Goal: Task Accomplishment & Management: Manage account settings

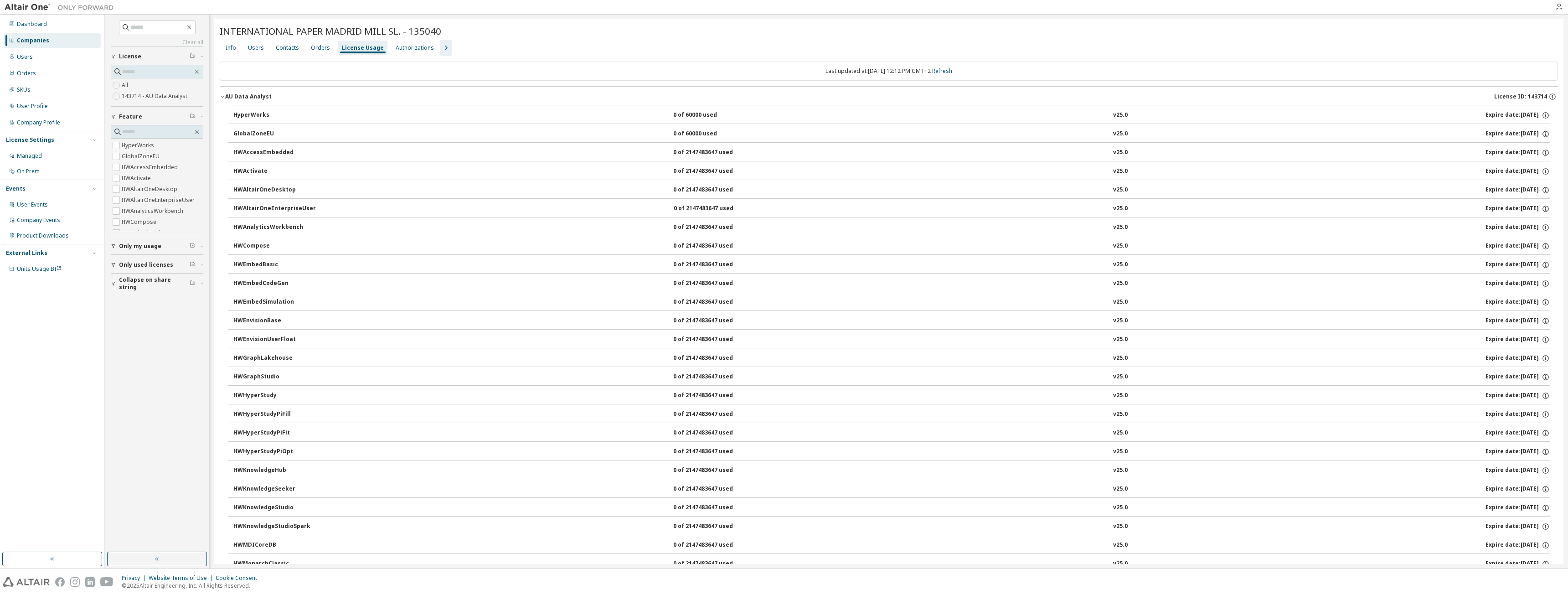
click at [37, 56] on div "Users" at bounding box center [52, 57] width 97 height 15
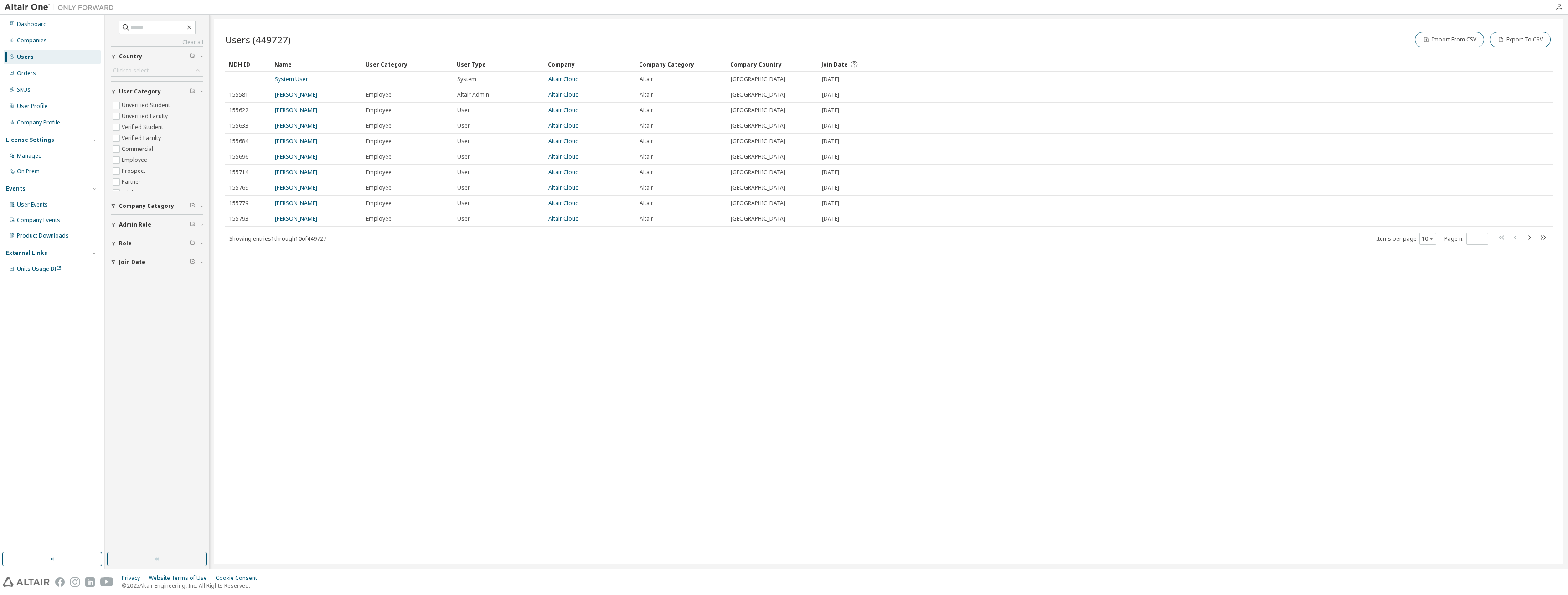
click at [41, 46] on div "Companies" at bounding box center [52, 41] width 97 height 15
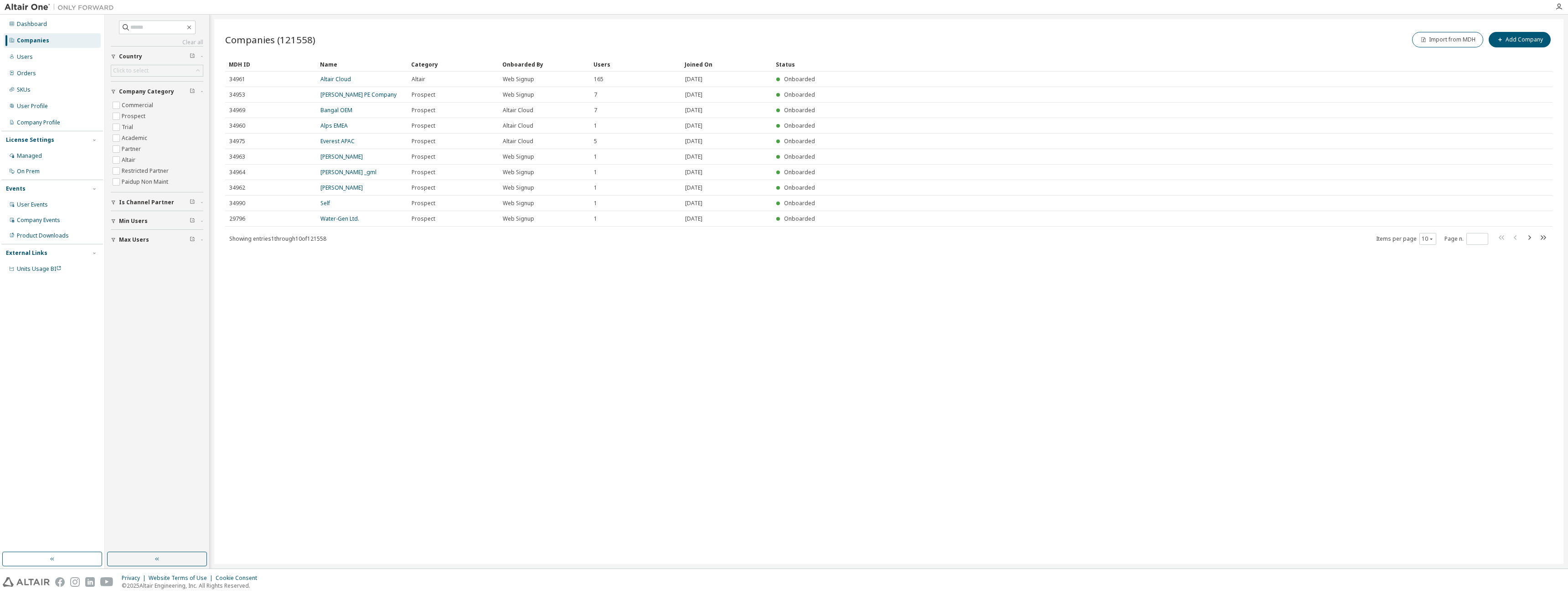
click at [35, 56] on div "Users" at bounding box center [52, 57] width 97 height 15
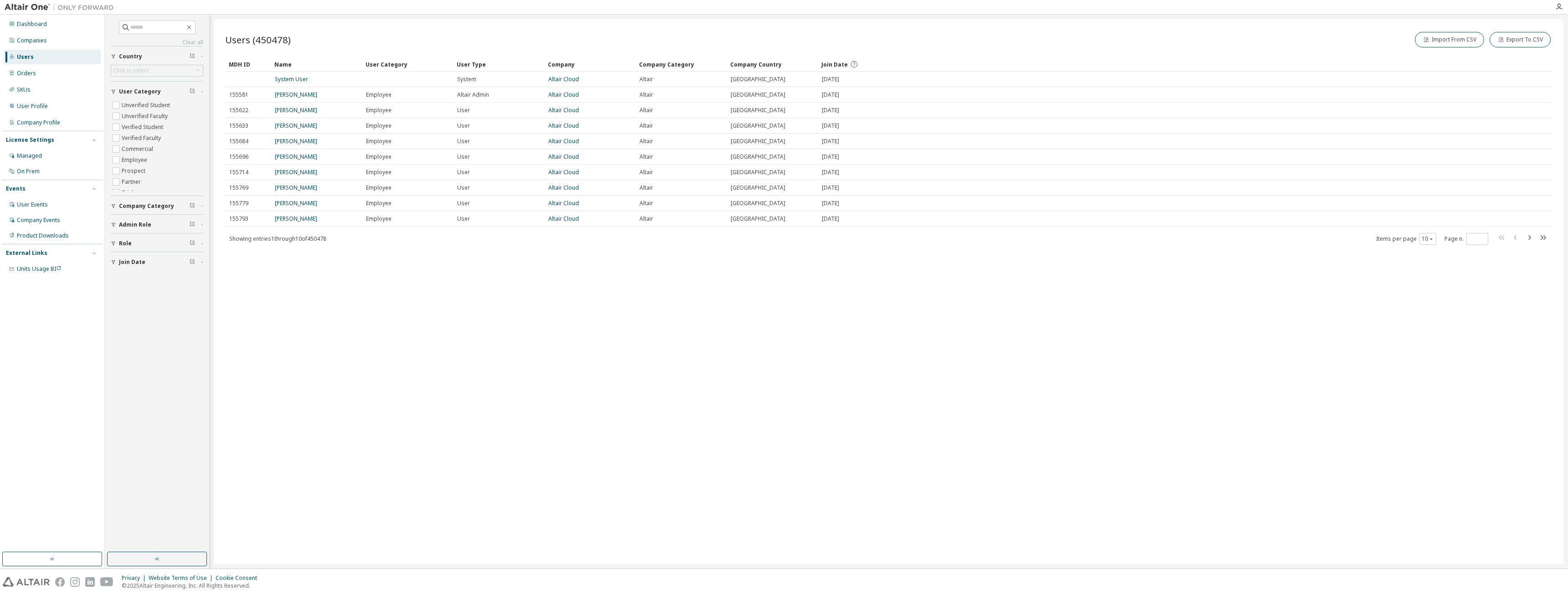
click at [141, 20] on div "Clear all Join Date Role Admin Role Company Category User Category Unverified S…" at bounding box center [156, 283] width 102 height 535
click at [142, 26] on input "text" at bounding box center [158, 27] width 55 height 9
type input "*******"
click at [583, 237] on link "Siemens Mobility GmbH Erlangen" at bounding box center [579, 244] width 63 height 15
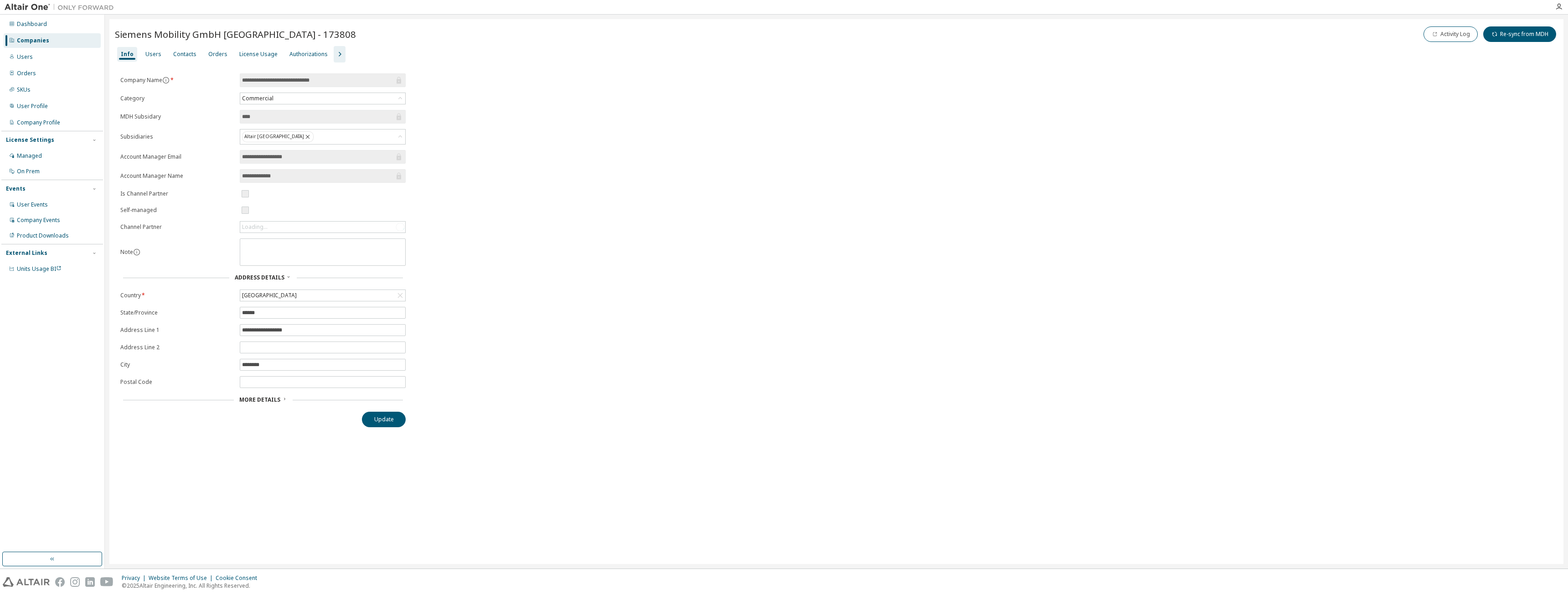
click at [156, 54] on div "Users" at bounding box center [153, 54] width 16 height 7
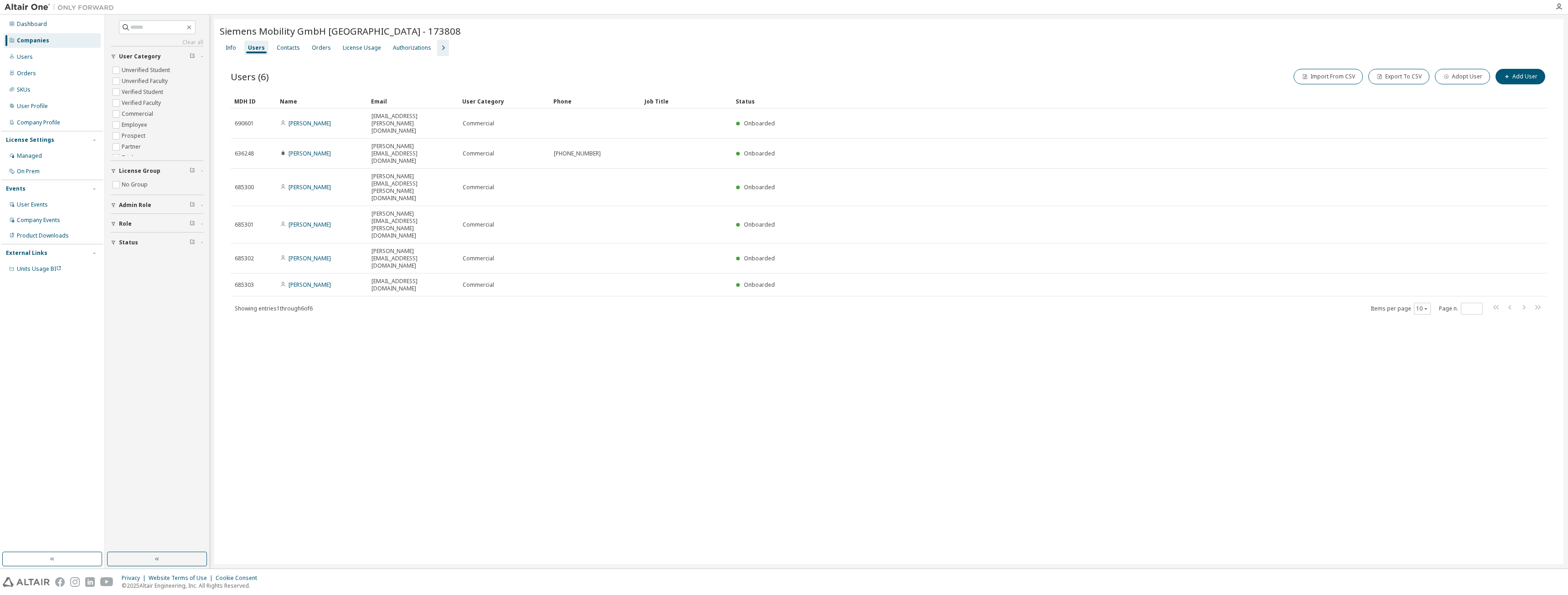
click at [363, 44] on div "License Usage" at bounding box center [362, 48] width 38 height 7
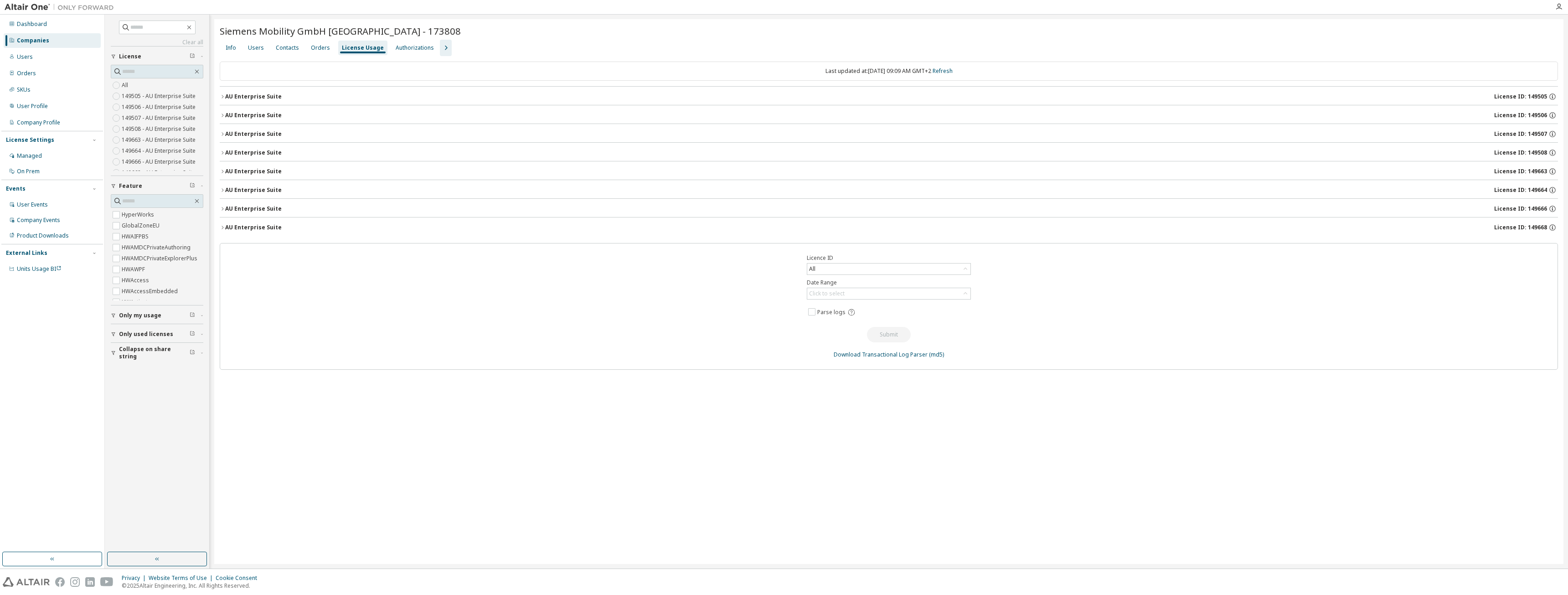
click at [223, 97] on icon "button" at bounding box center [222, 96] width 5 height 5
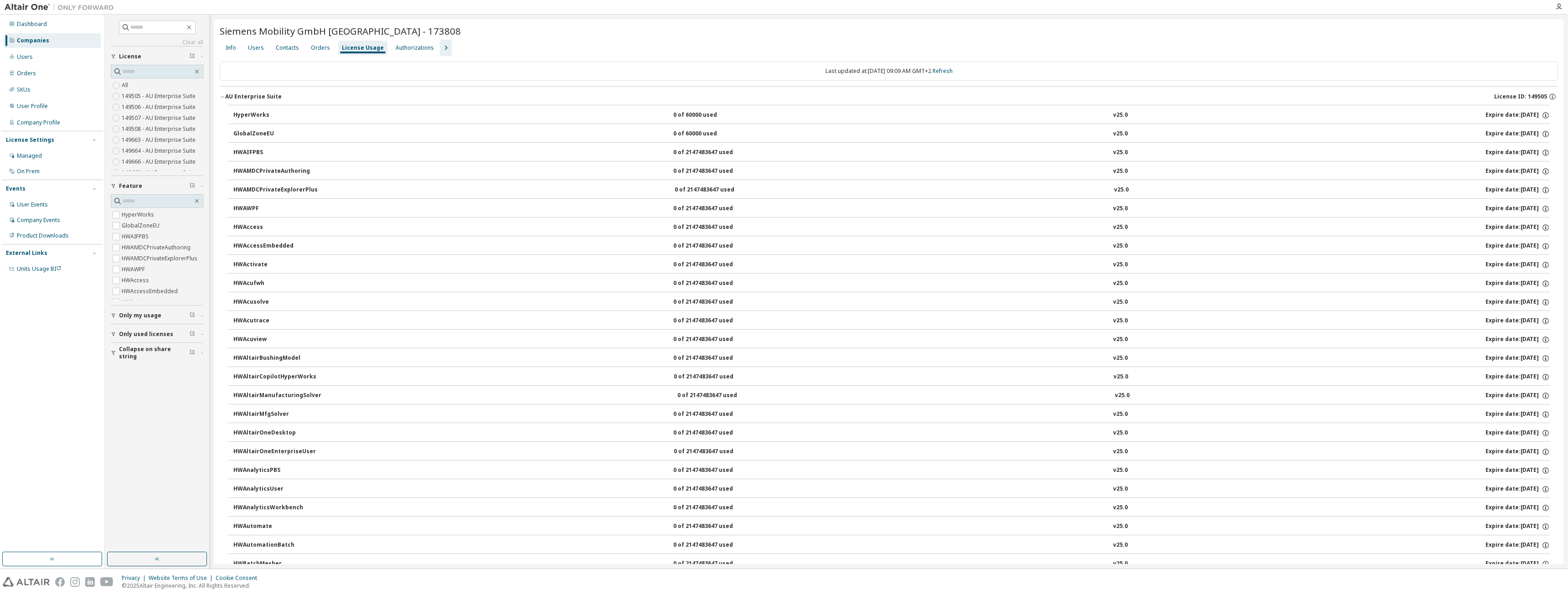
click at [250, 55] on div "Info Users Contacts Orders License Usage Authorizations" at bounding box center [889, 48] width 1339 height 16
click at [251, 51] on div "Users" at bounding box center [256, 48] width 16 height 7
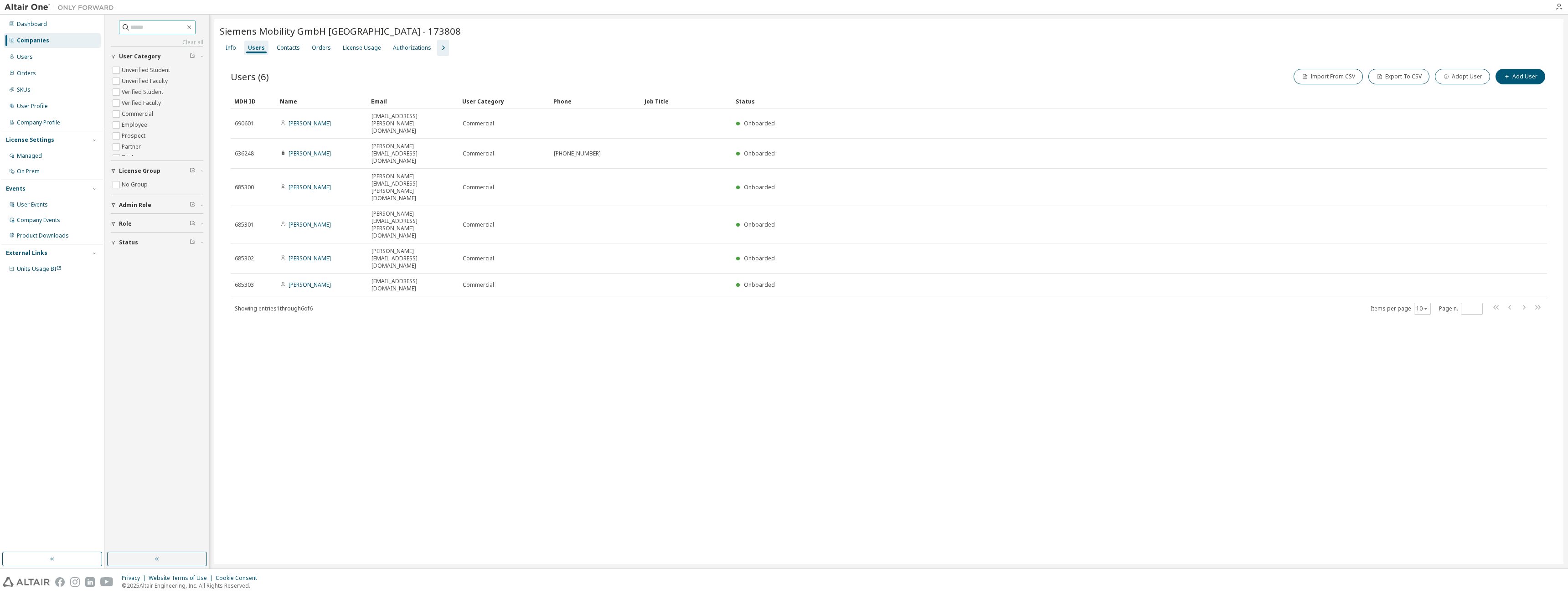
click at [167, 29] on input "text" at bounding box center [158, 27] width 55 height 9
click at [29, 63] on div "Users" at bounding box center [52, 57] width 97 height 15
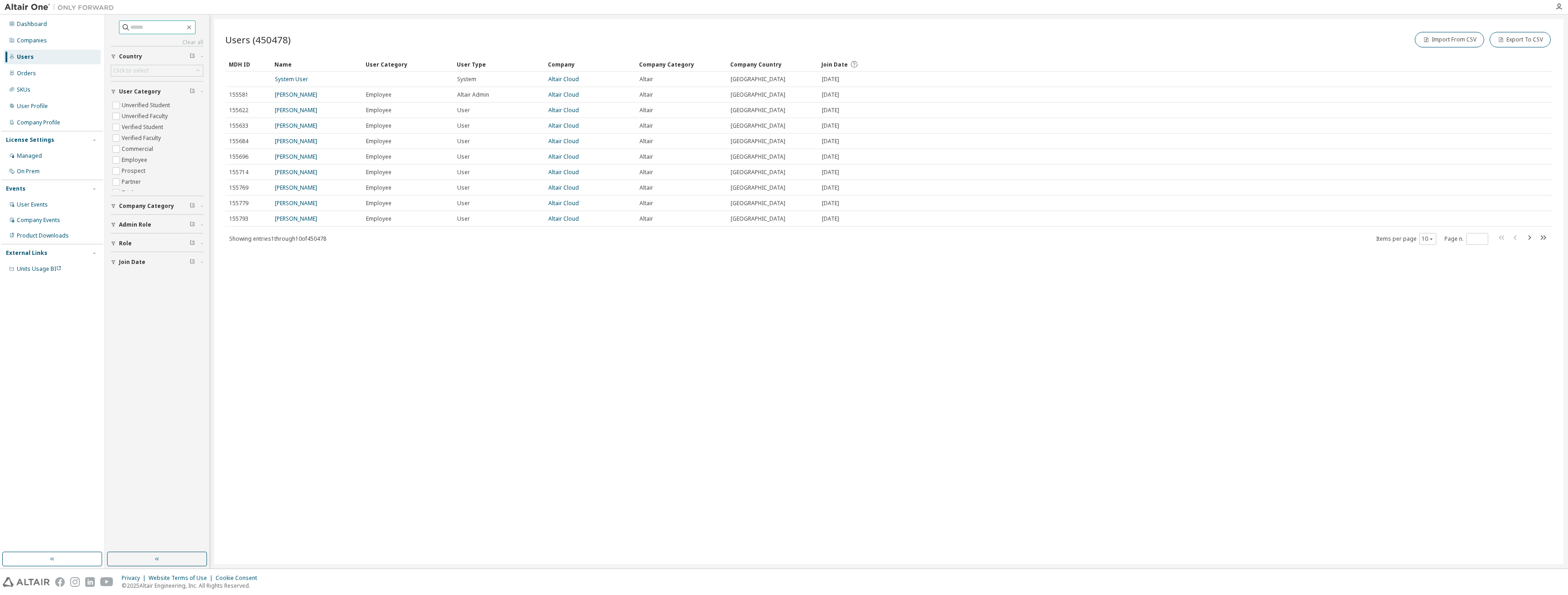
click at [130, 26] on input "text" at bounding box center [158, 27] width 55 height 9
paste input "**********"
type input "**********"
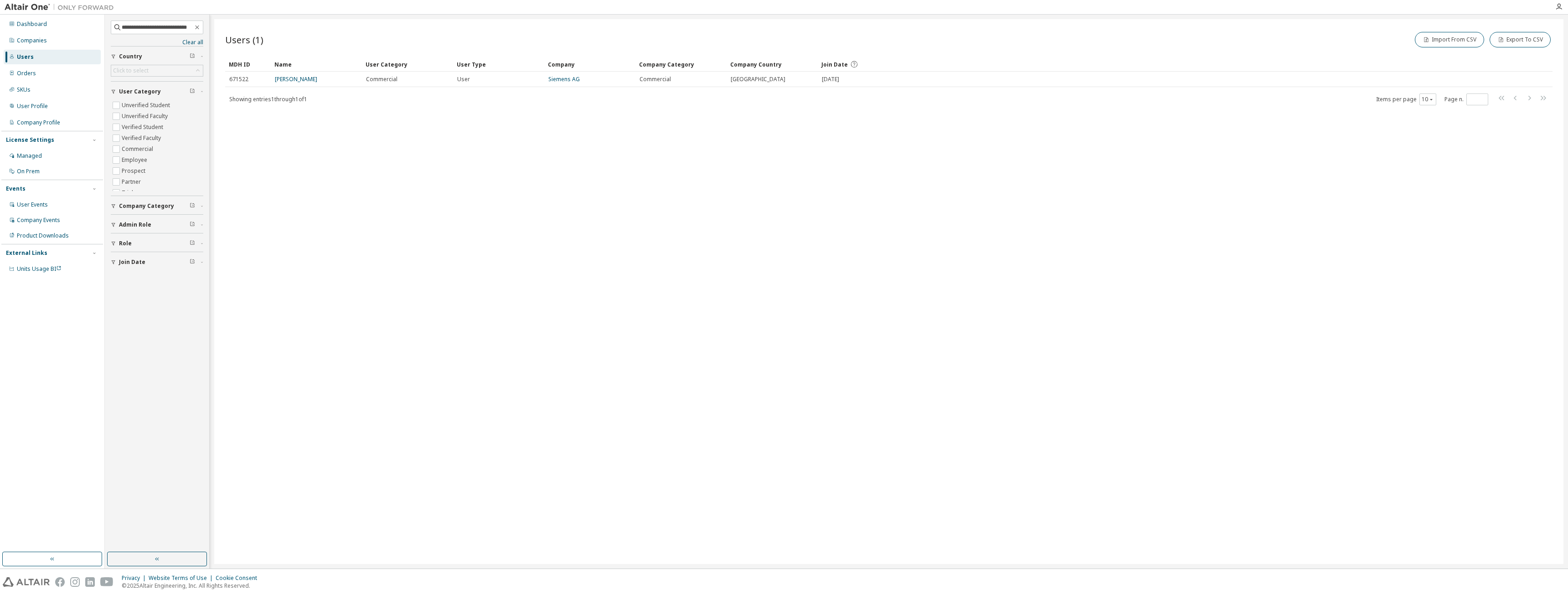
click at [573, 81] on link "Siemens AG" at bounding box center [564, 79] width 32 height 8
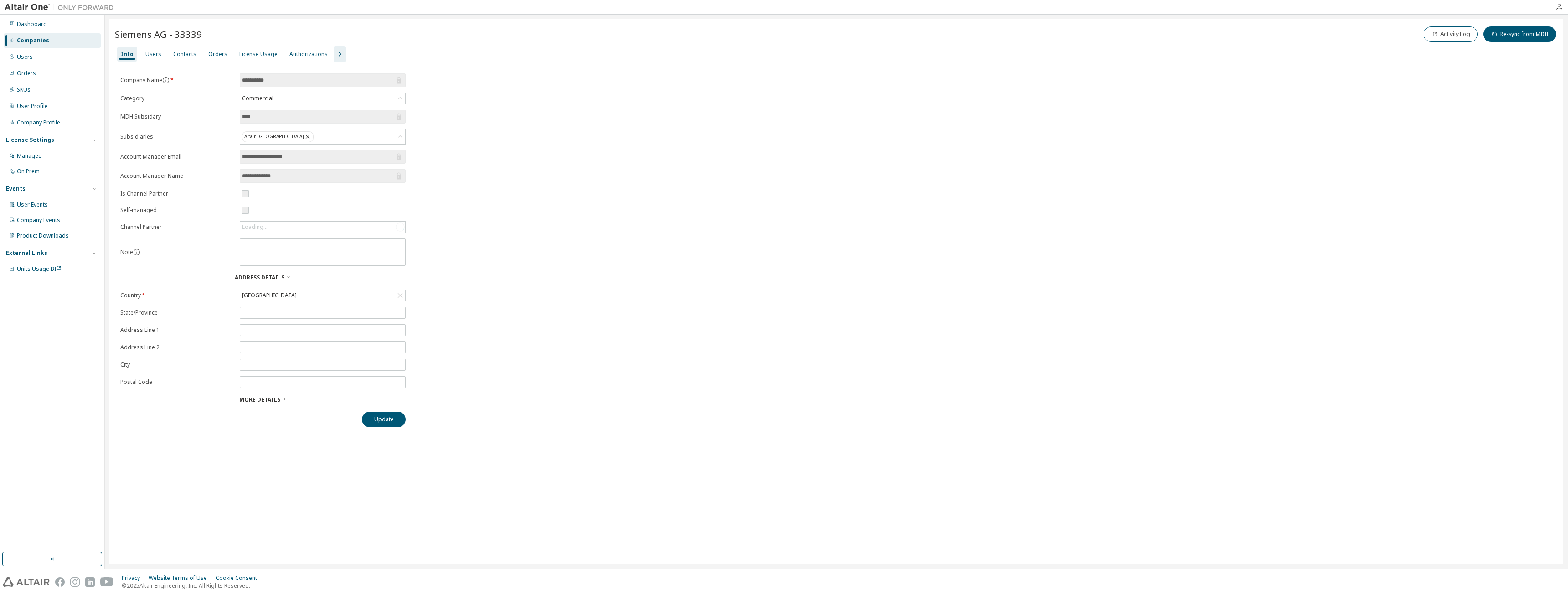
click at [145, 60] on div "Users" at bounding box center [153, 54] width 23 height 15
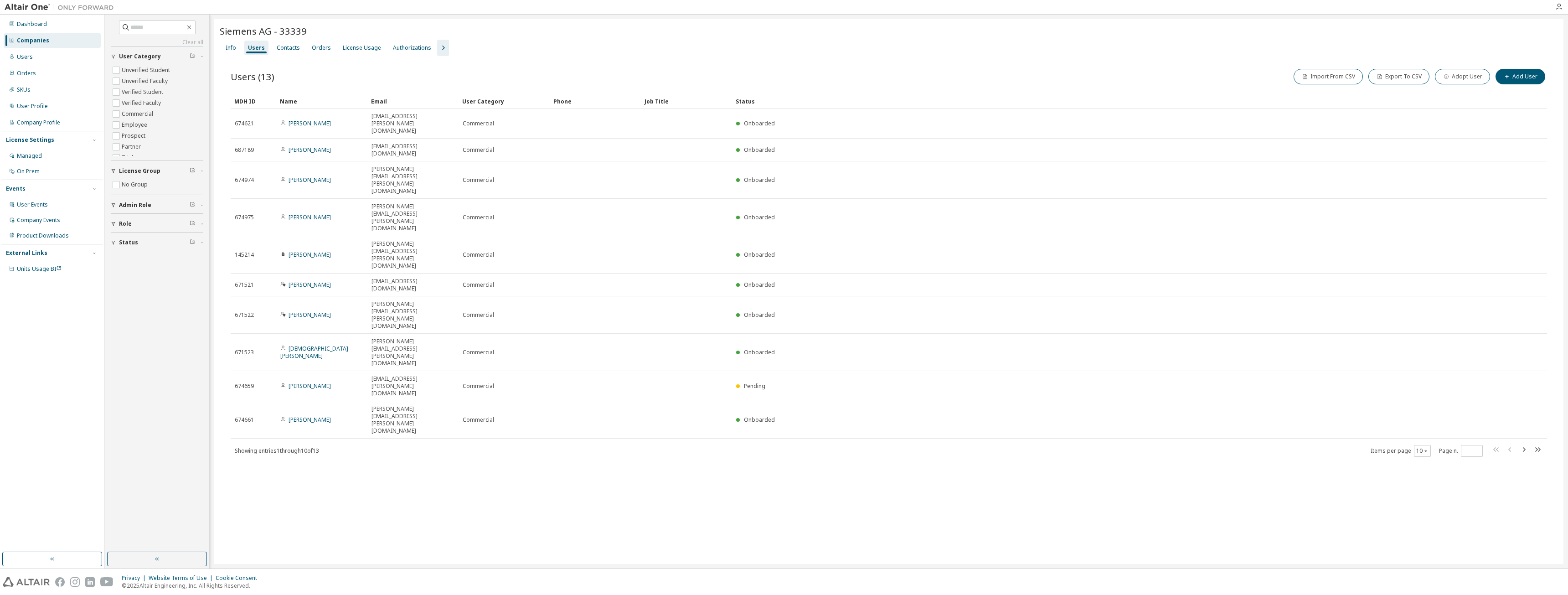
click at [364, 48] on div "License Usage" at bounding box center [362, 48] width 38 height 7
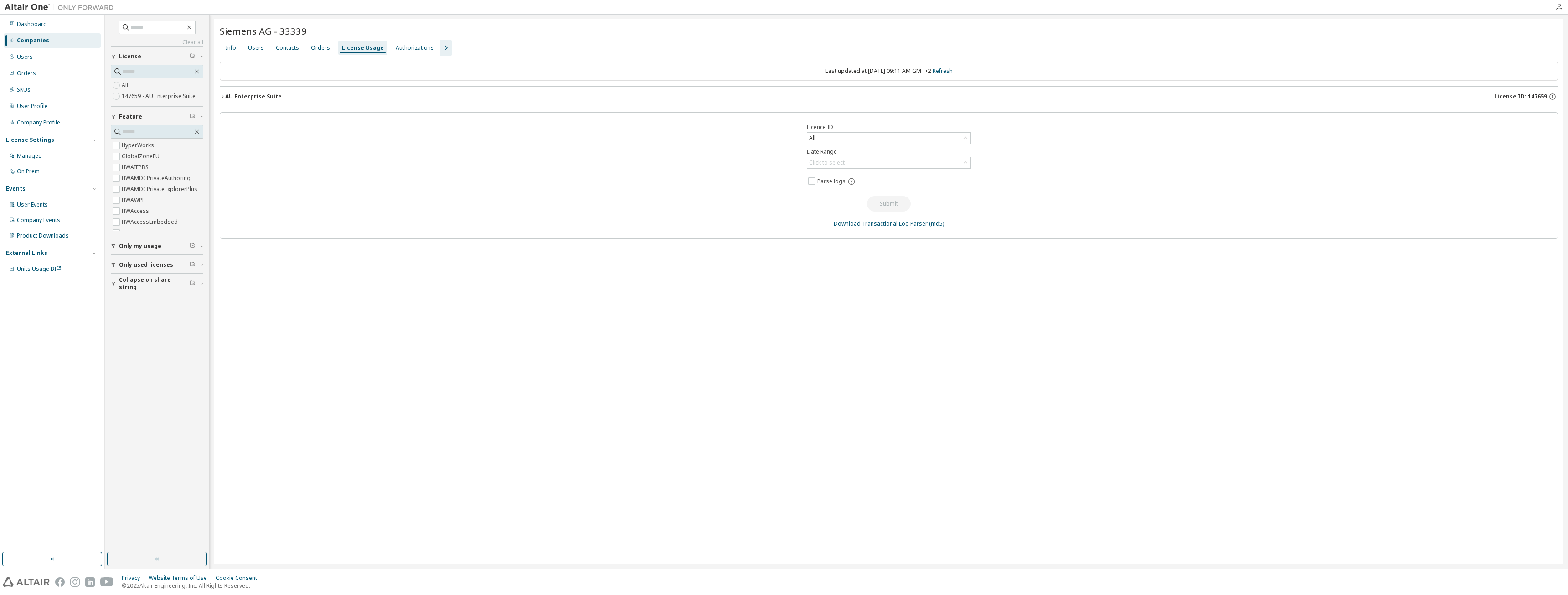
click at [220, 99] on button "AU Enterprise Suite License ID: 147659" at bounding box center [889, 96] width 1339 height 20
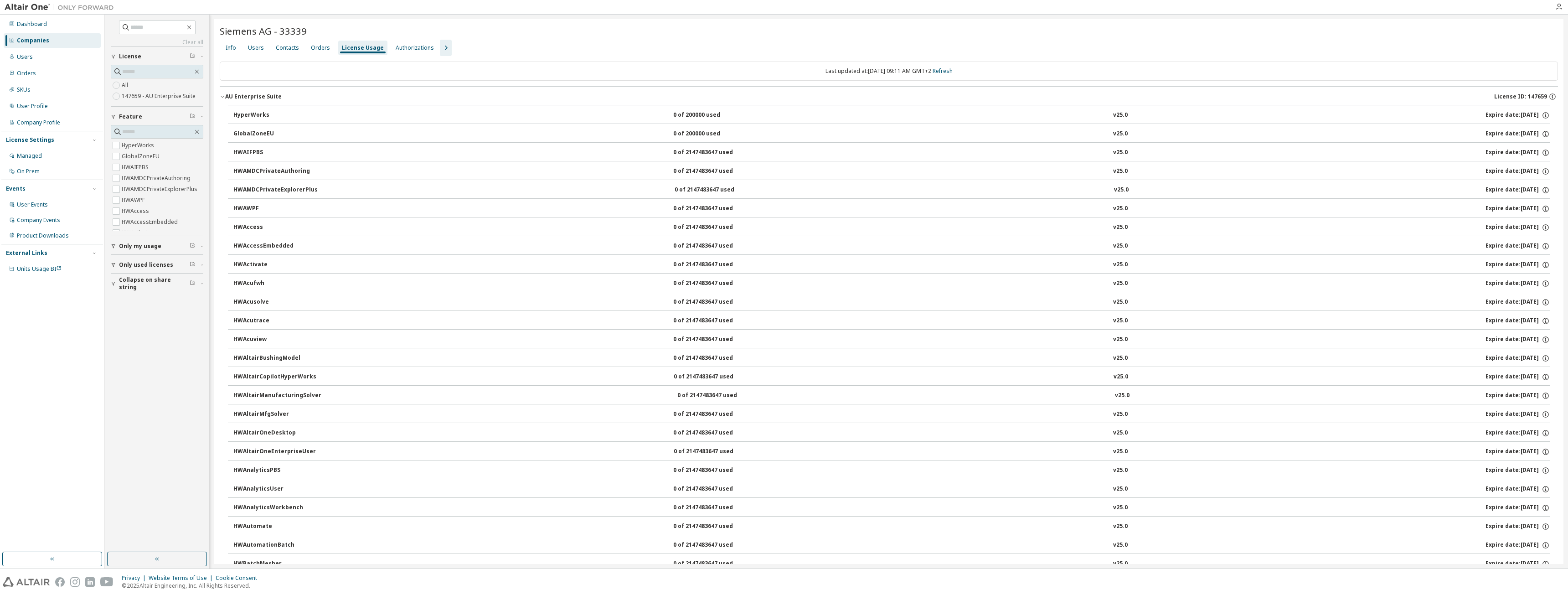
click at [262, 49] on div "Users" at bounding box center [256, 48] width 16 height 7
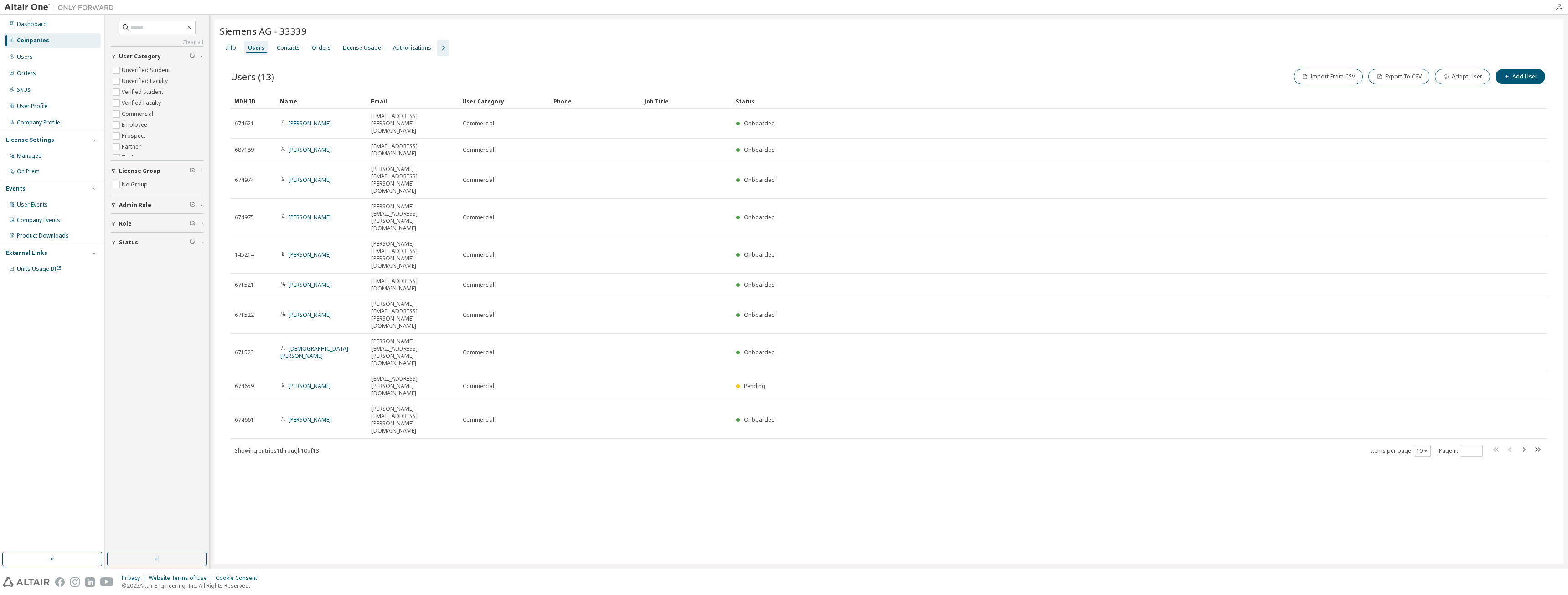
click at [56, 60] on div "Users" at bounding box center [52, 57] width 97 height 15
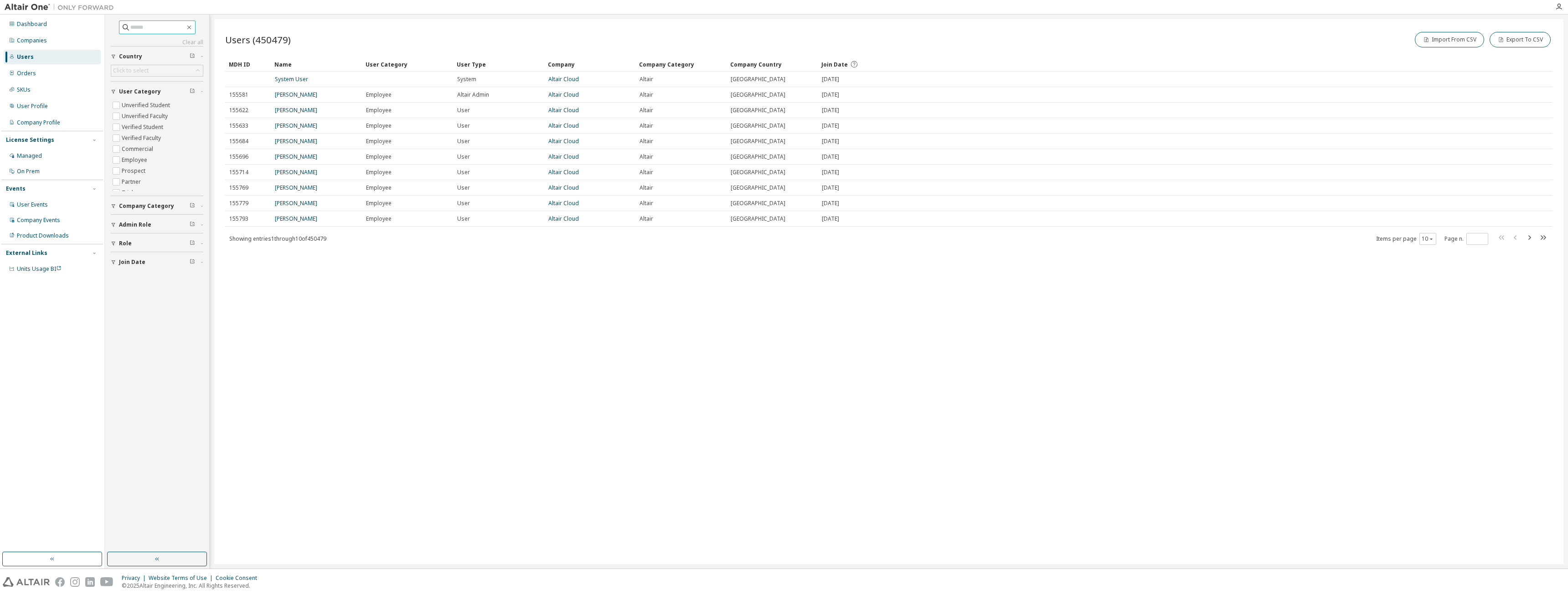
click at [137, 24] on input "text" at bounding box center [158, 27] width 55 height 9
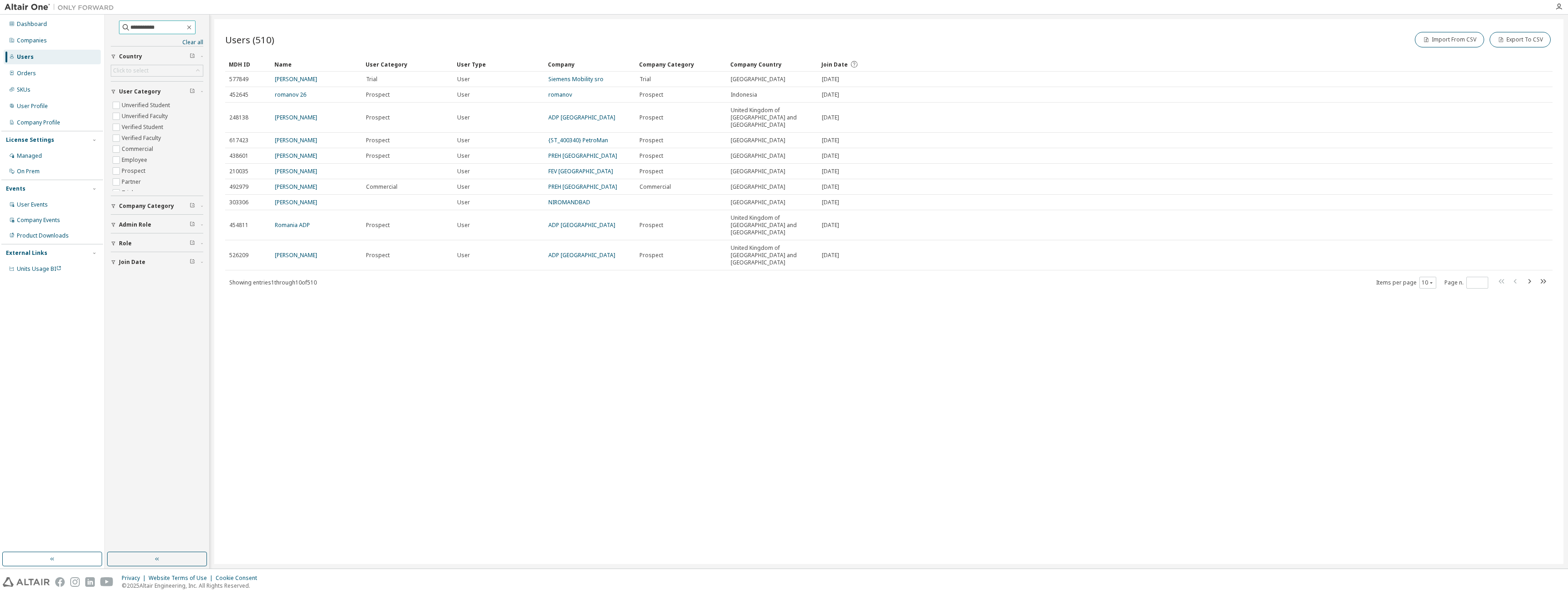
drag, startPoint x: 168, startPoint y: 29, endPoint x: 93, endPoint y: 16, distance: 76.1
click at [93, 16] on div "**********" at bounding box center [784, 292] width 1568 height 554
type input "*******"
click at [595, 237] on link "Siemens Mobility GmbH Erlangen" at bounding box center [579, 244] width 63 height 15
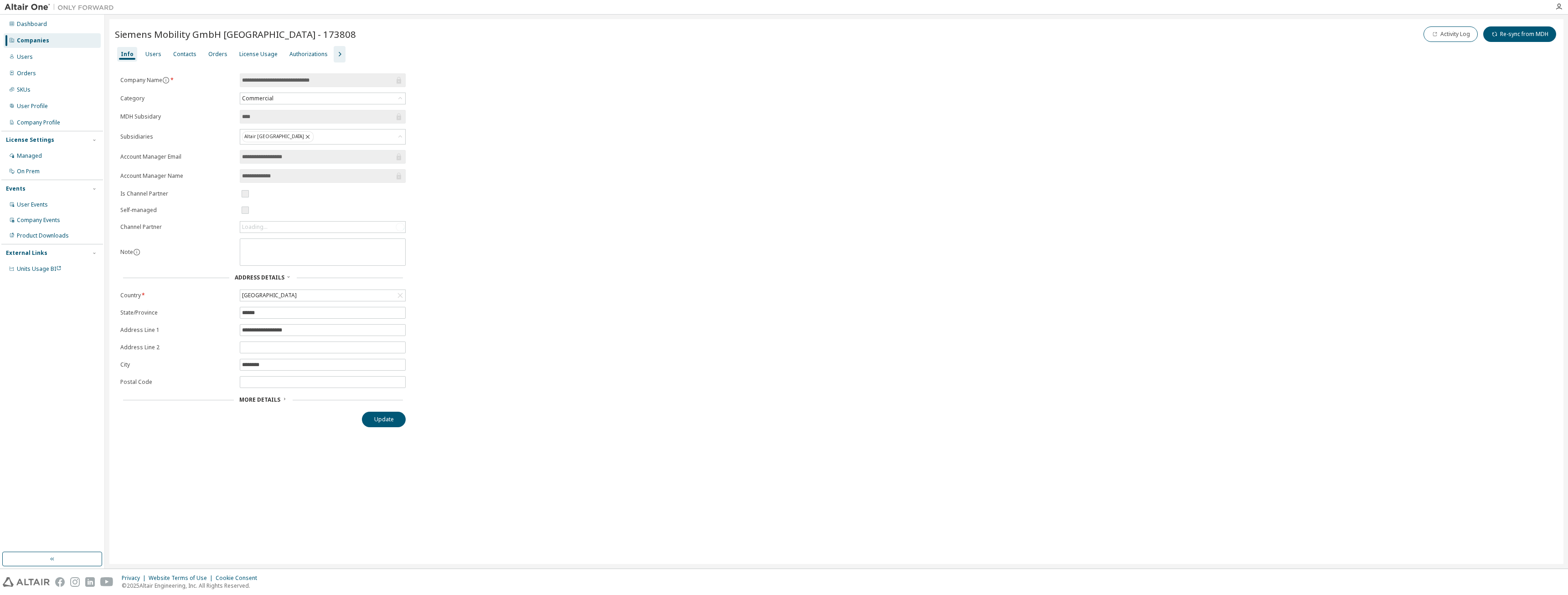
click at [156, 51] on div "Users" at bounding box center [153, 54] width 16 height 7
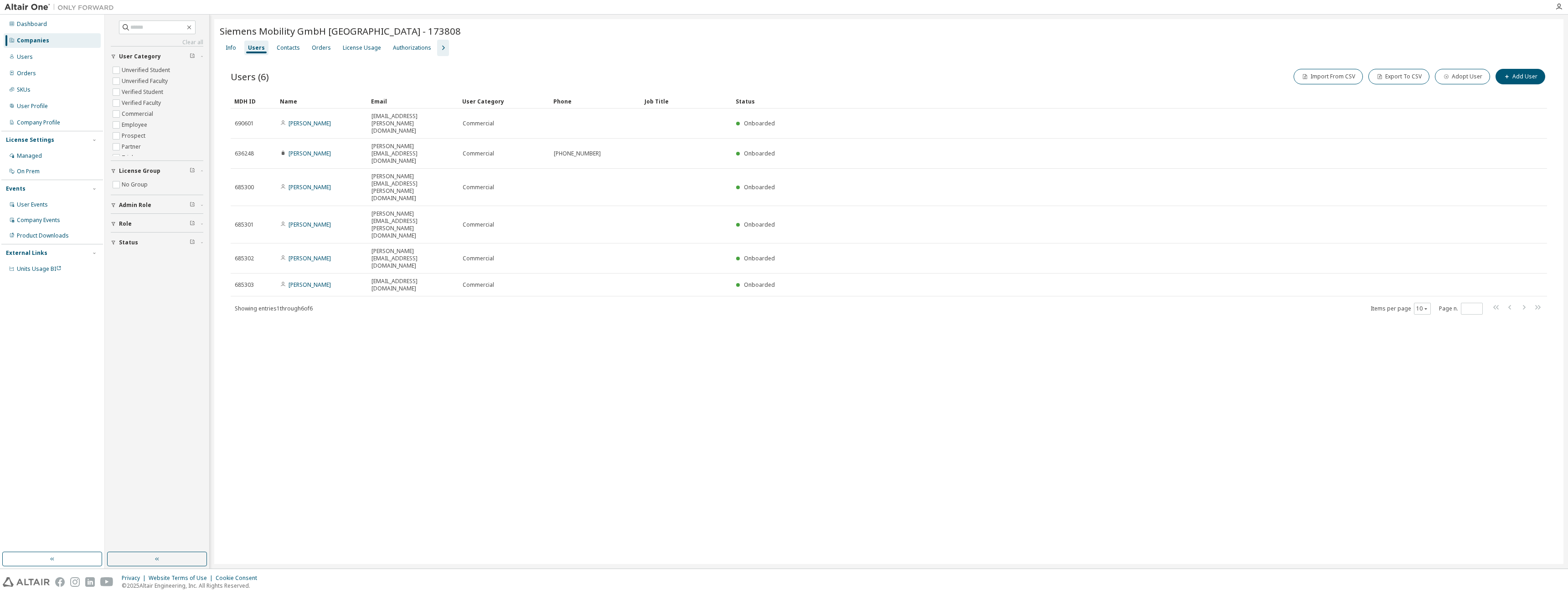
drag, startPoint x: 318, startPoint y: 114, endPoint x: 312, endPoint y: 111, distance: 6.7
click at [312, 111] on td "Jan Ahlswede" at bounding box center [322, 123] width 91 height 30
click at [312, 119] on link "Jan Ahlswede" at bounding box center [310, 123] width 43 height 8
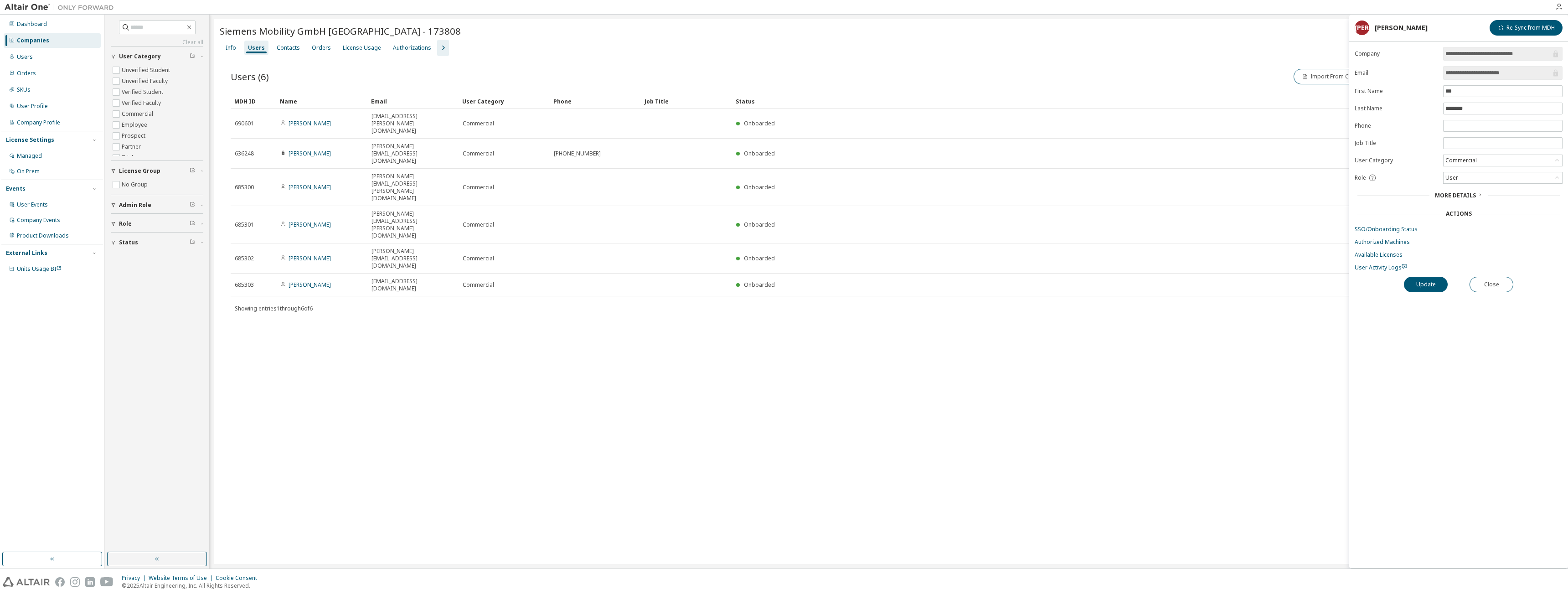
click at [1046, 160] on div "Commercial" at bounding box center [1503, 161] width 119 height 11
click at [1046, 228] on link "SSO/Onboarding Status" at bounding box center [1458, 230] width 208 height 7
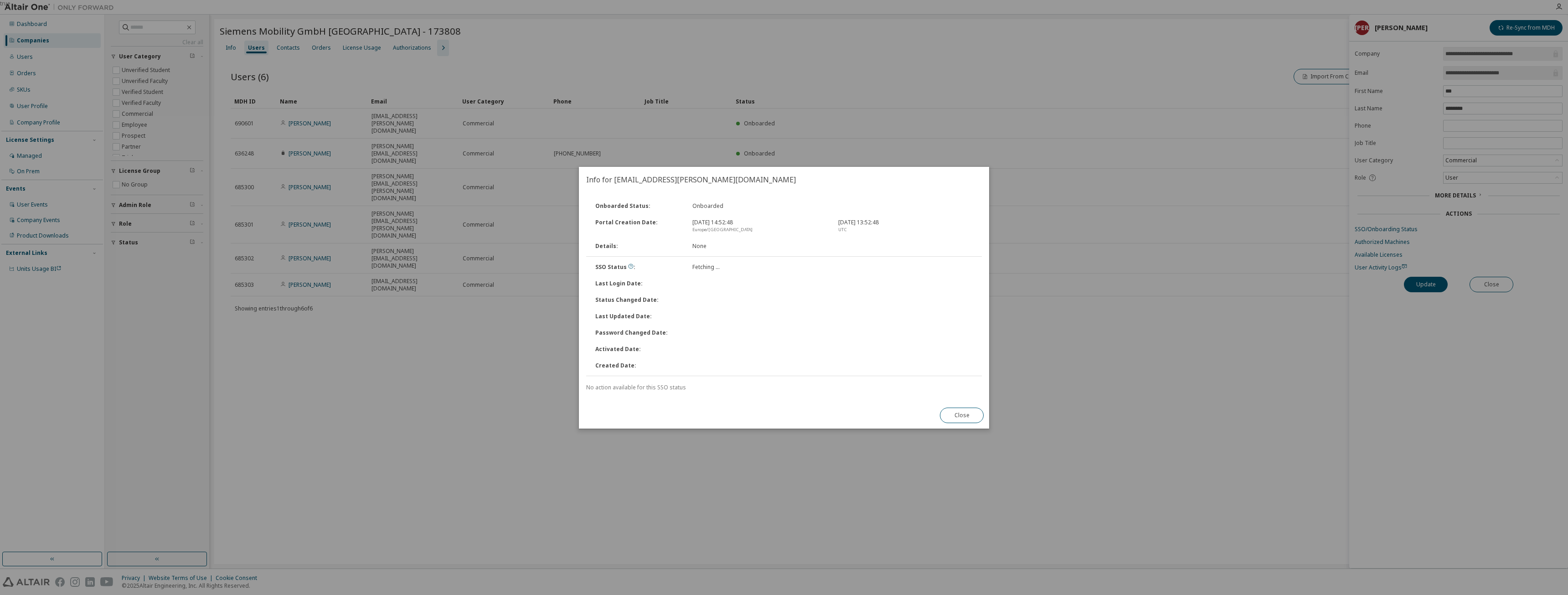
click at [970, 410] on button "Close" at bounding box center [962, 415] width 44 height 15
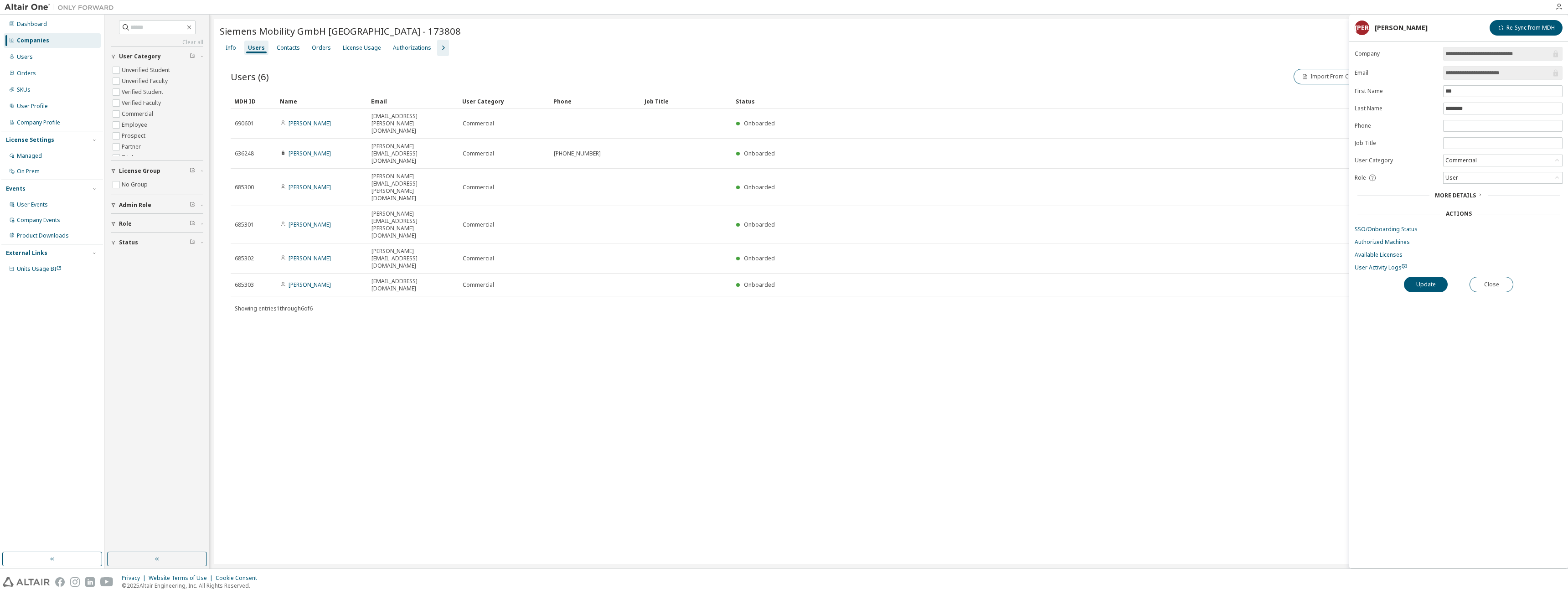
click at [1046, 181] on div "User" at bounding box center [1503, 178] width 119 height 11
click at [1046, 190] on li "Admin" at bounding box center [1502, 189] width 117 height 12
click at [1046, 289] on button "Update" at bounding box center [1426, 284] width 44 height 15
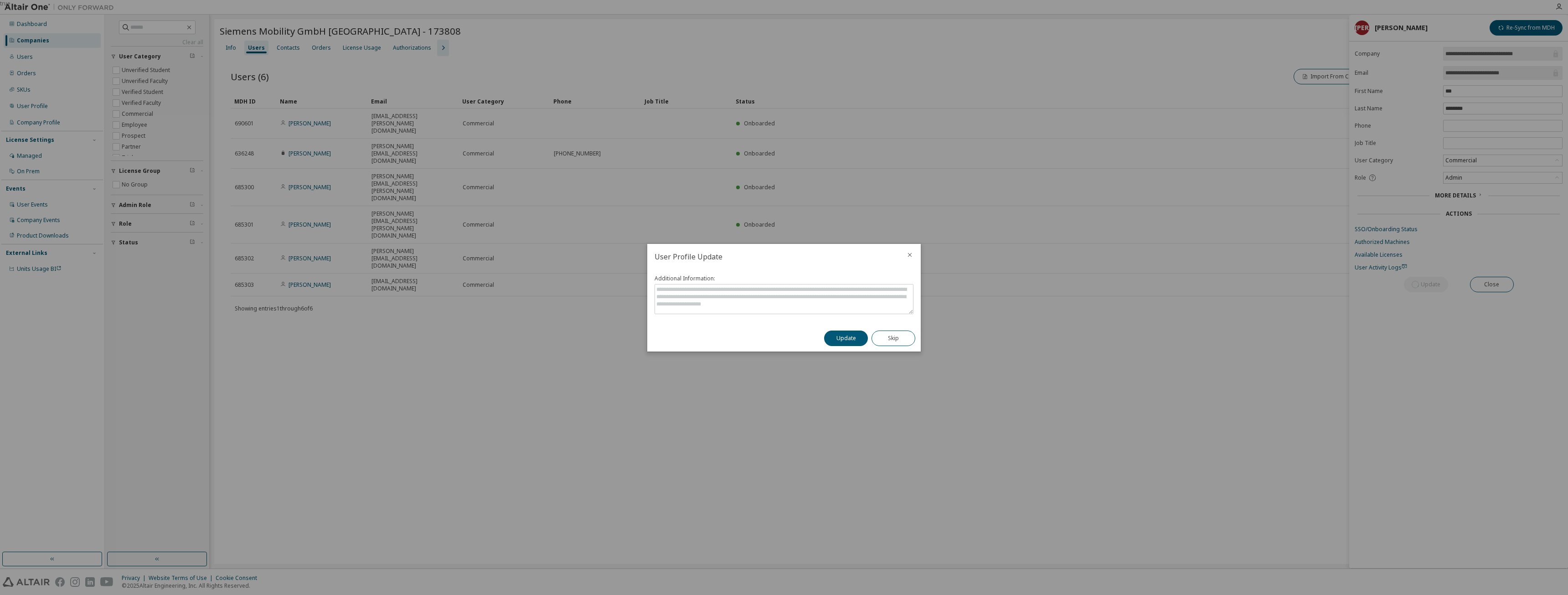
click at [850, 340] on button "Update" at bounding box center [846, 338] width 44 height 15
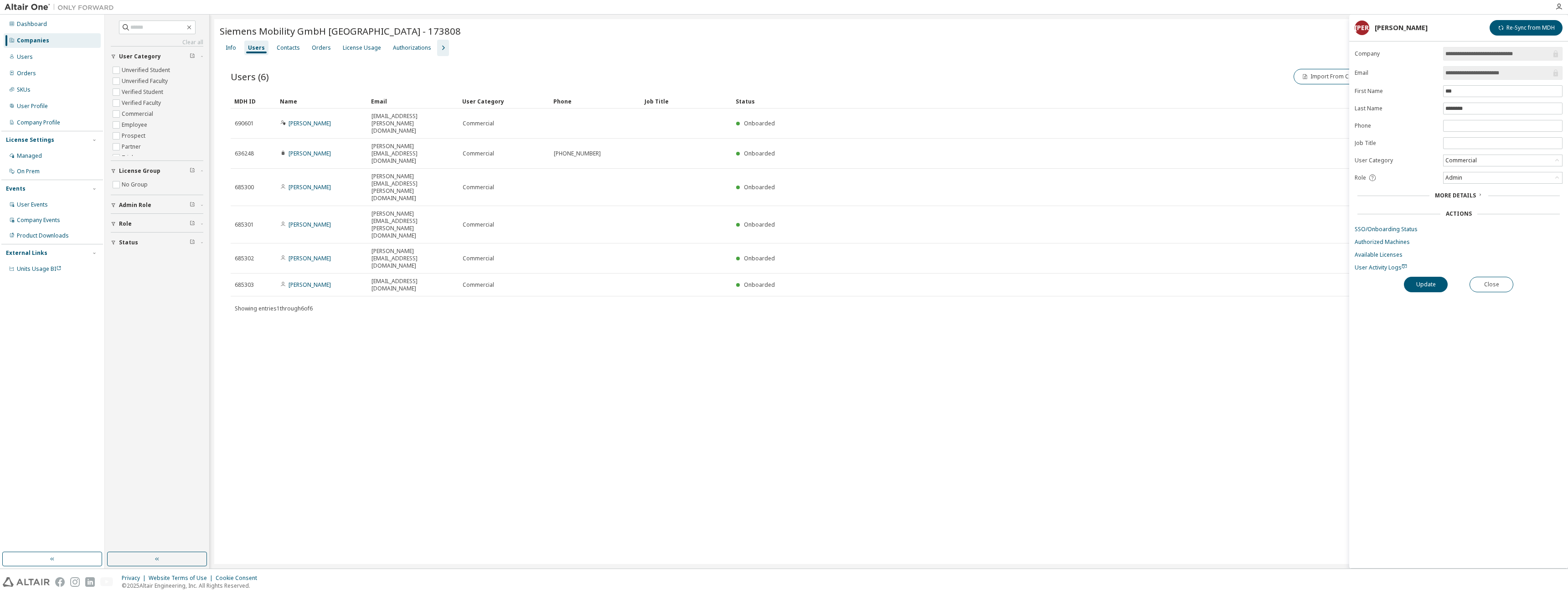
click at [504, 139] on td "Commercial" at bounding box center [504, 153] width 91 height 30
click at [310, 150] on link "[PERSON_NAME]" at bounding box center [310, 153] width 43 height 8
click at [1540, 176] on div "Owner" at bounding box center [1503, 178] width 119 height 11
click at [1479, 208] on li "User" at bounding box center [1502, 213] width 117 height 12
click at [1428, 283] on button "Update" at bounding box center [1426, 284] width 44 height 15
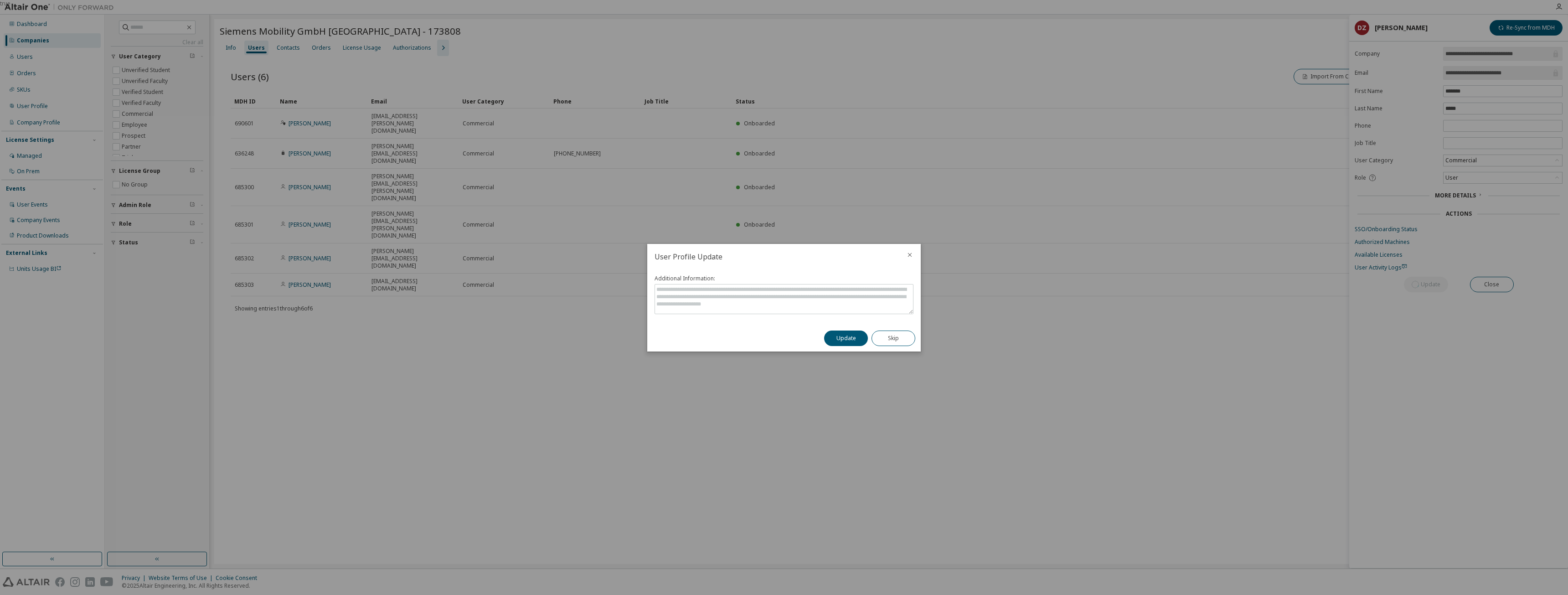
click at [836, 335] on button "Update" at bounding box center [846, 338] width 44 height 15
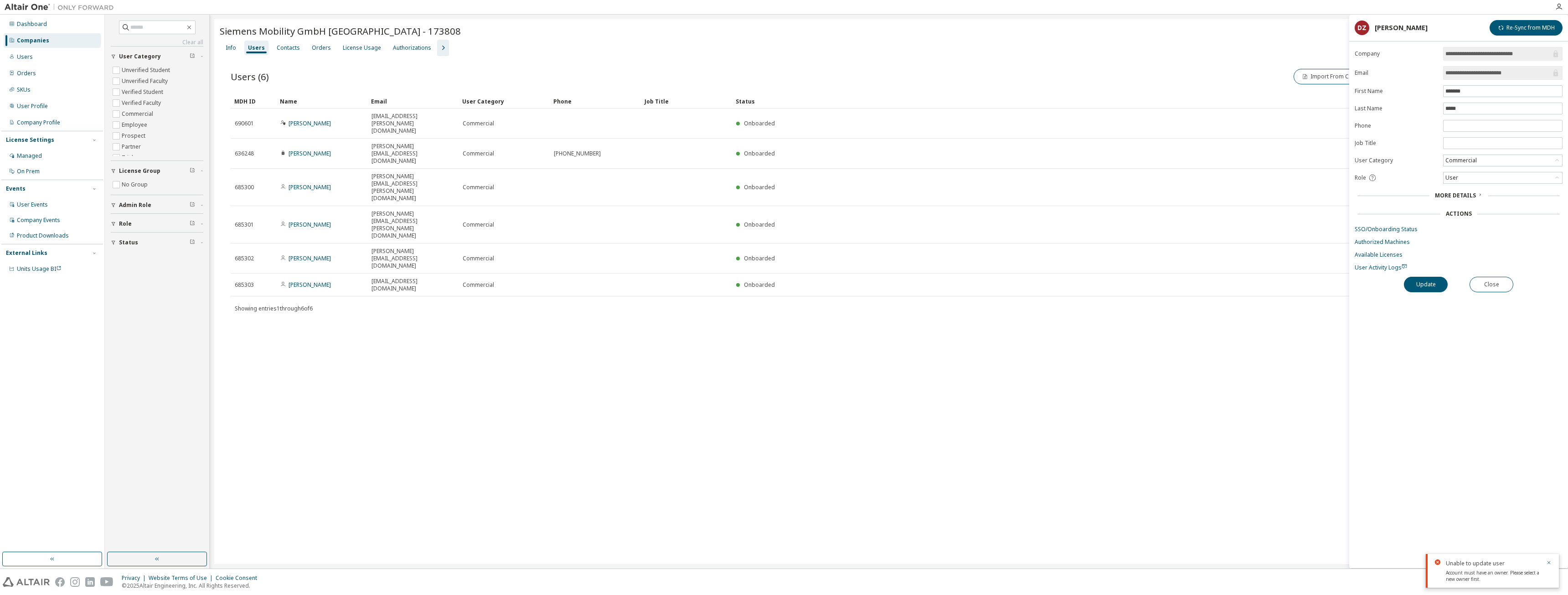
click at [1549, 563] on icon "button" at bounding box center [1549, 563] width 5 height 5
click at [312, 119] on link "Jan Ahlswede" at bounding box center [310, 123] width 43 height 8
click at [1502, 183] on div "Admin" at bounding box center [1503, 178] width 119 height 11
click at [1480, 199] on li "Owner" at bounding box center [1502, 201] width 117 height 12
click at [1432, 289] on button "Update" at bounding box center [1426, 284] width 44 height 15
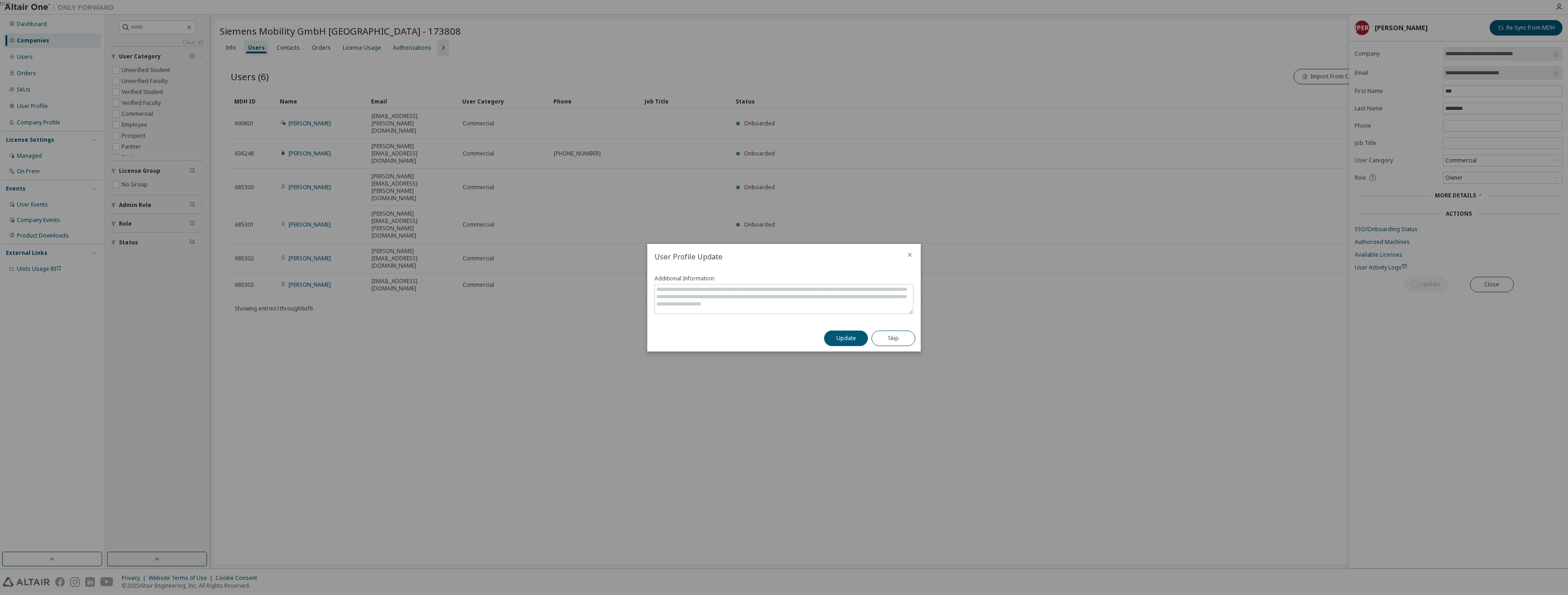
click at [838, 335] on button "Update" at bounding box center [846, 338] width 44 height 15
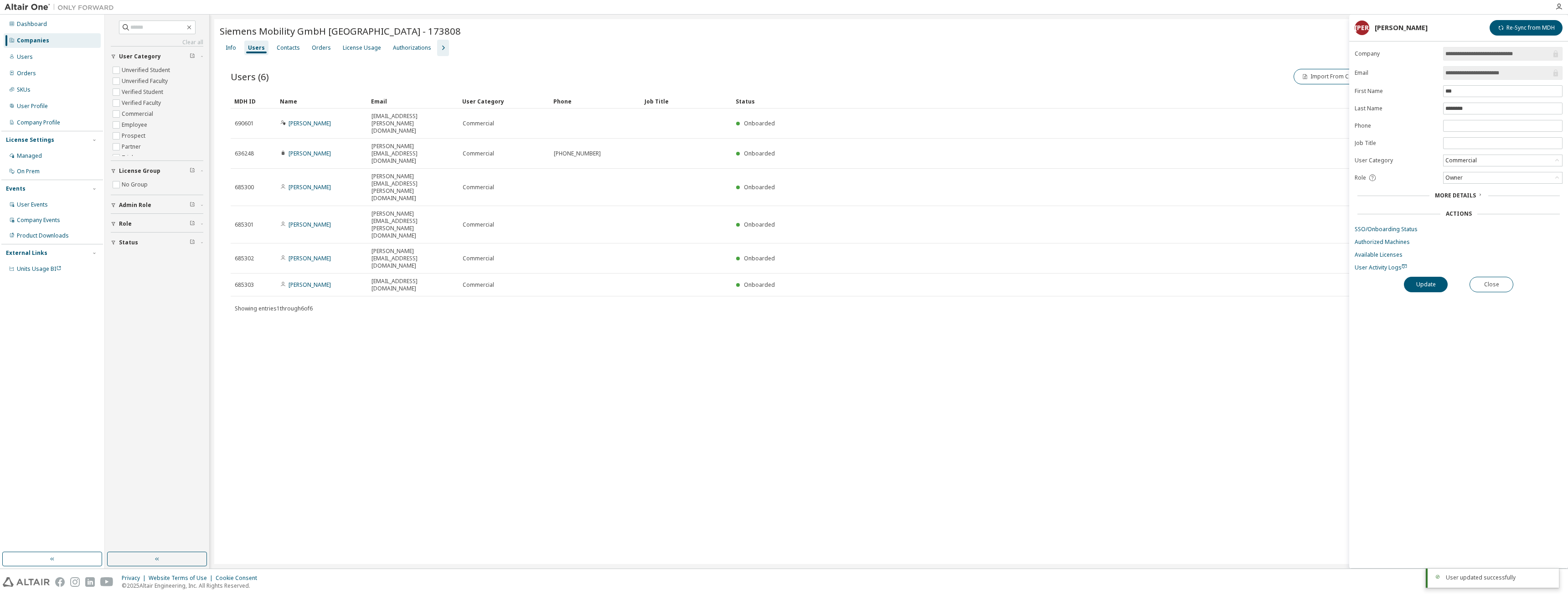
click at [315, 150] on link "Dominik Zoeke" at bounding box center [310, 153] width 43 height 8
click at [312, 150] on link "Dominik Zoeke" at bounding box center [310, 153] width 43 height 8
click at [1523, 181] on div "Admin" at bounding box center [1503, 178] width 119 height 11
click at [1487, 210] on li "User" at bounding box center [1502, 213] width 117 height 12
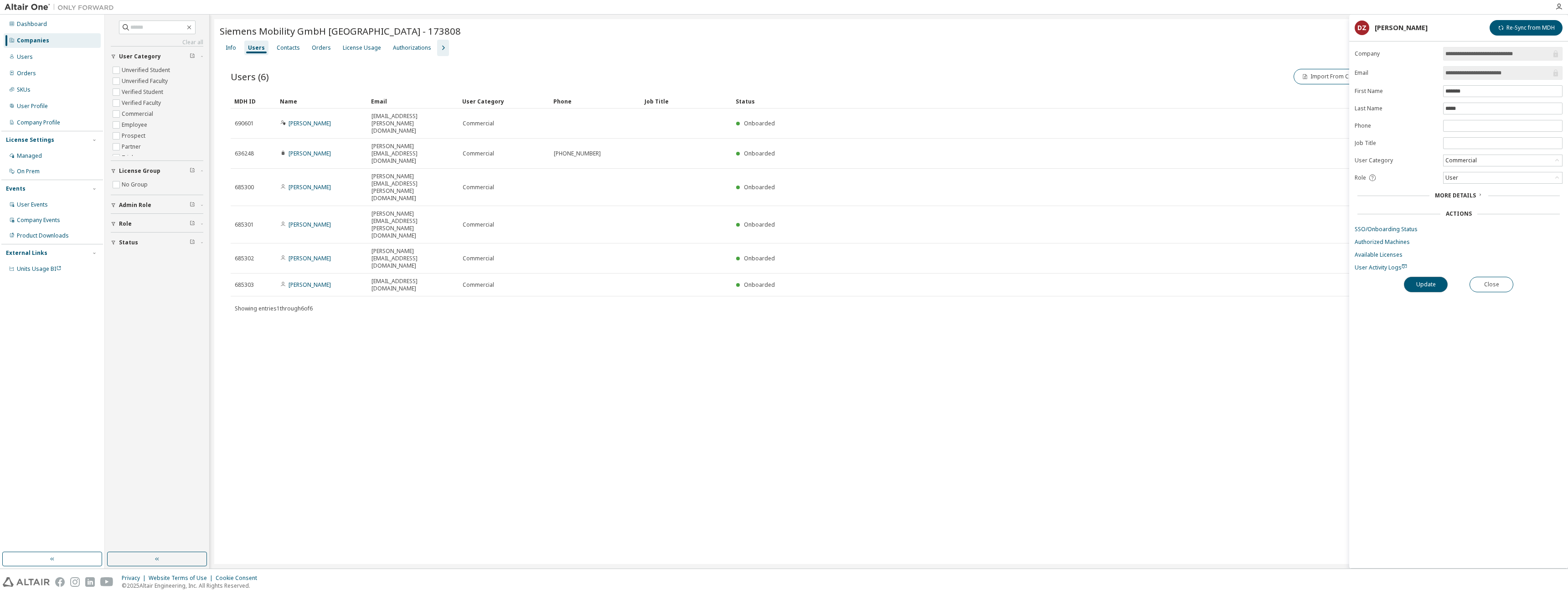
click at [1426, 281] on button "Update" at bounding box center [1426, 284] width 44 height 15
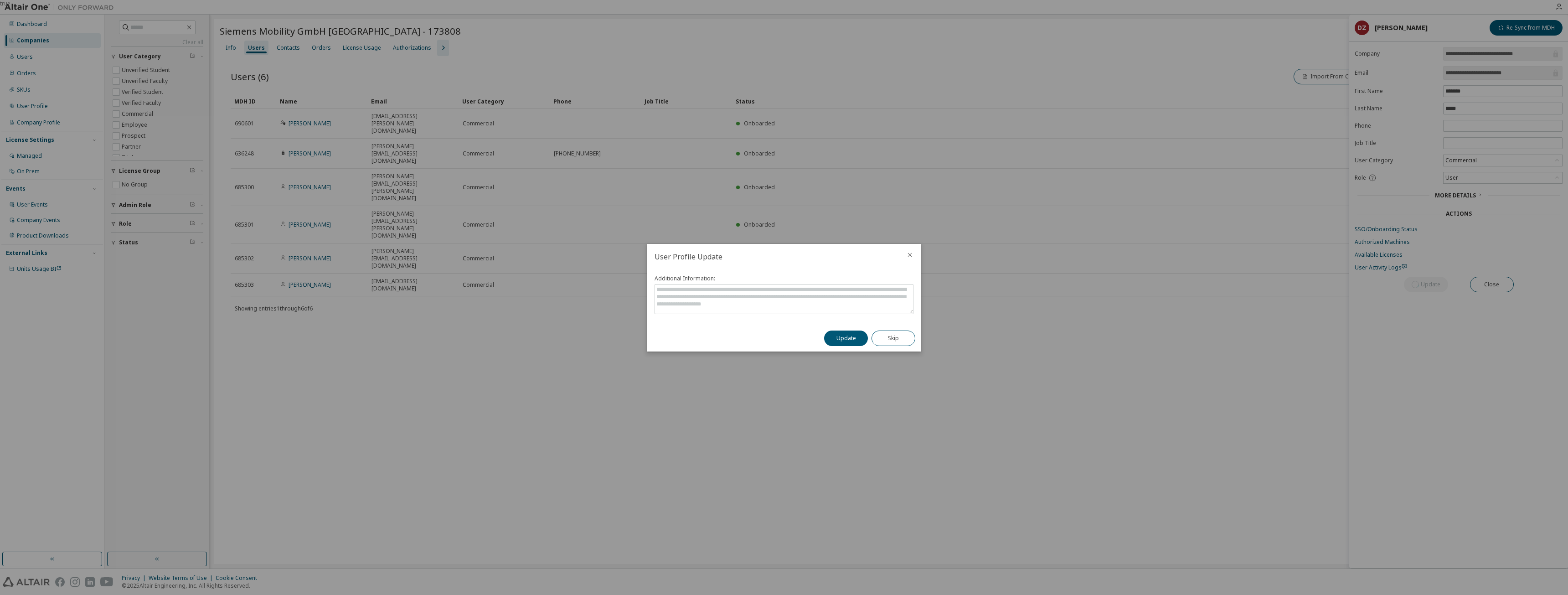
click at [844, 339] on button "Update" at bounding box center [846, 338] width 44 height 15
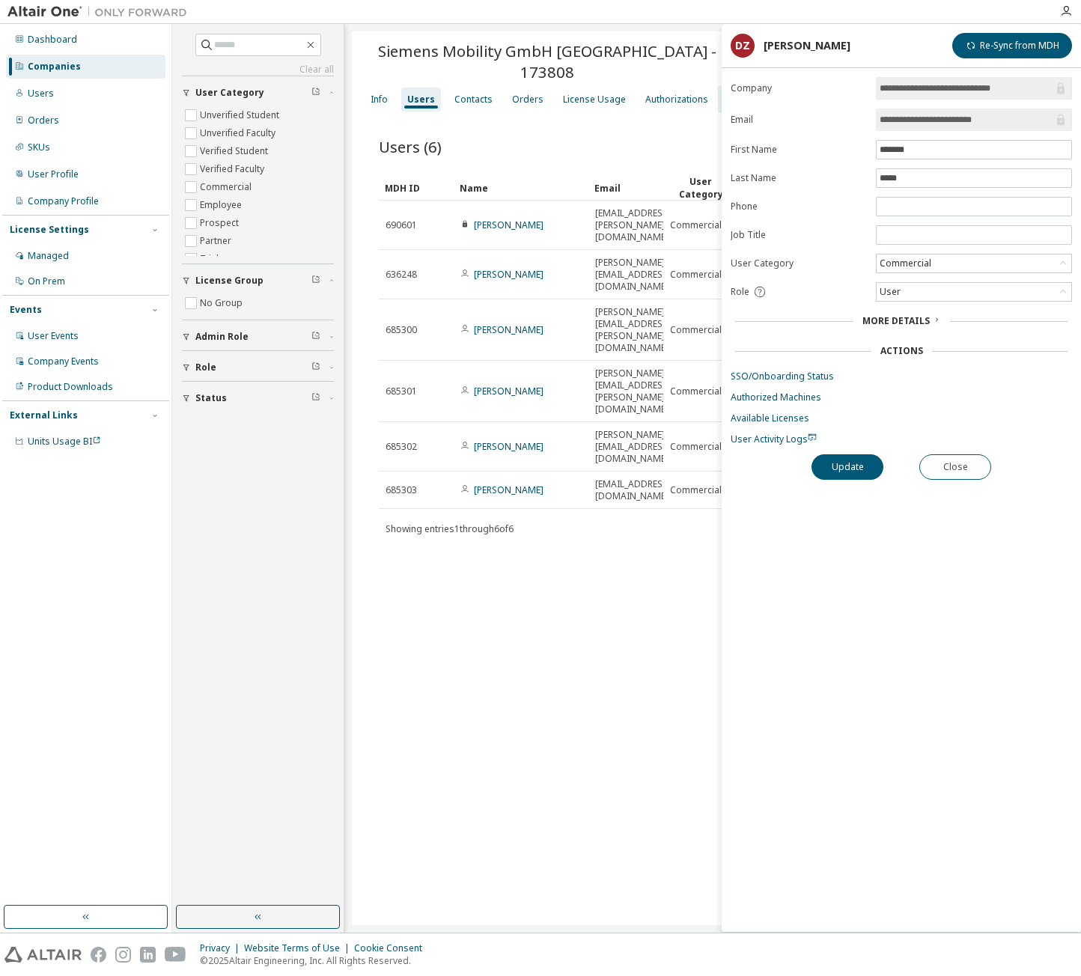
click at [68, 94] on div "Users" at bounding box center [86, 94] width 160 height 24
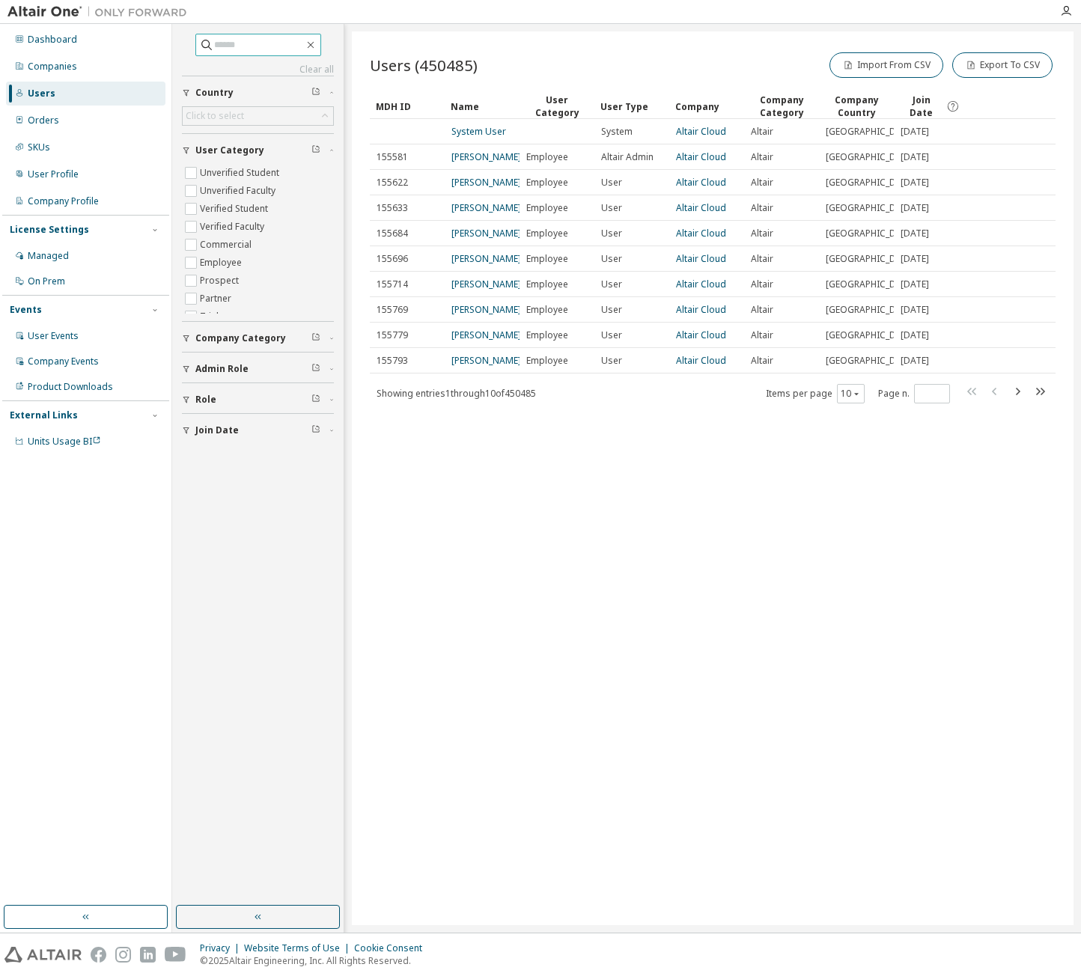
click at [220, 46] on input "text" at bounding box center [259, 44] width 90 height 15
type input "**********"
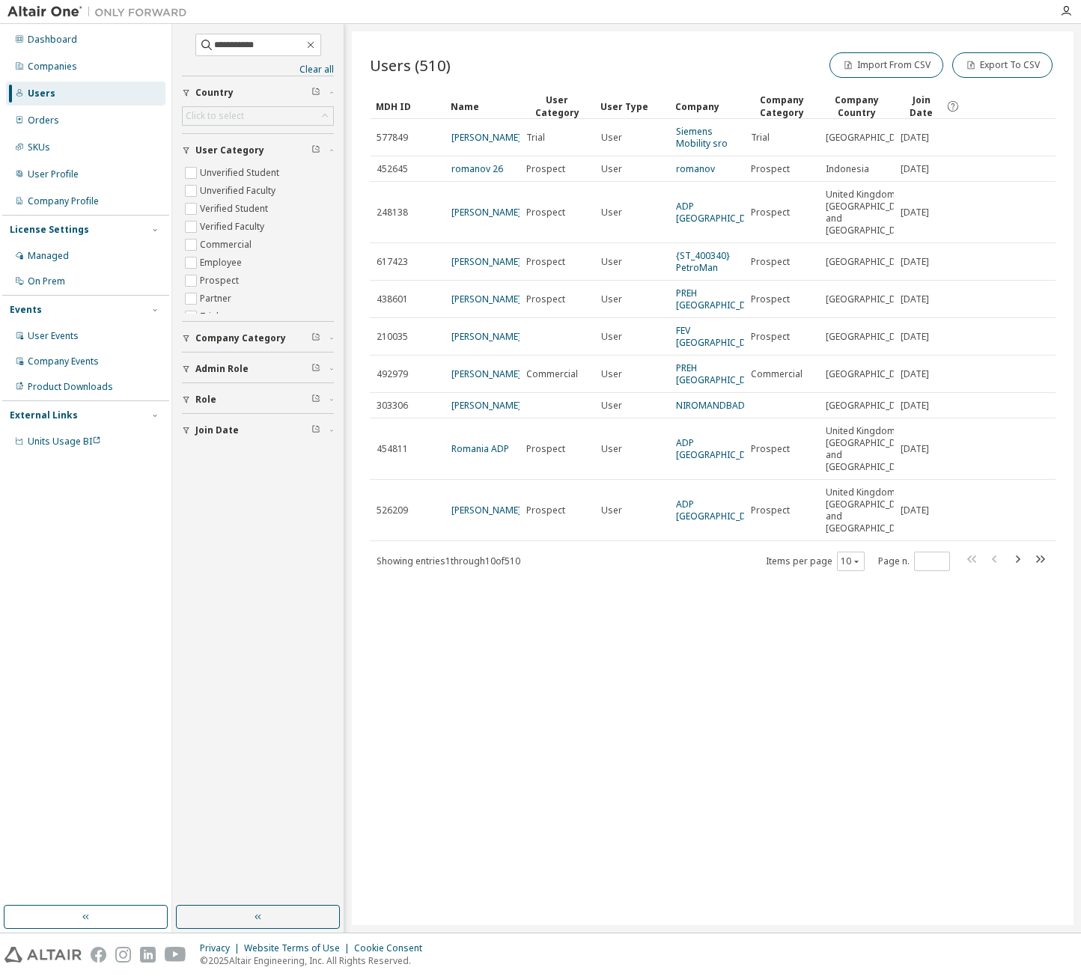
click at [701, 145] on link "Siemens Mobility sro" at bounding box center [702, 137] width 52 height 25
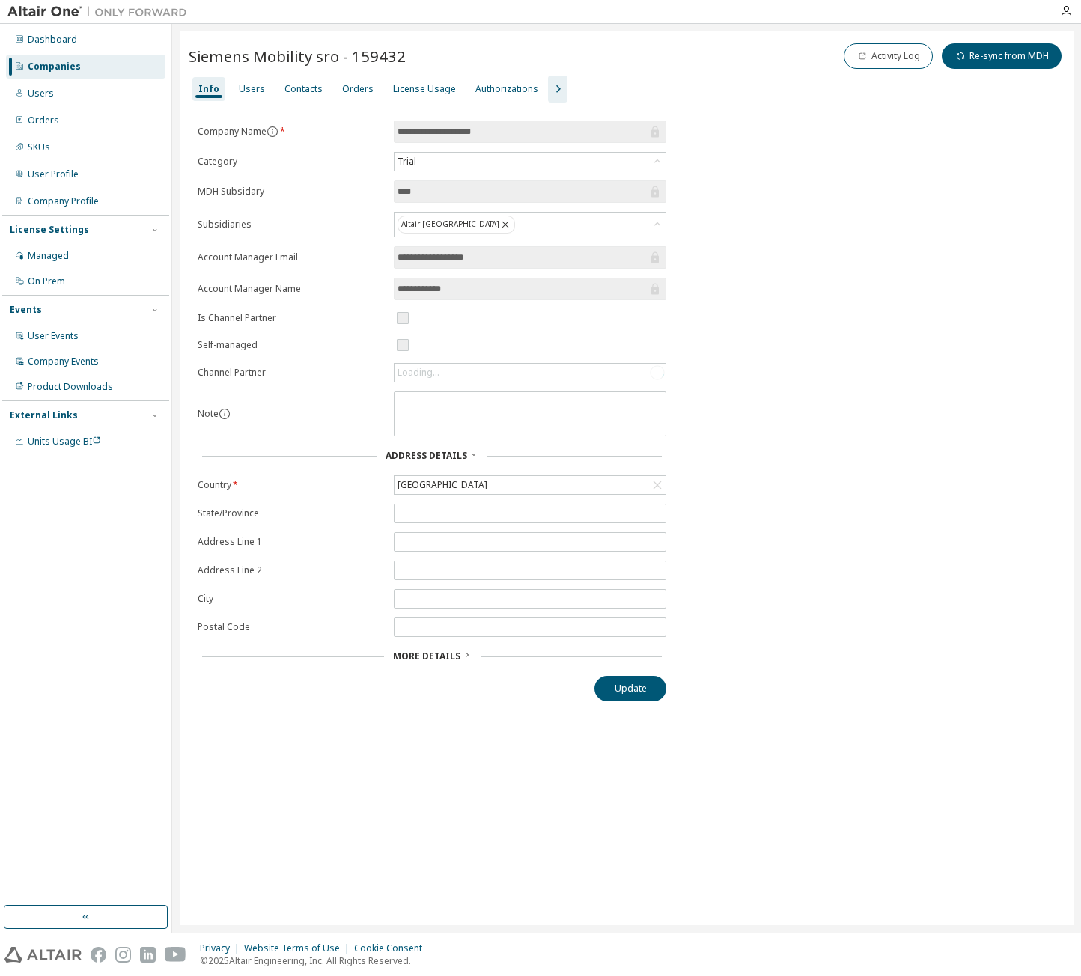
click at [260, 83] on div "Users" at bounding box center [252, 89] width 26 height 12
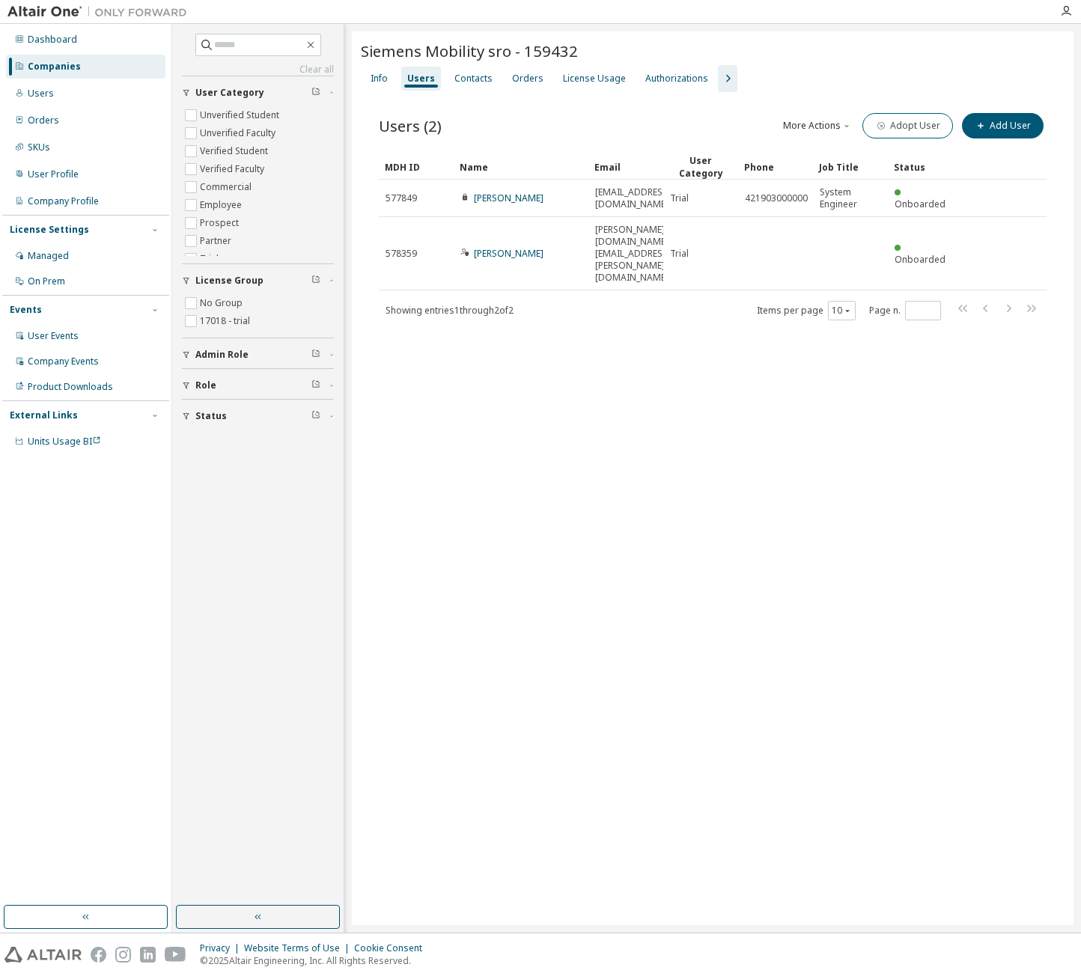
click at [499, 192] on link "[PERSON_NAME]" at bounding box center [509, 198] width 70 height 13
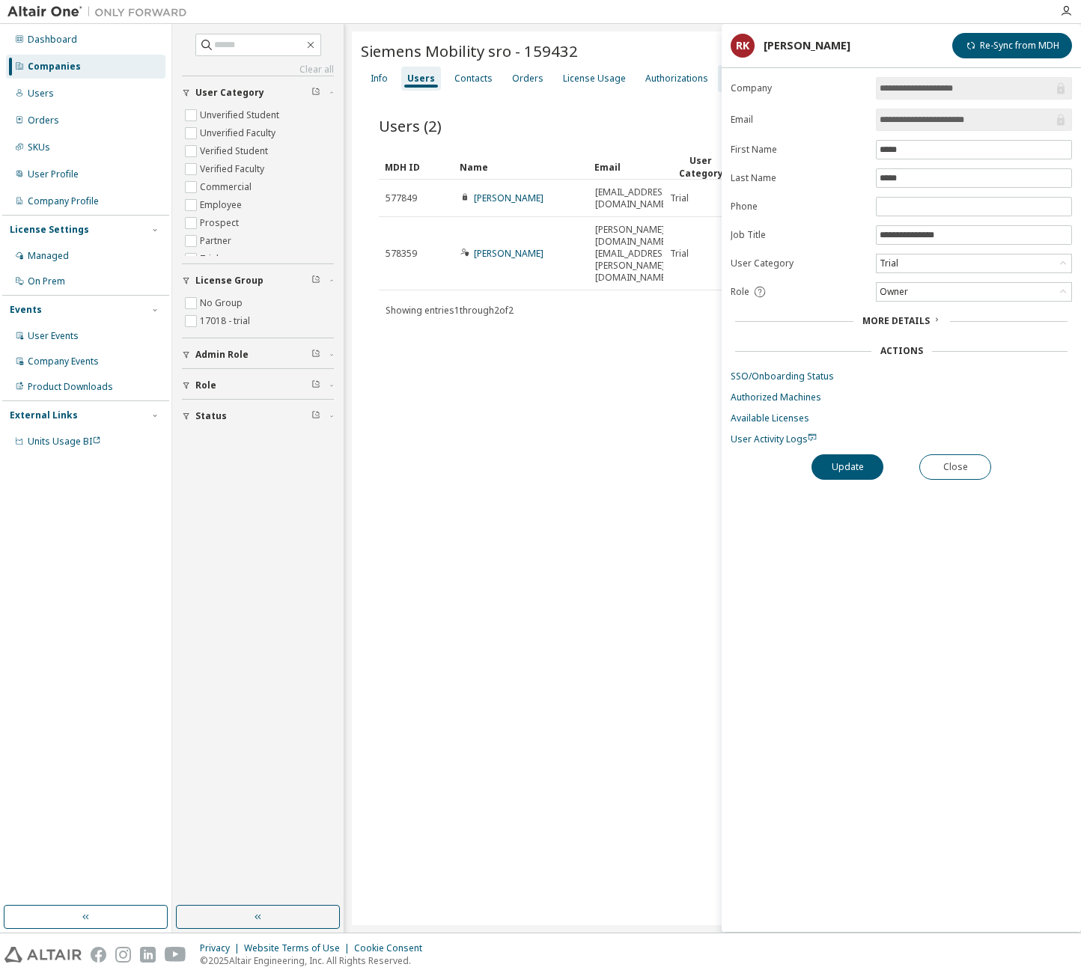
click at [1048, 294] on div "Owner" at bounding box center [974, 292] width 195 height 18
click at [583, 300] on div "Showing entries 1 through 2 of 2 Items per page 10 Page n. *" at bounding box center [713, 311] width 668 height 22
click at [490, 247] on link "[PERSON_NAME]" at bounding box center [509, 253] width 70 height 13
click at [497, 247] on link "[PERSON_NAME]" at bounding box center [509, 253] width 70 height 13
click at [1001, 300] on div "Admin" at bounding box center [974, 292] width 195 height 18
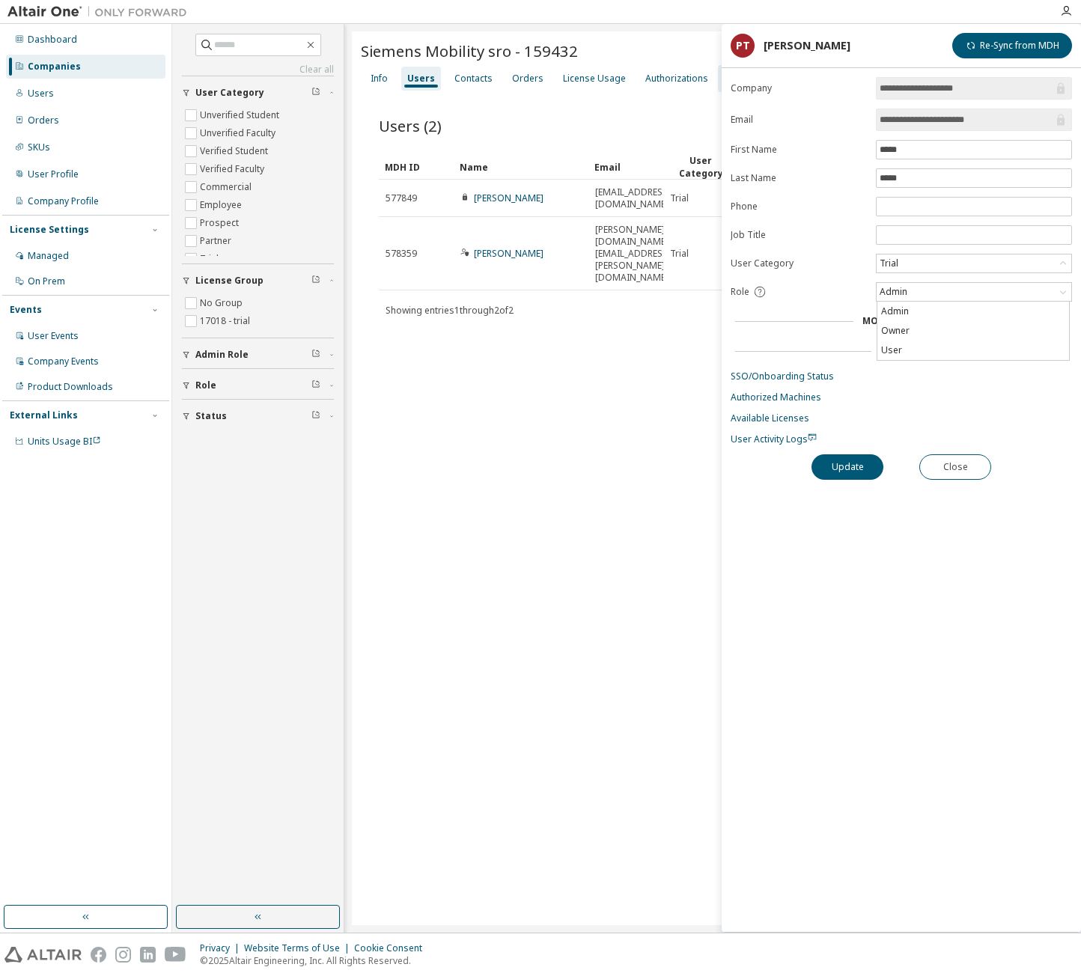
click at [945, 325] on li "Owner" at bounding box center [974, 330] width 192 height 19
click at [846, 468] on button "Update" at bounding box center [848, 467] width 72 height 25
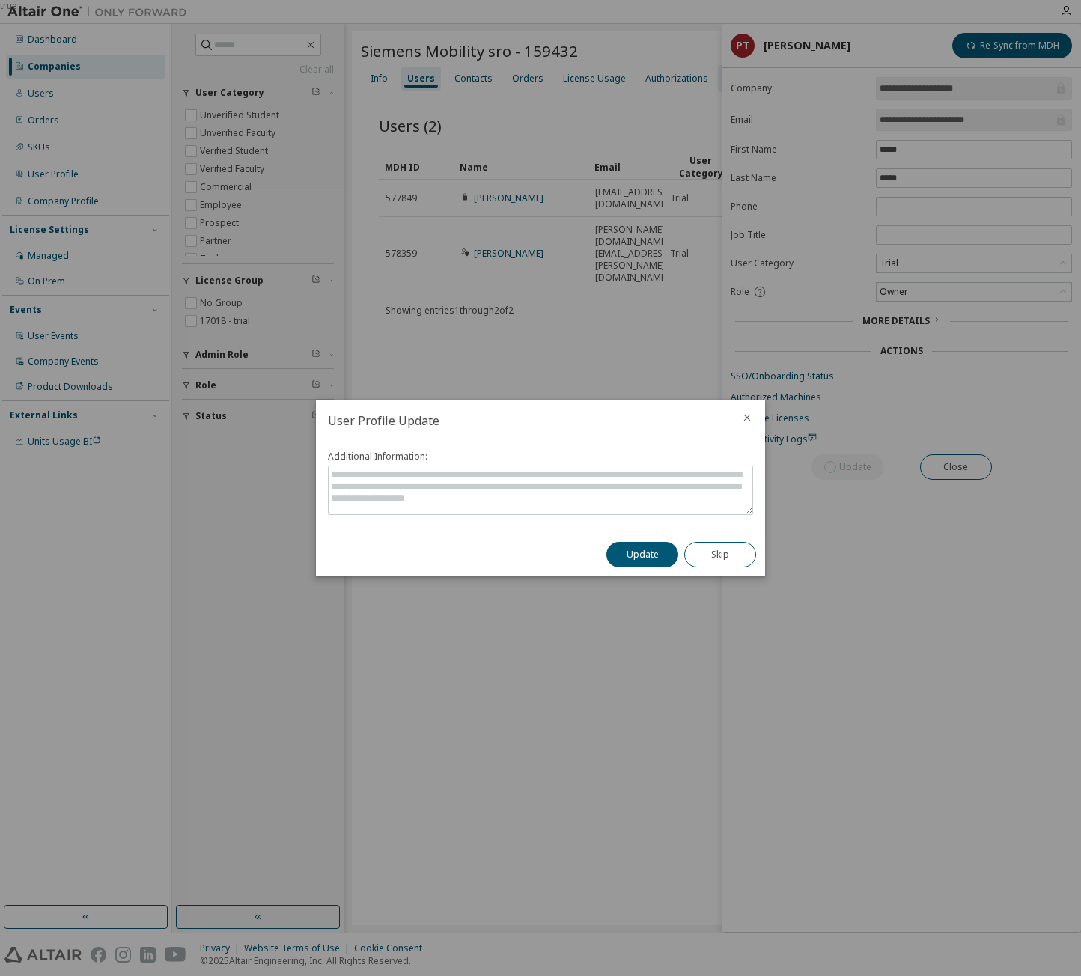
click at [636, 565] on button "Update" at bounding box center [643, 554] width 72 height 25
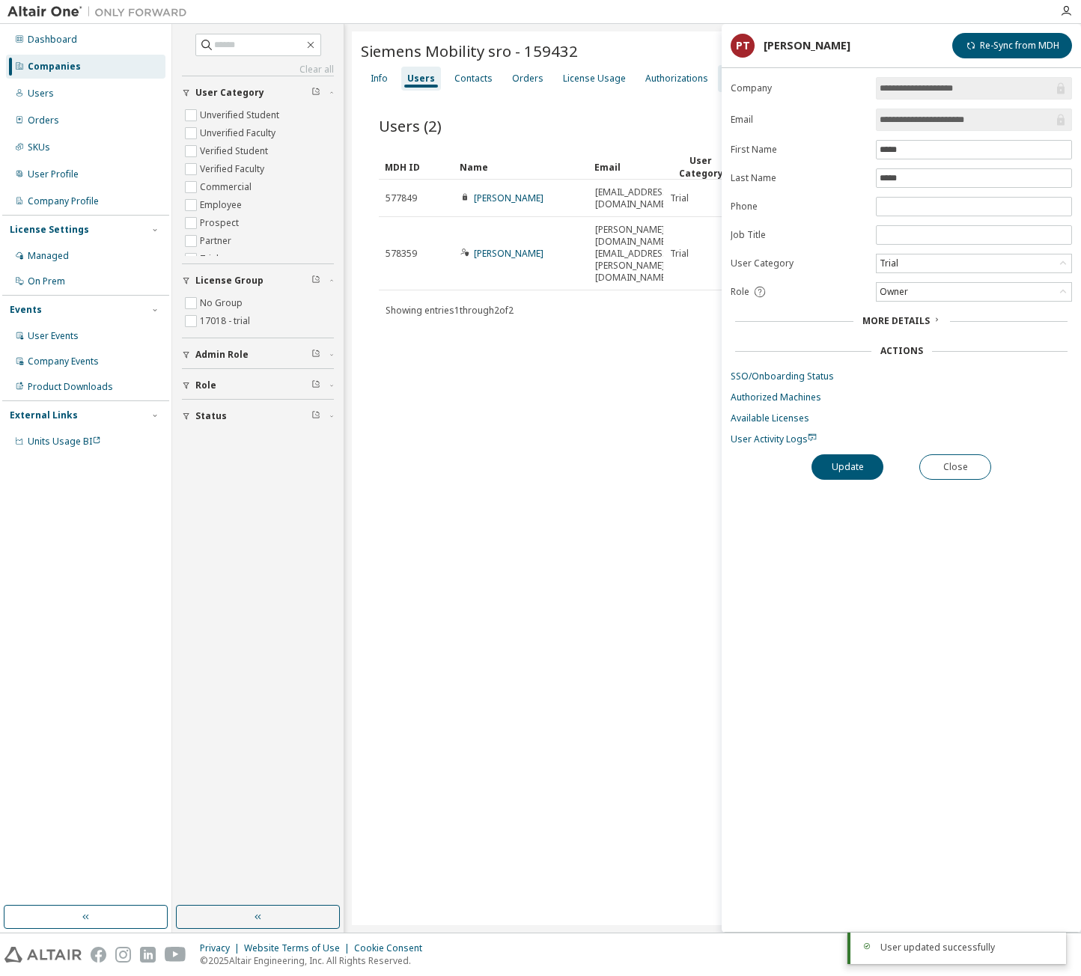
click at [514, 198] on link "[PERSON_NAME]" at bounding box center [509, 198] width 70 height 13
click at [976, 290] on div "Admin" at bounding box center [974, 293] width 195 height 18
drag, startPoint x: 917, startPoint y: 347, endPoint x: 887, endPoint y: 359, distance: 33.2
click at [915, 347] on li "User" at bounding box center [974, 350] width 192 height 19
click at [846, 469] on button "Update" at bounding box center [848, 467] width 72 height 25
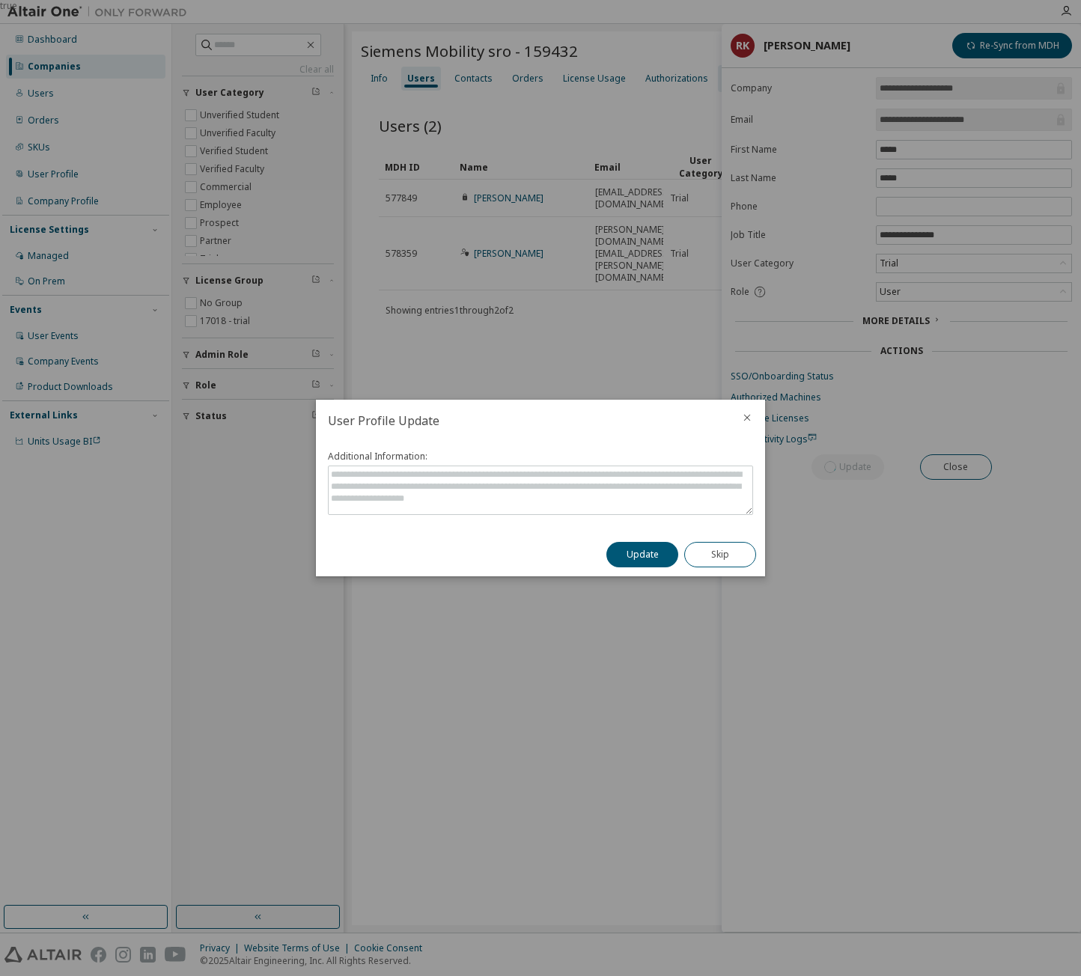
click at [648, 551] on button "Update" at bounding box center [643, 554] width 72 height 25
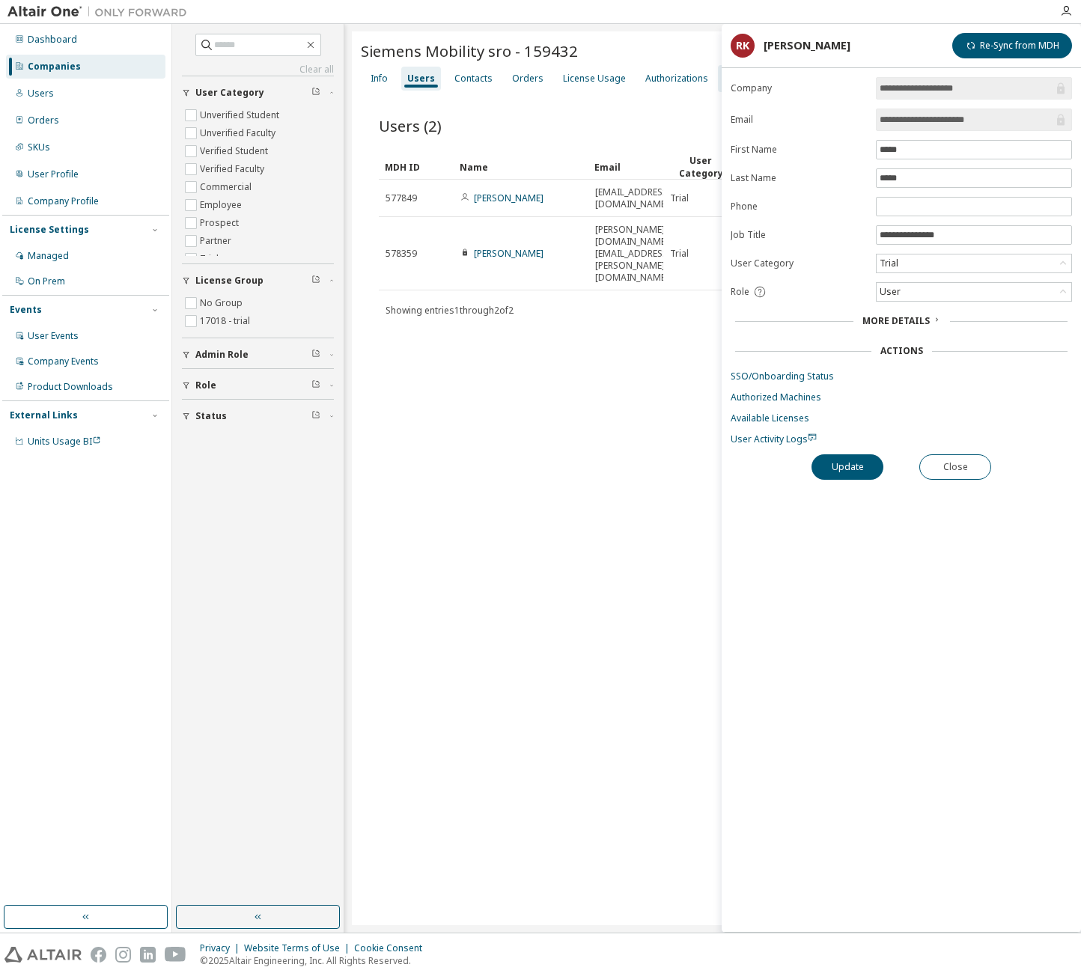
click at [914, 325] on span "More Details" at bounding box center [896, 321] width 67 height 13
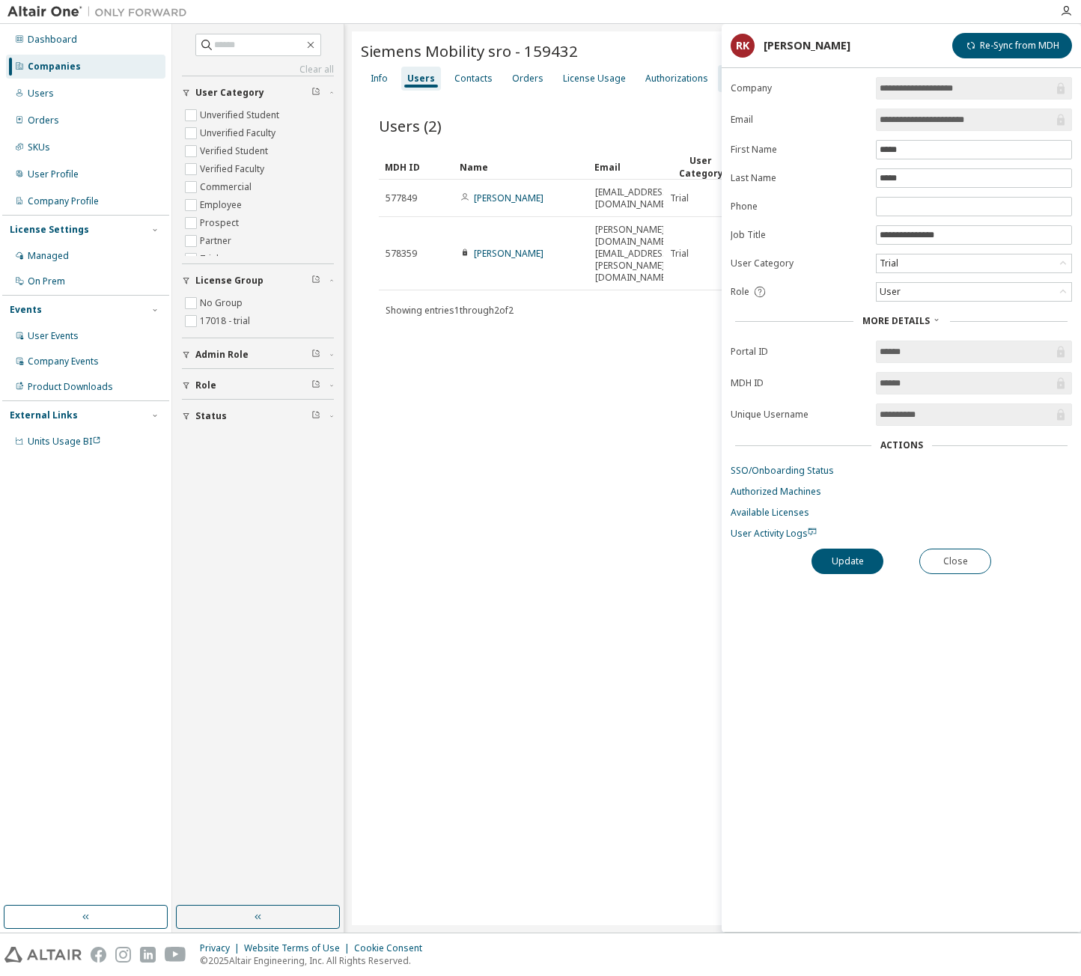
click at [631, 207] on td "[EMAIL_ADDRESS][DOMAIN_NAME]" at bounding box center [626, 198] width 75 height 37
drag, startPoint x: 1013, startPoint y: 121, endPoint x: 825, endPoint y: 114, distance: 188.1
click at [825, 114] on form "**********" at bounding box center [901, 308] width 341 height 463
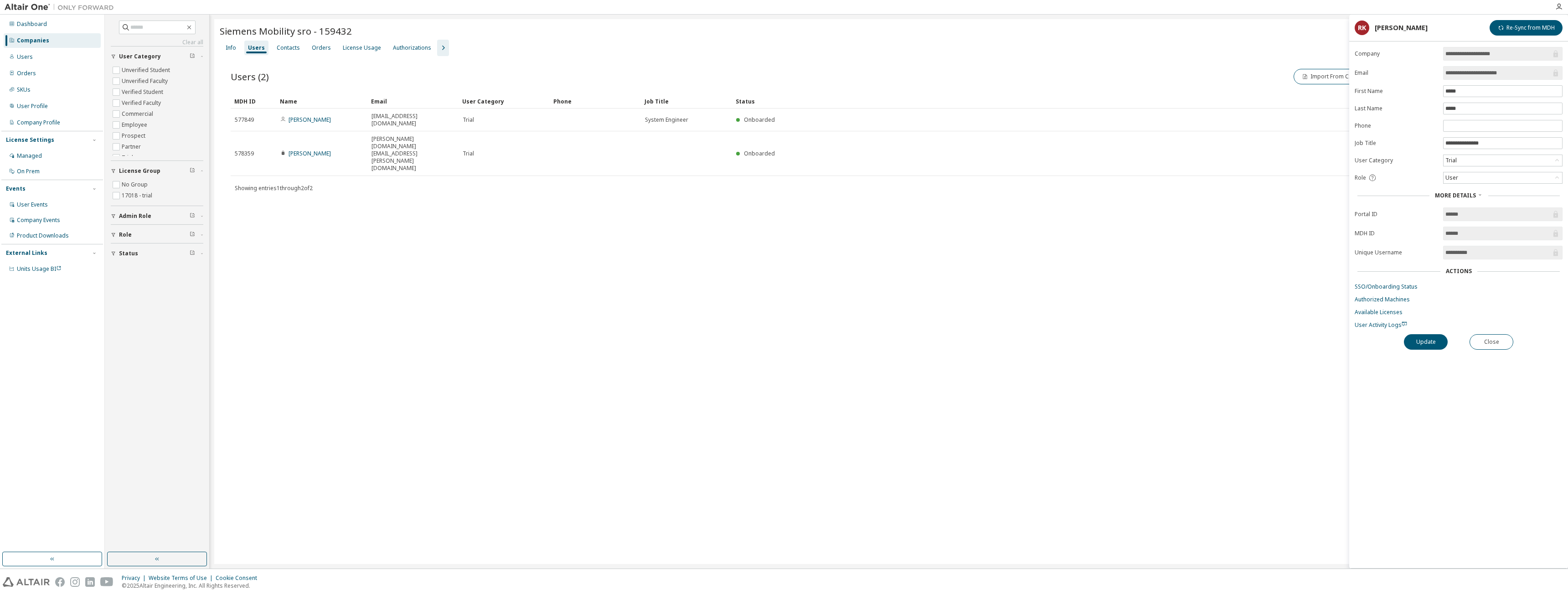
click at [304, 117] on link "Roman Kaloc" at bounding box center [310, 119] width 43 height 8
click at [296, 120] on td "Roman Kaloc" at bounding box center [322, 119] width 91 height 23
click at [304, 116] on link "Roman Kaloc" at bounding box center [310, 119] width 43 height 8
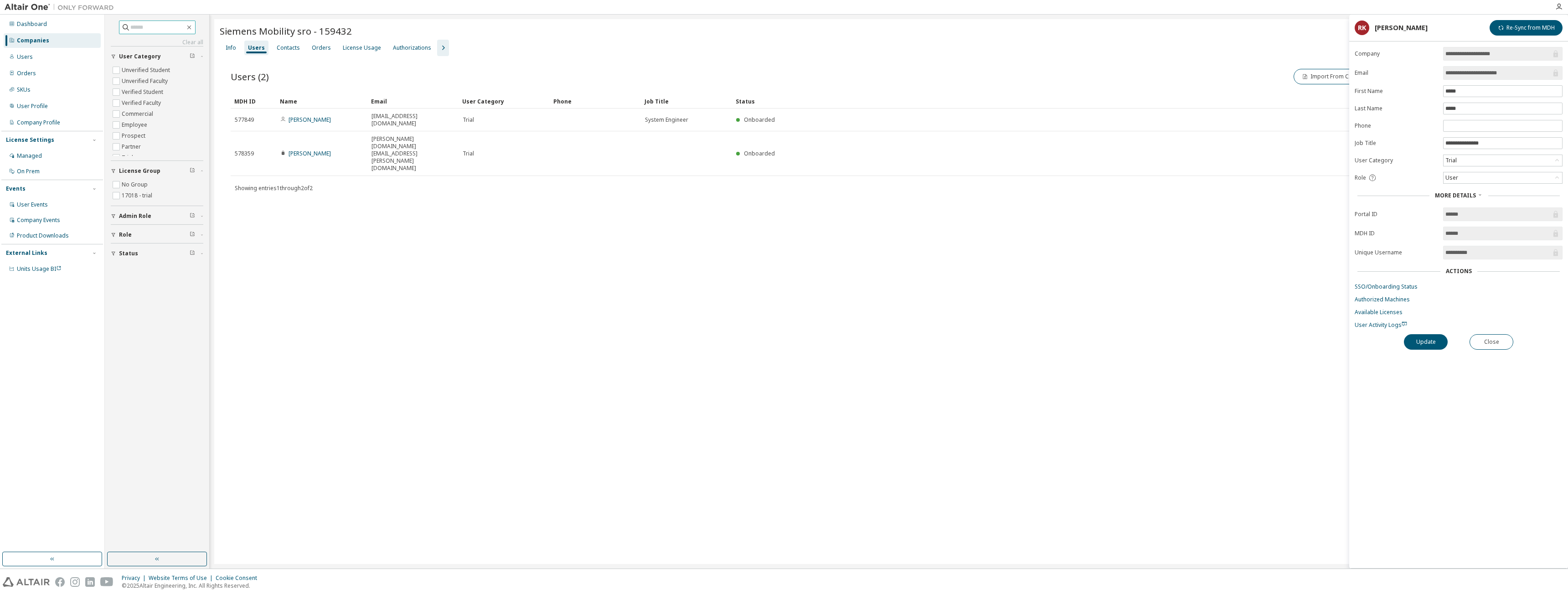
click at [137, 24] on input "text" at bounding box center [158, 27] width 55 height 9
click at [27, 58] on div "Users" at bounding box center [25, 57] width 16 height 7
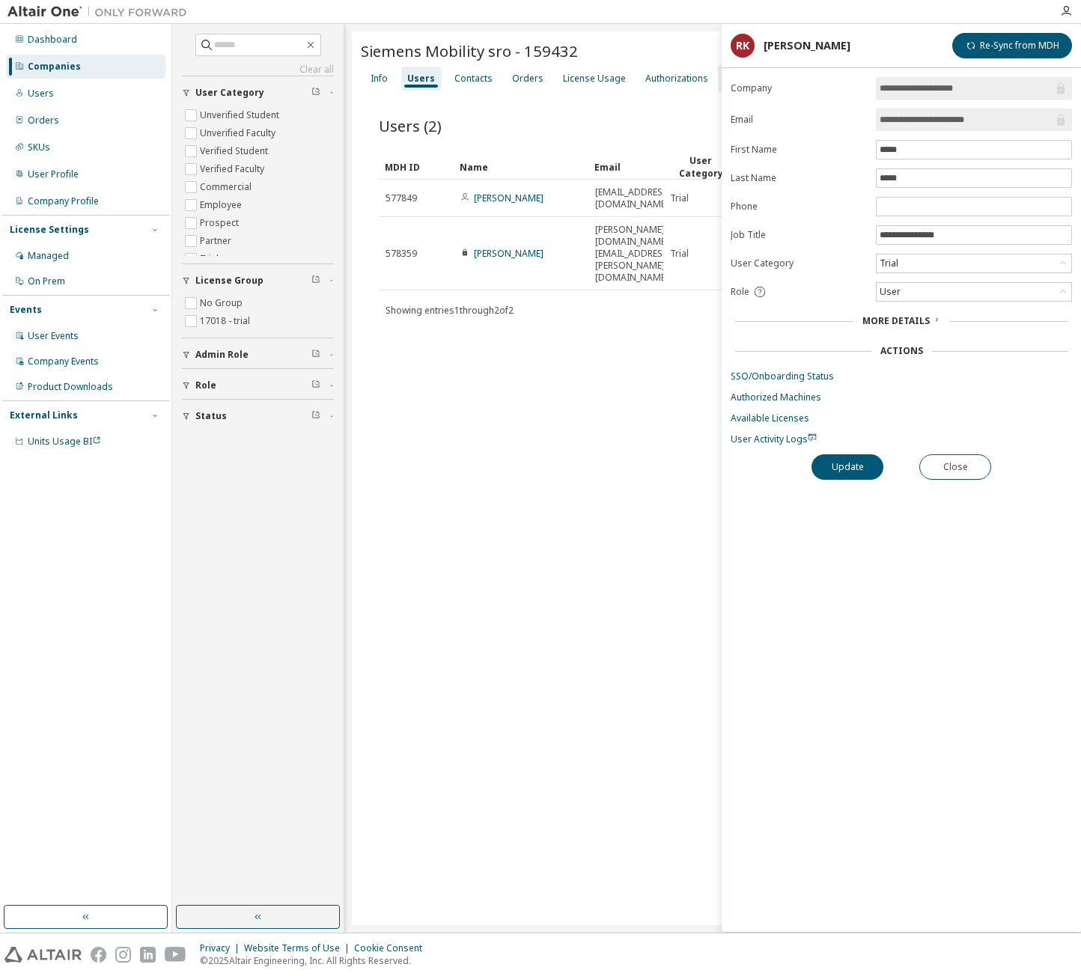
click at [65, 63] on div "Companies" at bounding box center [54, 67] width 53 height 12
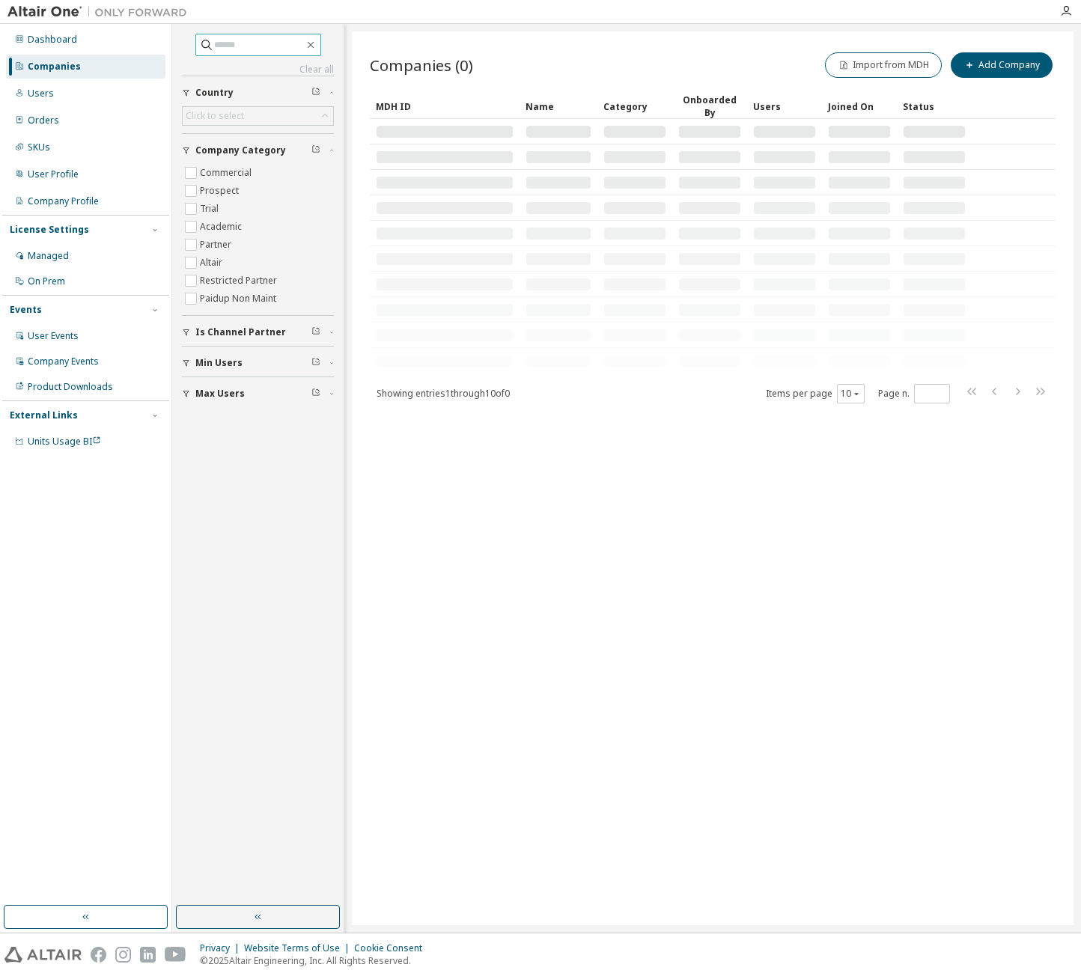
click at [215, 46] on input "text" at bounding box center [259, 44] width 90 height 15
type input "*******"
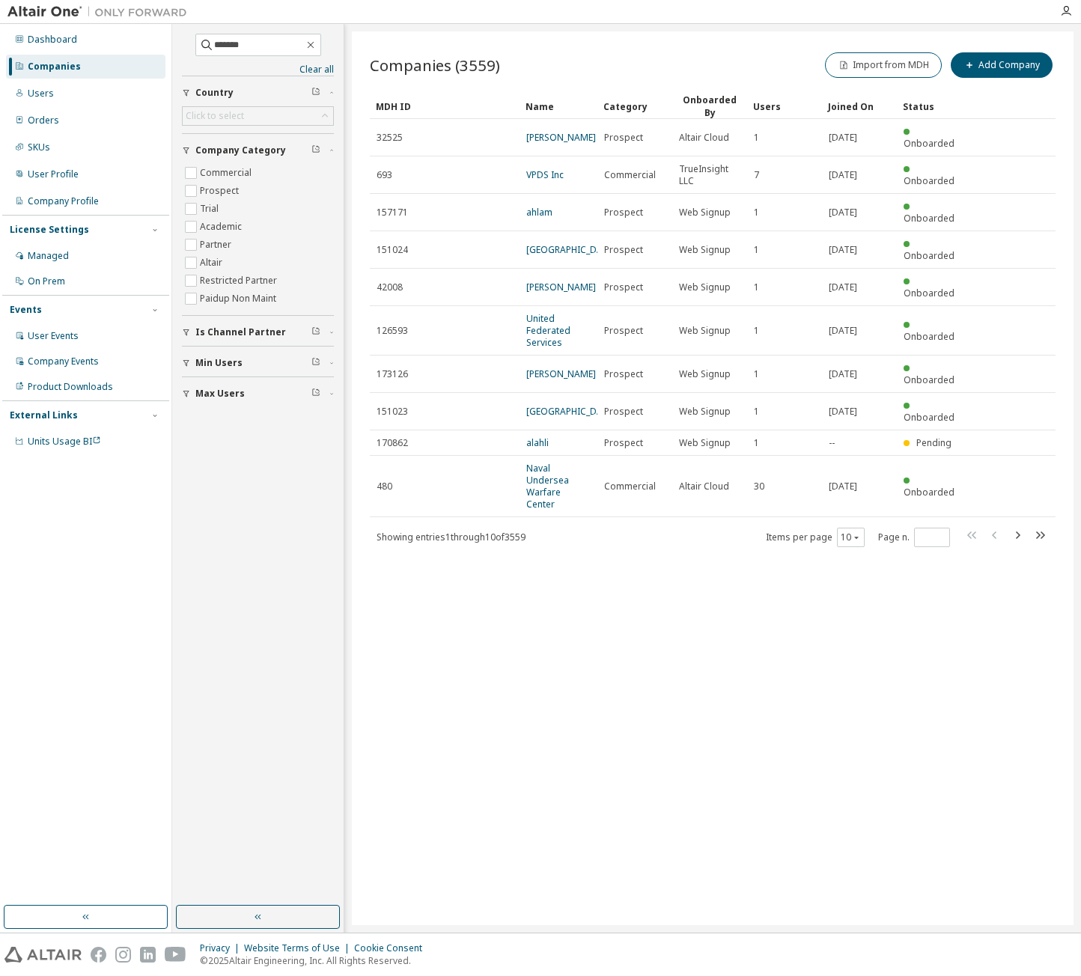
click at [58, 80] on div "Dashboard Companies Users Orders SKUs User Profile Company Profile License Sett…" at bounding box center [85, 240] width 167 height 429
click at [64, 86] on div "Users" at bounding box center [86, 94] width 160 height 24
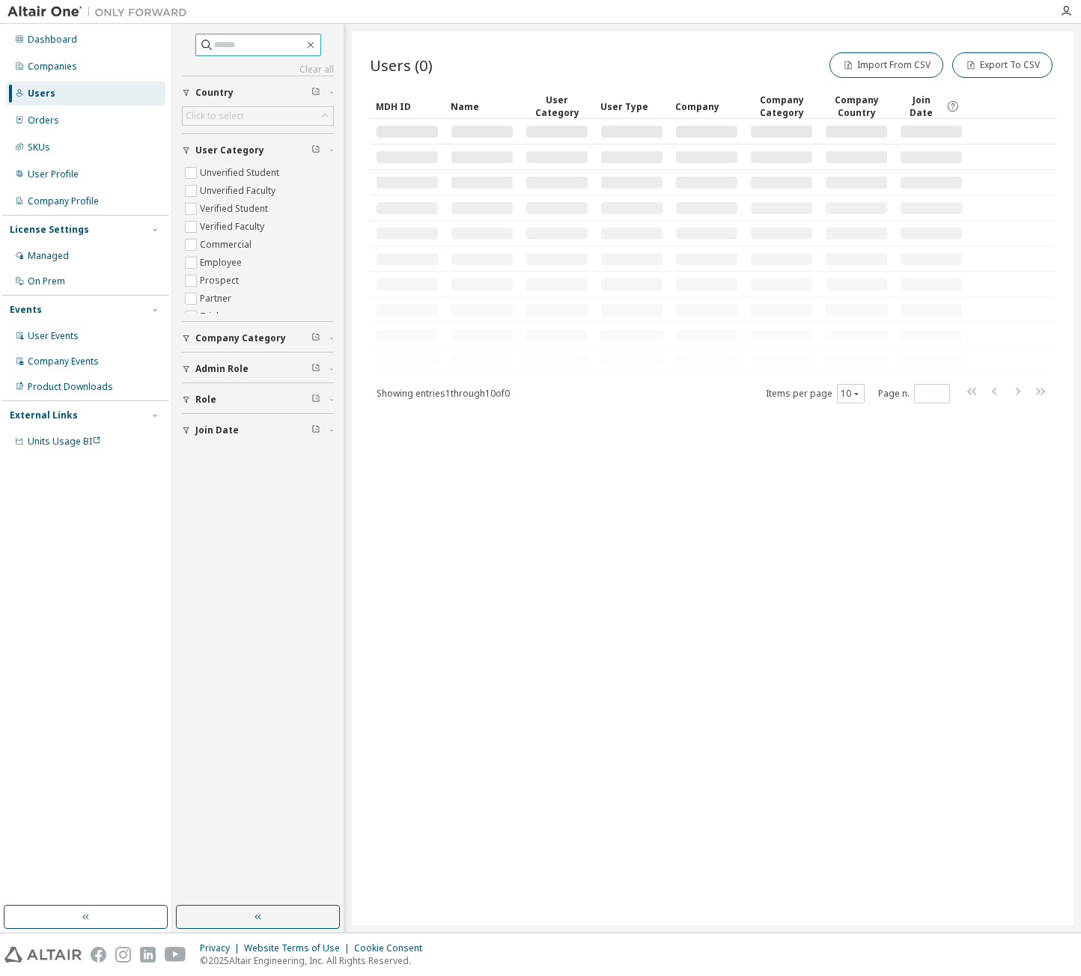
click at [214, 46] on input "text" at bounding box center [259, 44] width 90 height 15
type input "*******"
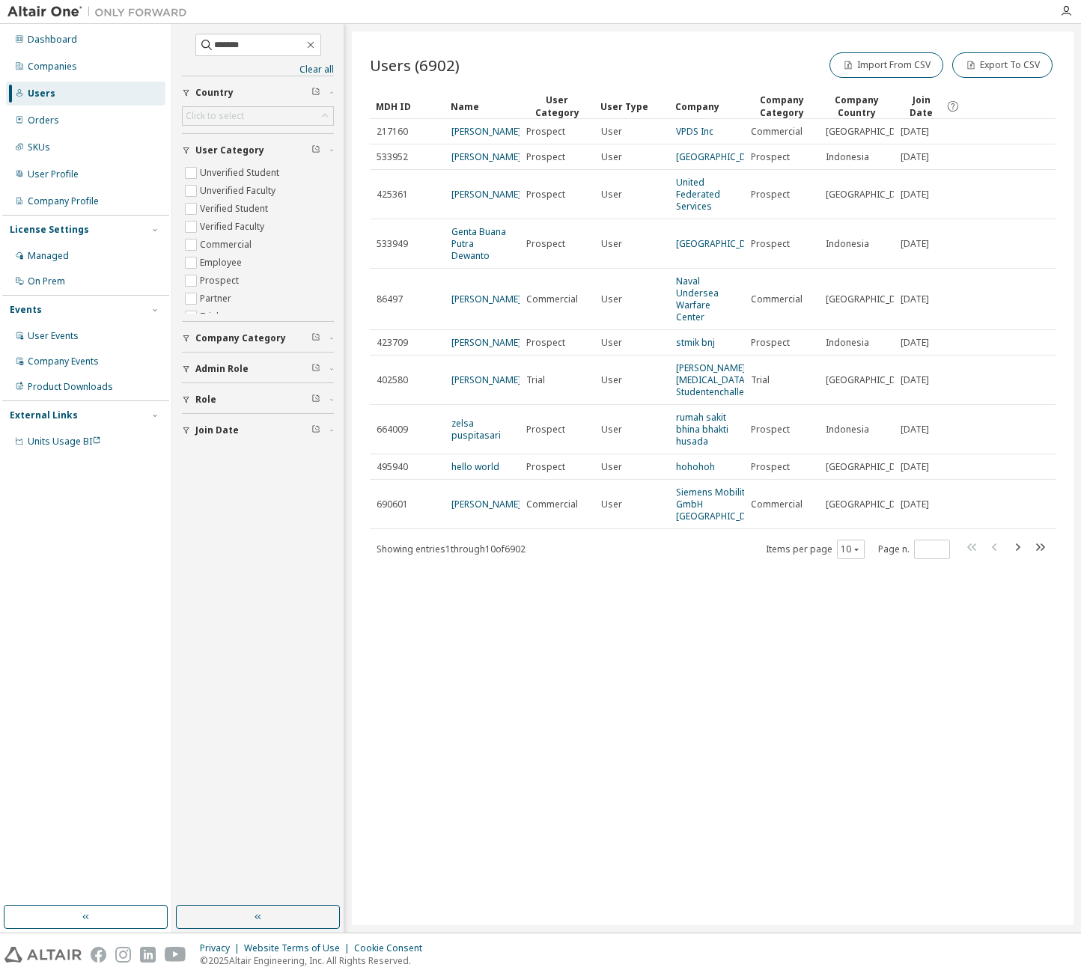
click at [484, 511] on link "[PERSON_NAME]" at bounding box center [487, 504] width 70 height 13
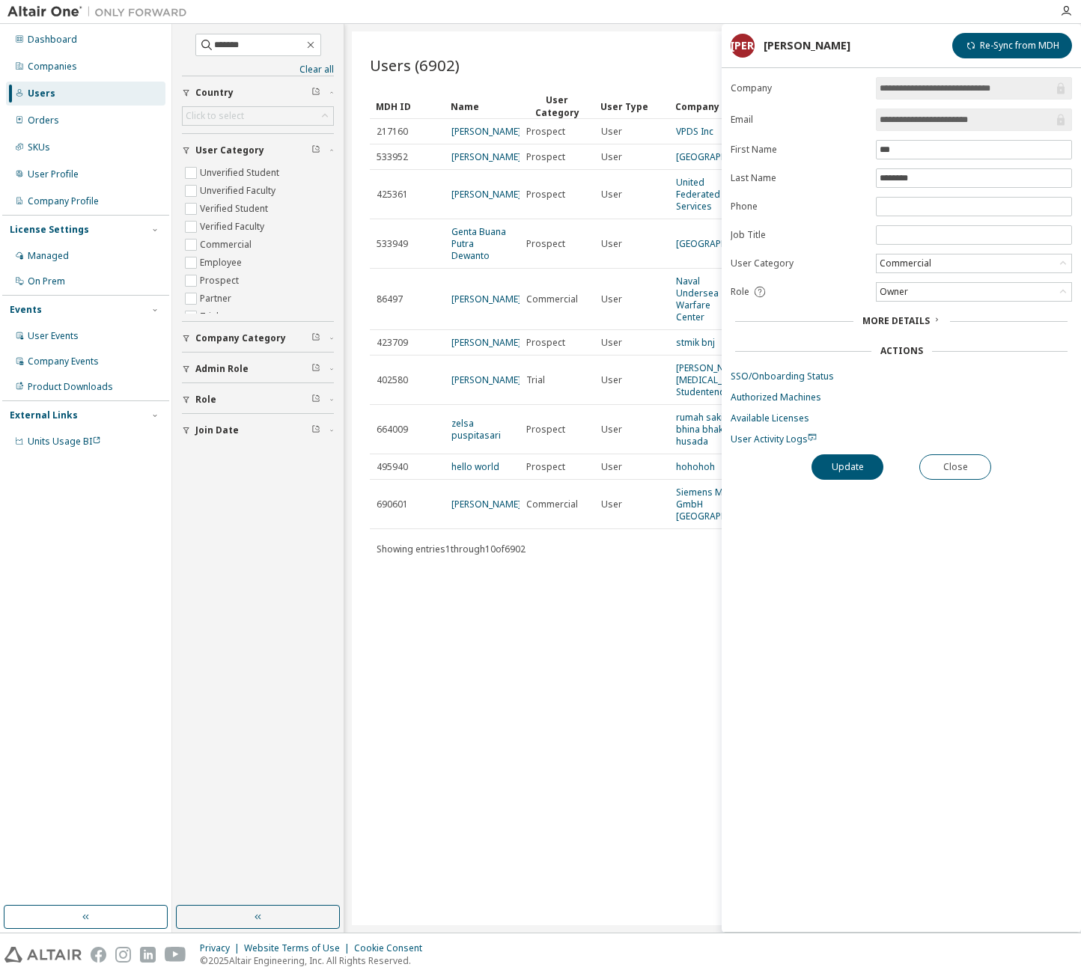
click at [693, 523] on link "Siemens Mobility GmbH Erlangen" at bounding box center [721, 504] width 90 height 37
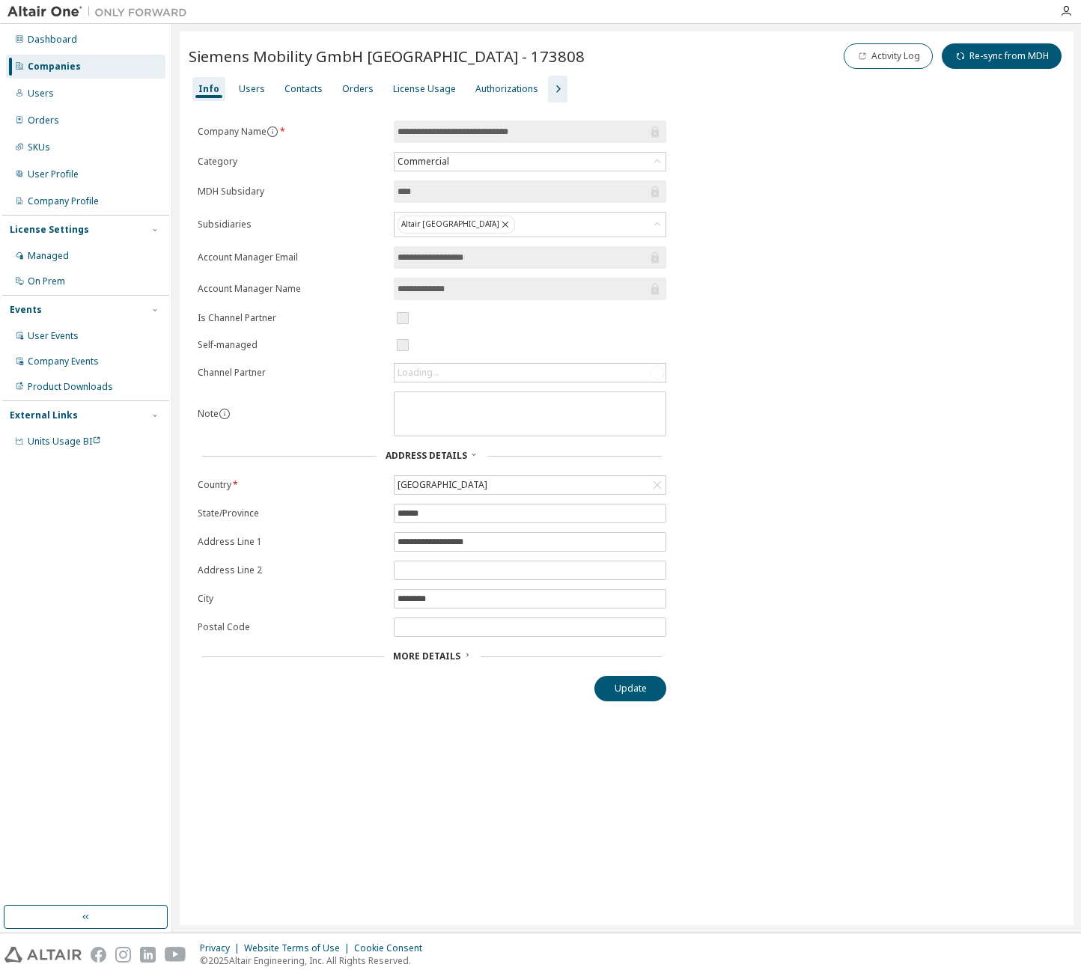
click at [254, 93] on div "Users" at bounding box center [252, 89] width 26 height 12
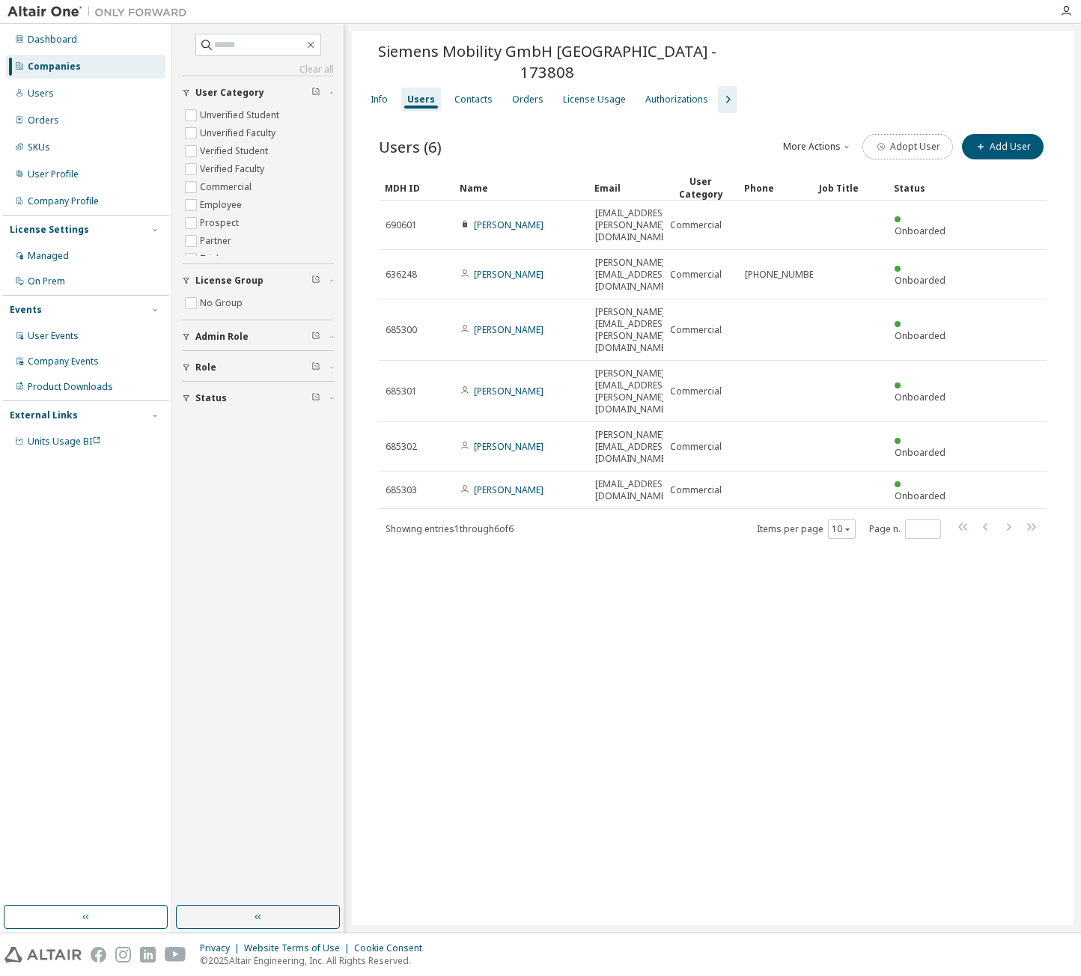
click at [920, 134] on button "Adopt User" at bounding box center [908, 146] width 91 height 25
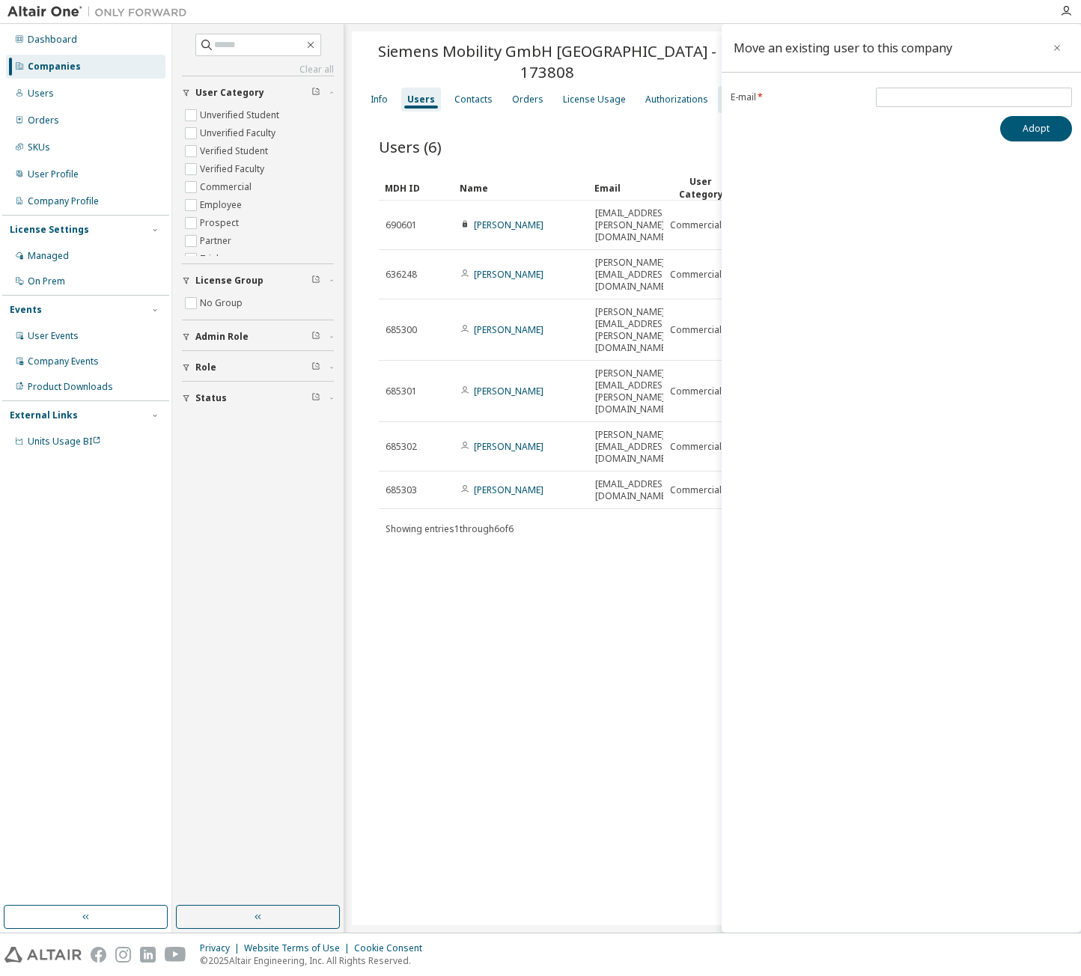
click at [929, 90] on span at bounding box center [974, 97] width 196 height 19
click at [934, 98] on input "email" at bounding box center [974, 97] width 189 height 12
paste input "**********"
type input "**********"
drag, startPoint x: 893, startPoint y: 162, endPoint x: 1078, endPoint y: 151, distance: 184.6
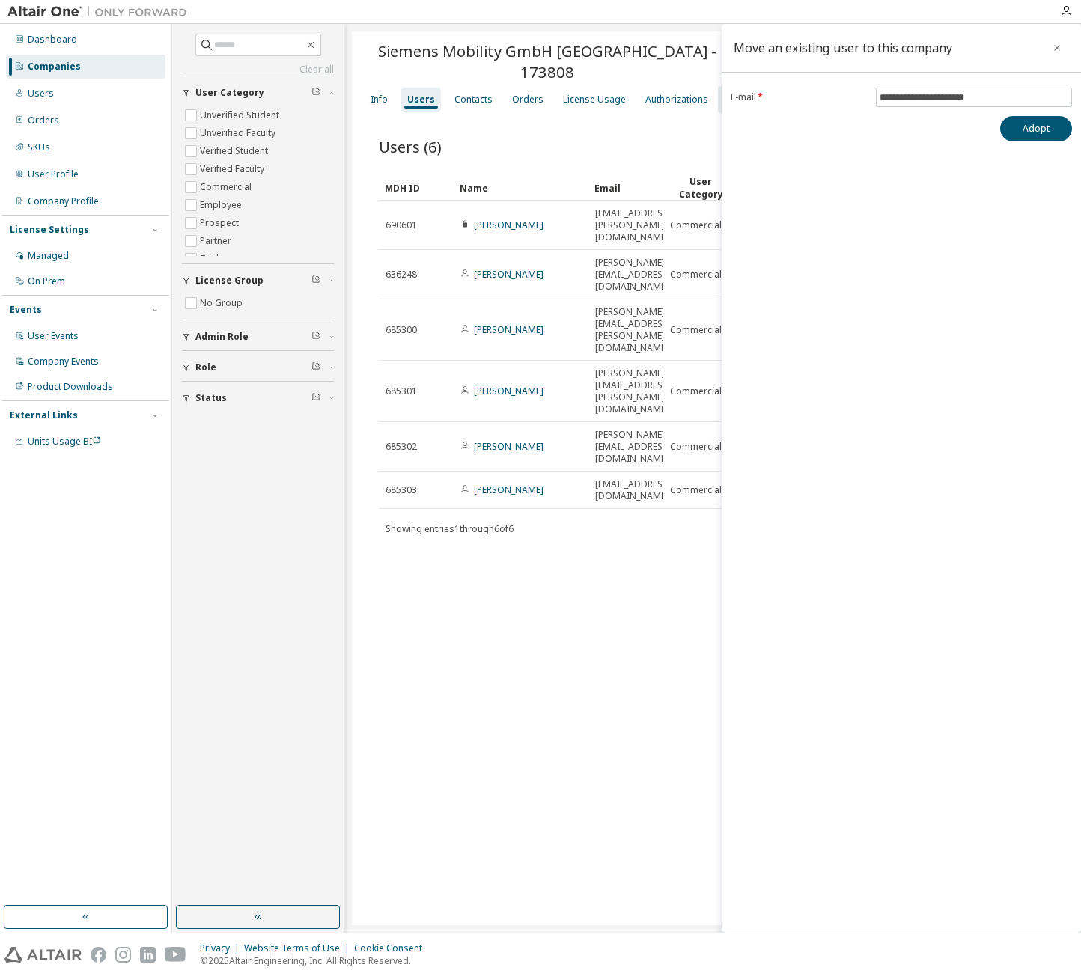
click at [893, 163] on div "**********" at bounding box center [901, 478] width 359 height 909
click at [1057, 130] on button "Adopt" at bounding box center [1036, 128] width 72 height 25
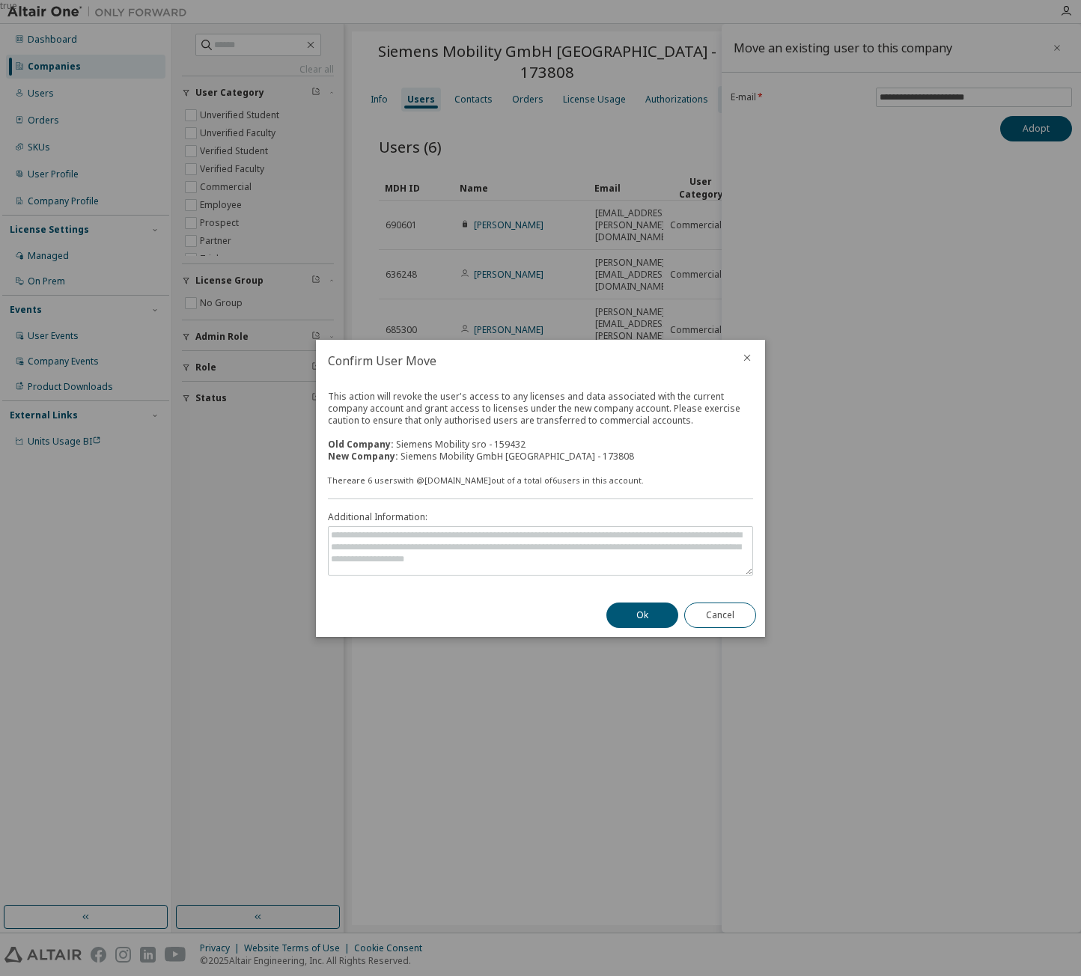
click at [640, 620] on button "Ok" at bounding box center [643, 615] width 72 height 25
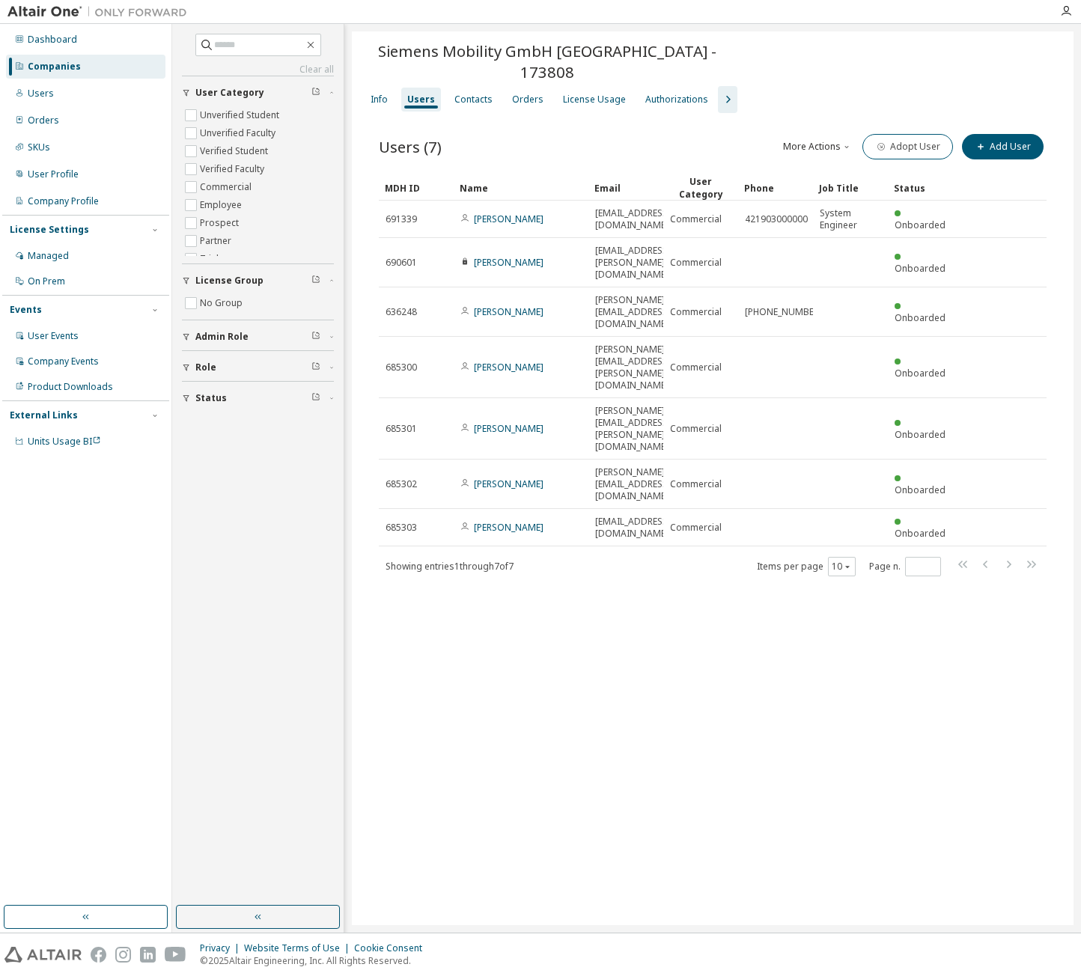
click at [500, 213] on link "[PERSON_NAME]" at bounding box center [509, 219] width 70 height 13
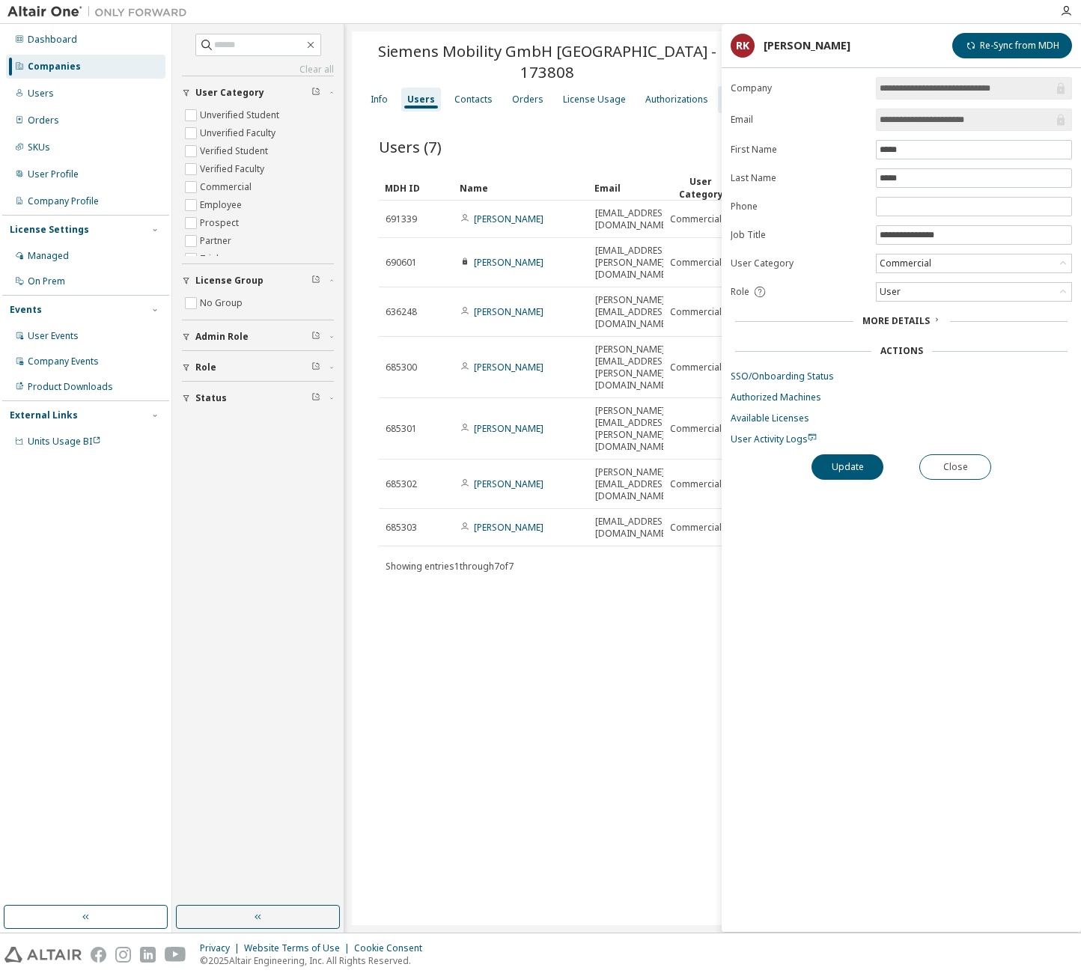
click at [1003, 289] on div "User" at bounding box center [974, 292] width 195 height 18
click at [986, 312] on li "Admin" at bounding box center [974, 311] width 192 height 19
click at [863, 467] on button "Update" at bounding box center [848, 467] width 72 height 25
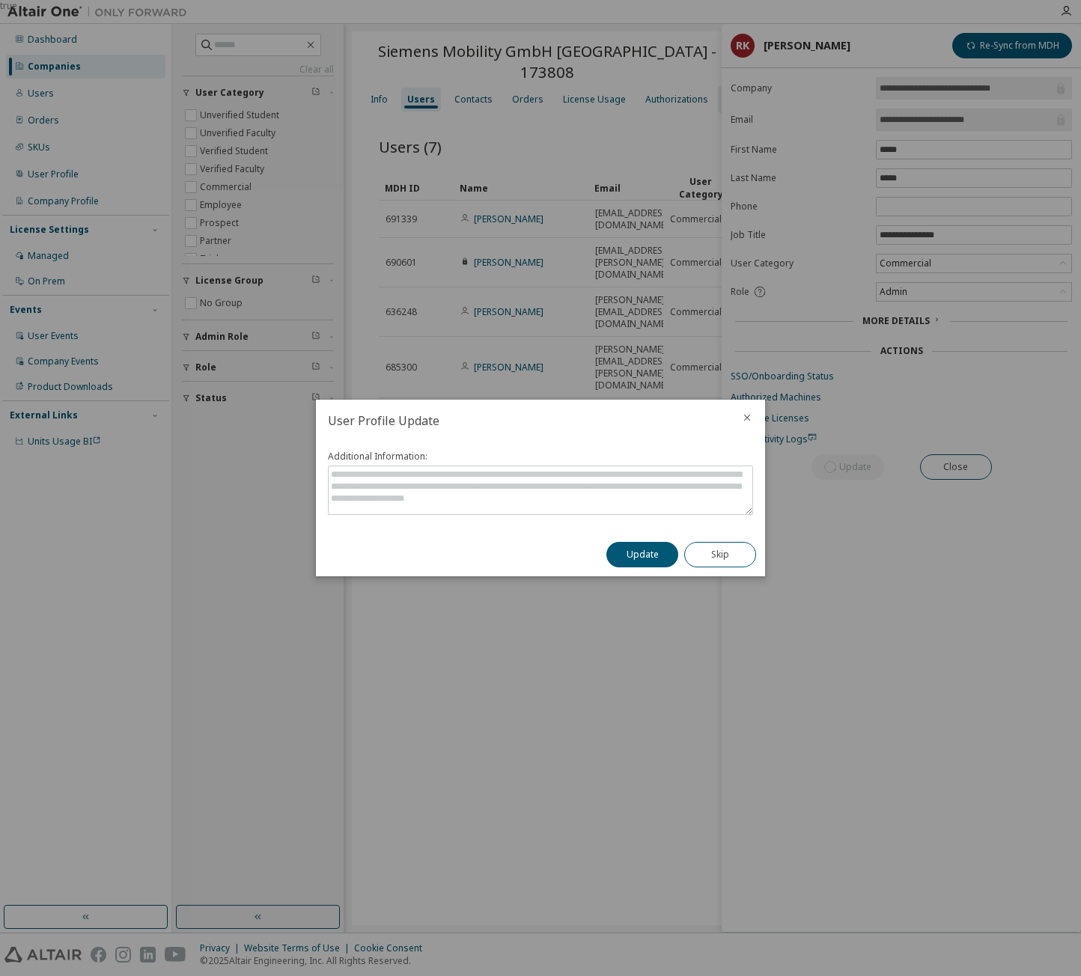
click at [643, 553] on button "Update" at bounding box center [643, 554] width 72 height 25
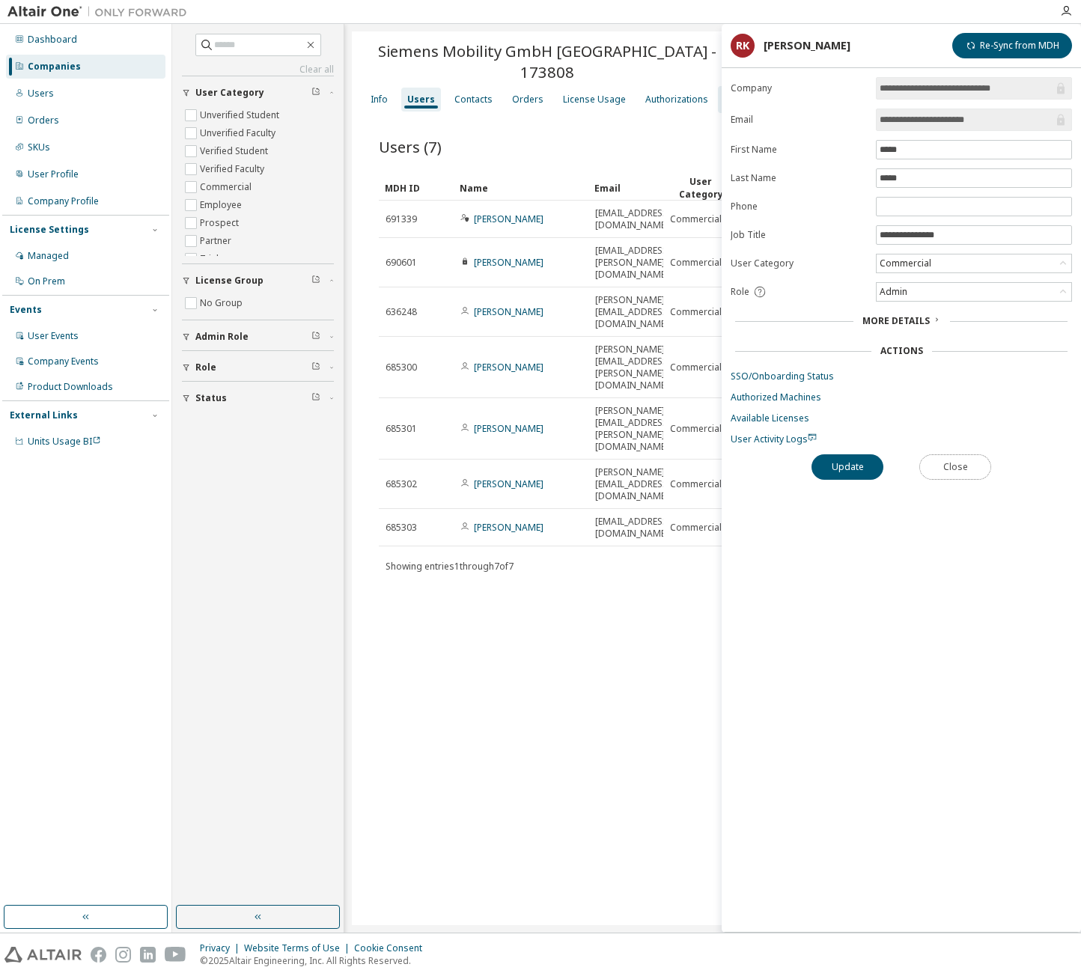
click at [970, 478] on button "Close" at bounding box center [956, 467] width 72 height 25
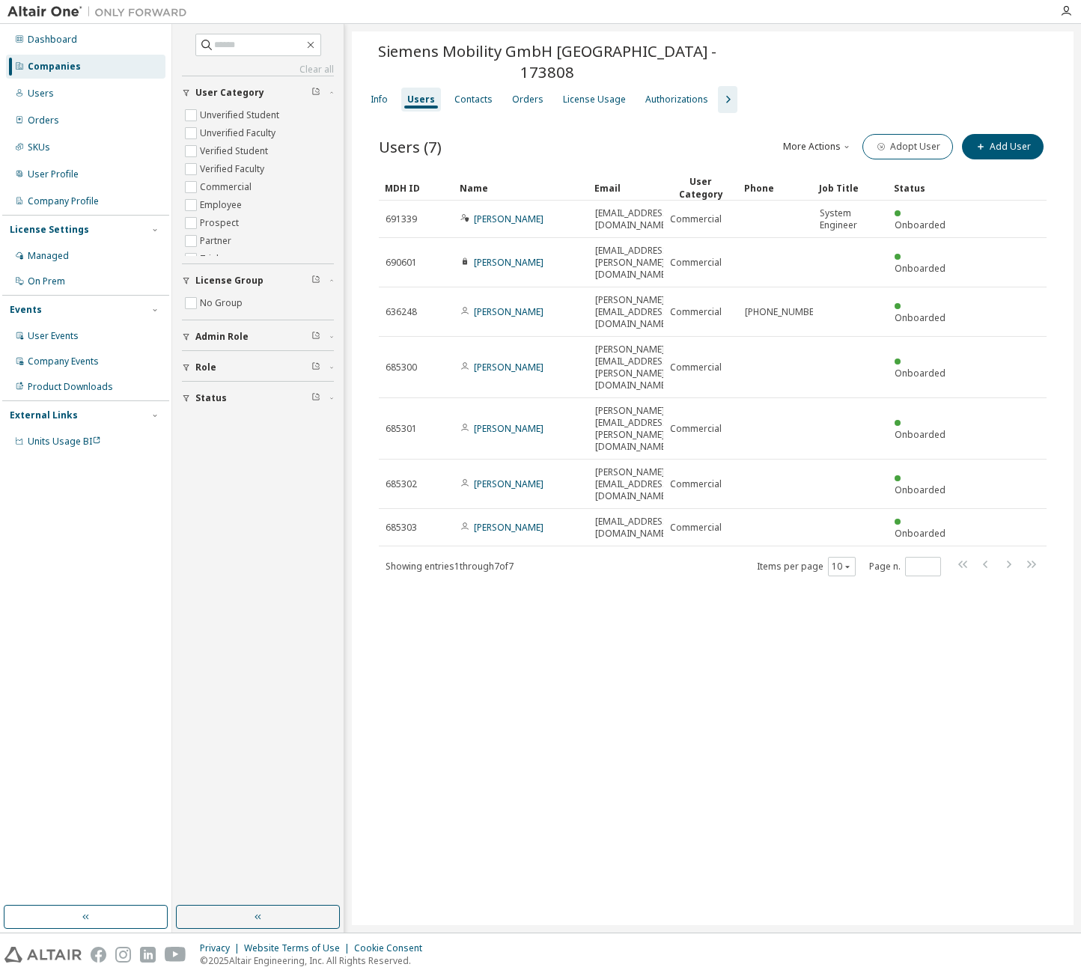
click at [627, 586] on div "Siemens Mobility GmbH [GEOGRAPHIC_DATA] - 173808 Clear Load Save Save As Field …" at bounding box center [713, 478] width 722 height 894
click at [381, 94] on div "Info" at bounding box center [379, 100] width 17 height 12
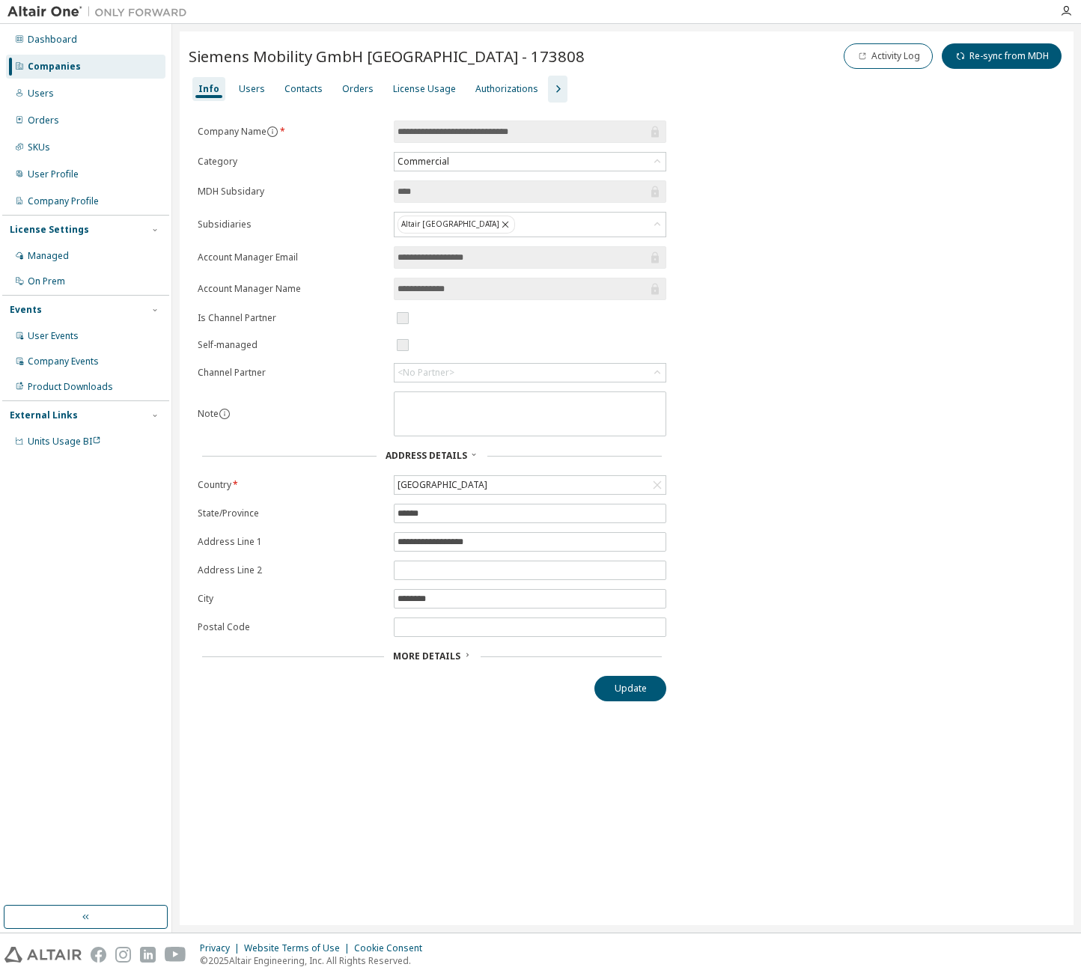
click at [476, 256] on input "**********" at bounding box center [523, 257] width 250 height 15
click at [509, 256] on input "**********" at bounding box center [523, 257] width 250 height 15
click at [609, 260] on input "**********" at bounding box center [523, 257] width 250 height 15
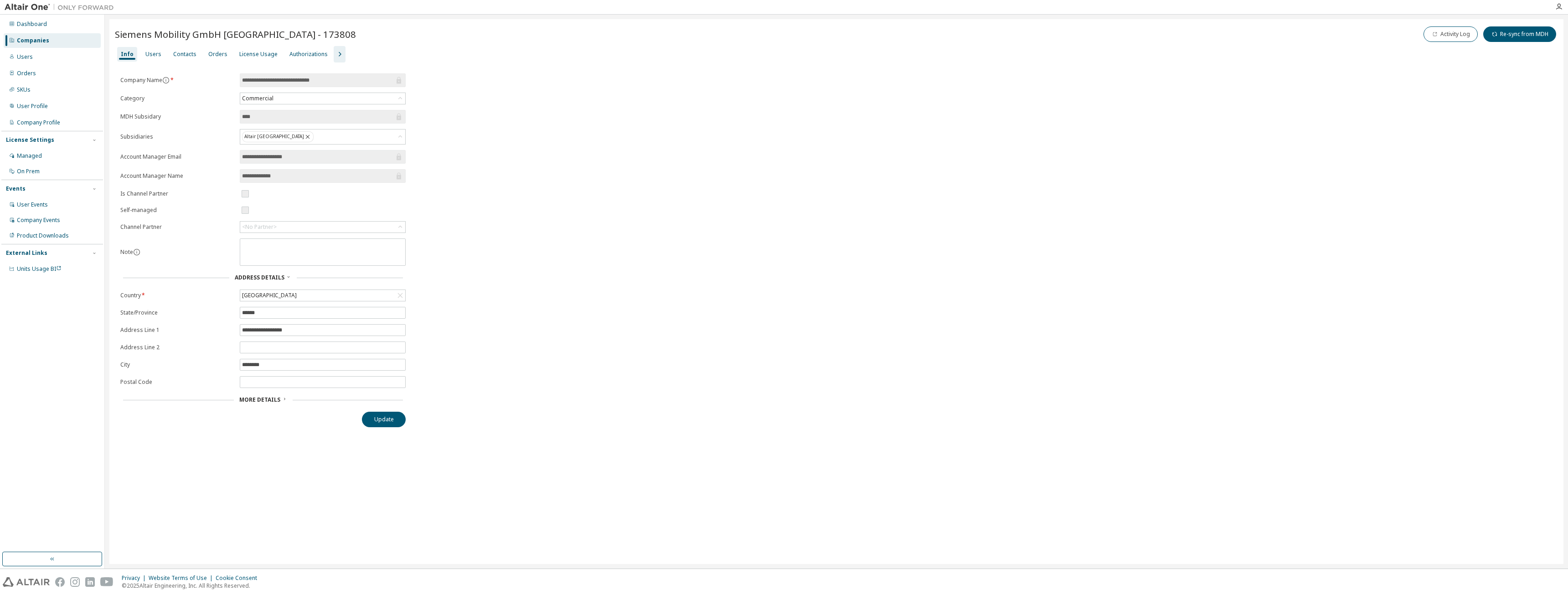
click at [658, 177] on div "**********" at bounding box center [836, 250] width 1443 height 354
click at [152, 55] on div "Users" at bounding box center [153, 54] width 16 height 7
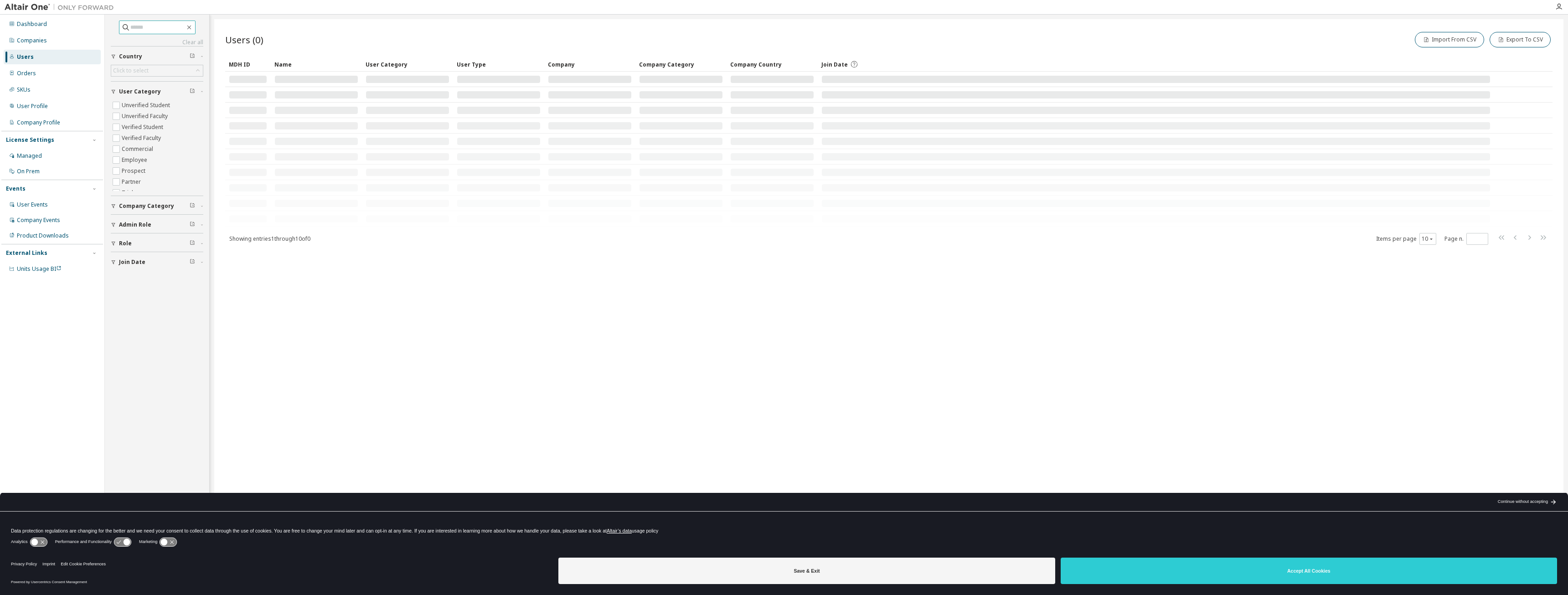
click at [135, 24] on input "text" at bounding box center [158, 27] width 55 height 9
paste input "**********"
type input "**********"
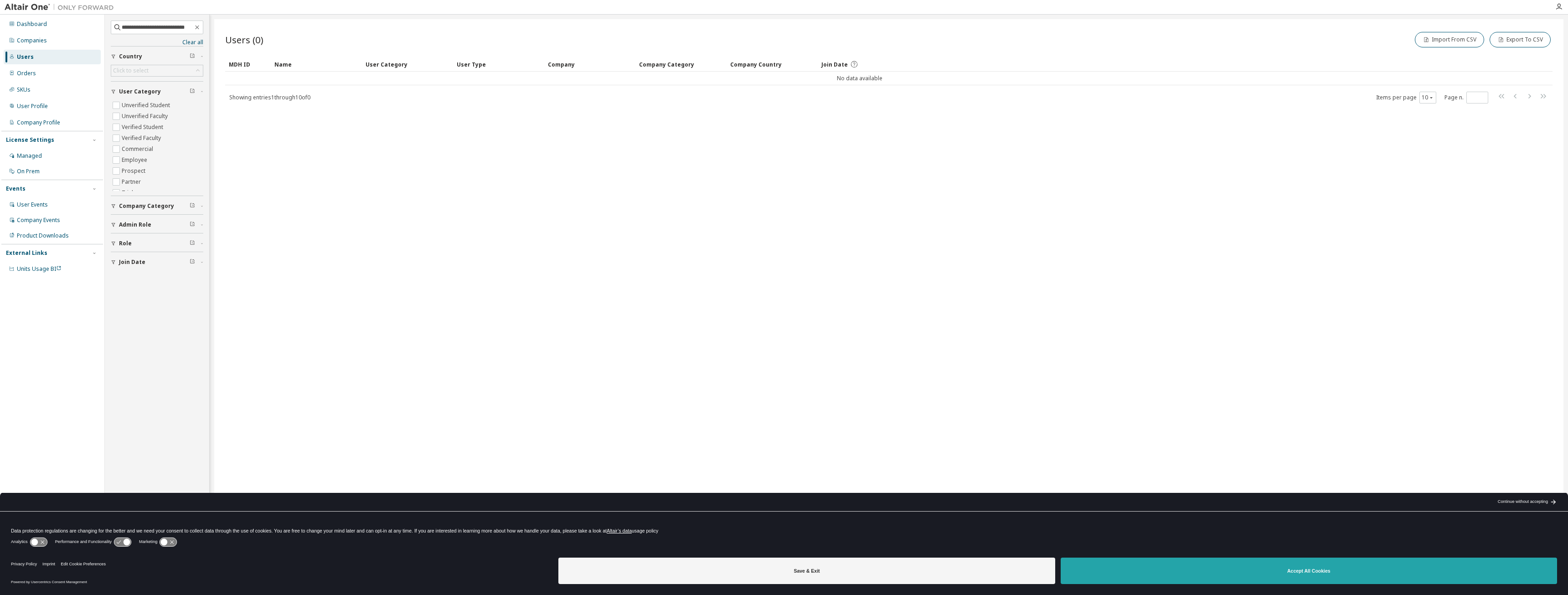
click at [1200, 571] on button "Accept All Cookies" at bounding box center [1309, 571] width 496 height 26
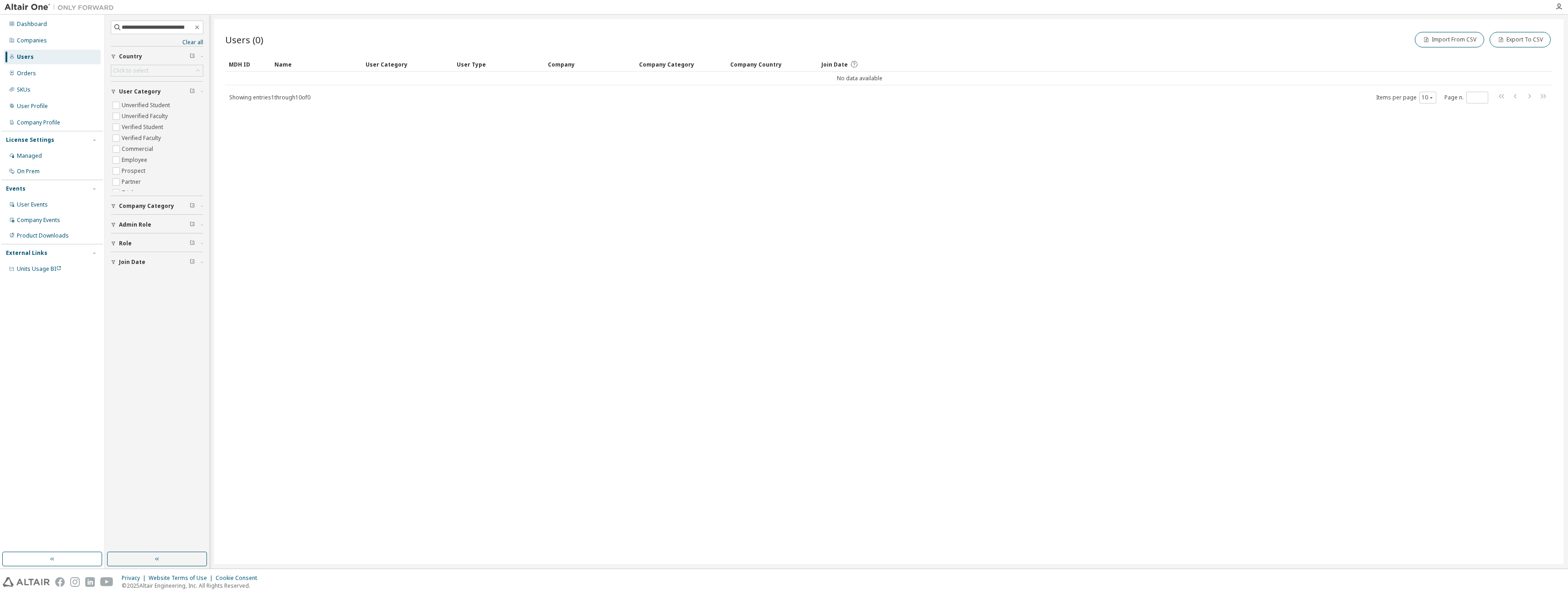
click at [242, 175] on div "Users (0) Import From CSV Export To CSV Clear Load Save Save As Field Operator …" at bounding box center [889, 291] width 1349 height 545
click at [154, 30] on input "**********" at bounding box center [157, 27] width 71 height 9
click at [38, 52] on div "Users" at bounding box center [52, 57] width 97 height 15
click at [55, 38] on div "Companies" at bounding box center [52, 41] width 97 height 15
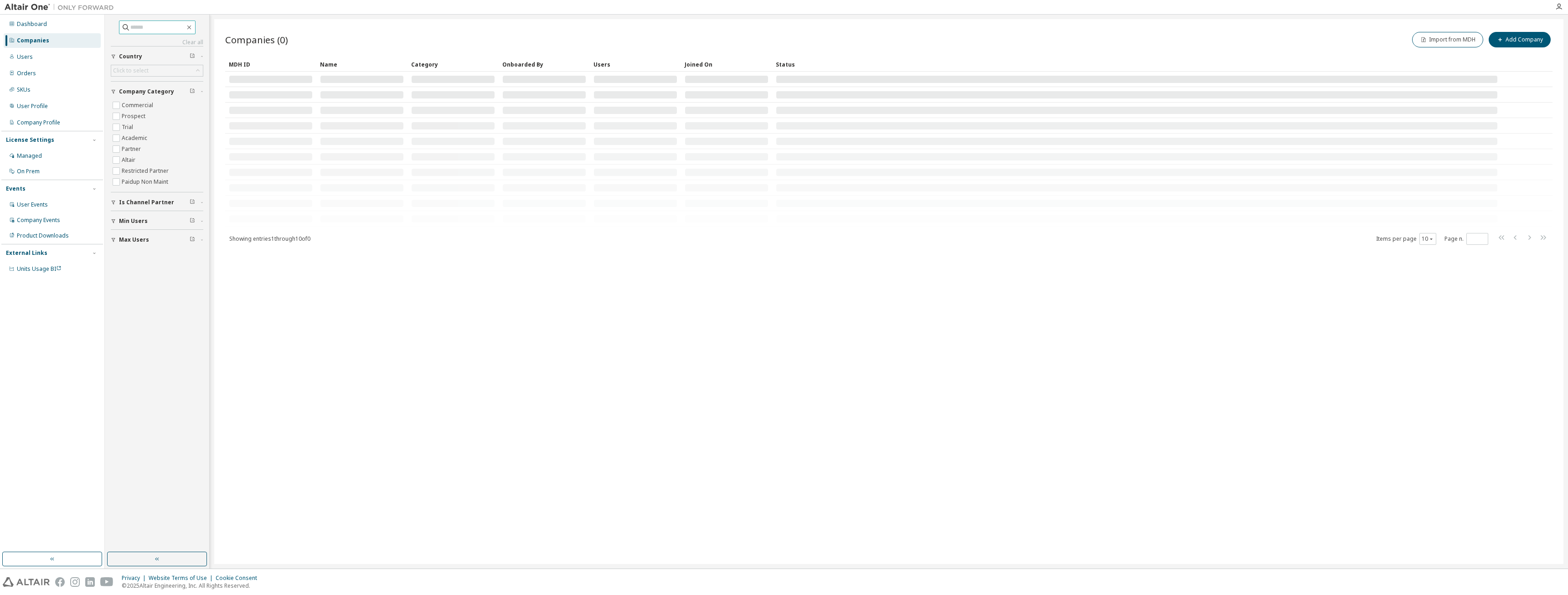
click at [149, 30] on input "text" at bounding box center [158, 27] width 55 height 9
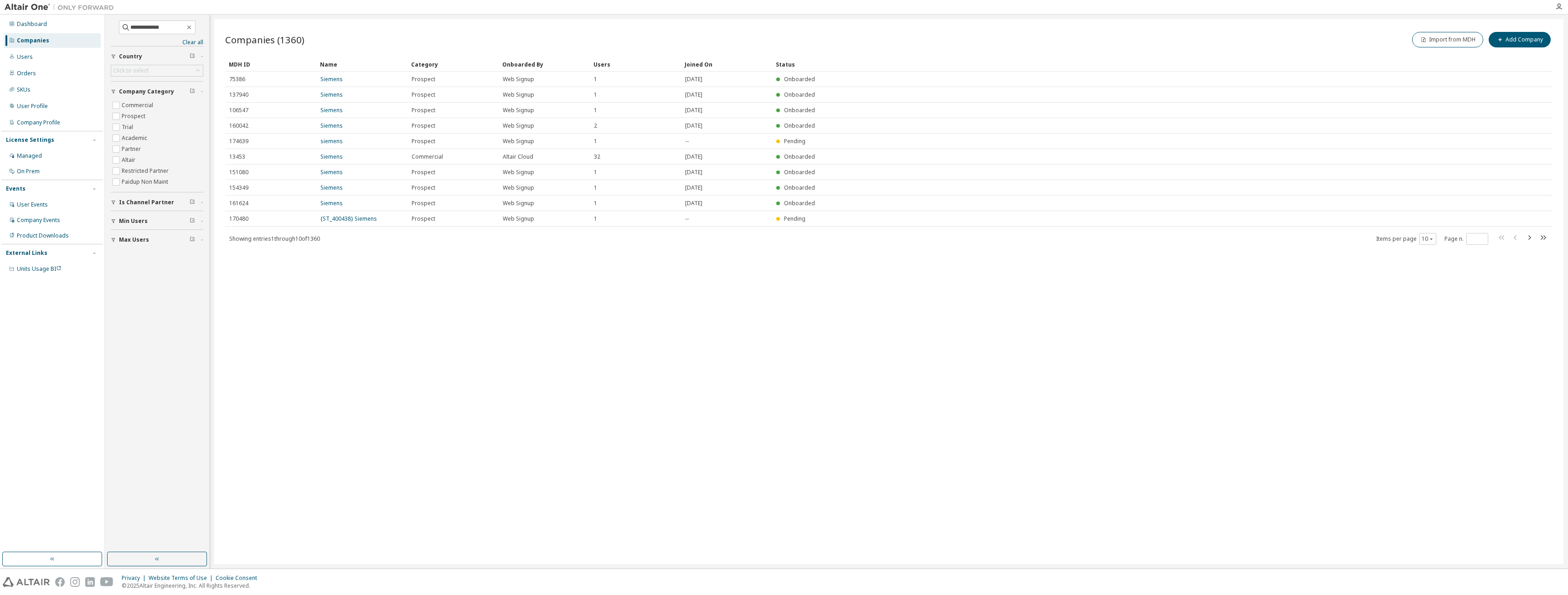
click at [300, 356] on div "Companies (1360) Import from MDH Add Company Clear Load Save Save As Field Oper…" at bounding box center [889, 291] width 1349 height 545
click at [309, 374] on div "Companies (1360) Import from MDH Add Company Clear Load Save Save As Field Oper…" at bounding box center [889, 291] width 1349 height 545
click at [46, 46] on div "Companies" at bounding box center [52, 41] width 97 height 15
click at [169, 30] on input "**********" at bounding box center [158, 27] width 55 height 9
drag, startPoint x: 175, startPoint y: 28, endPoint x: 21, endPoint y: 9, distance: 155.2
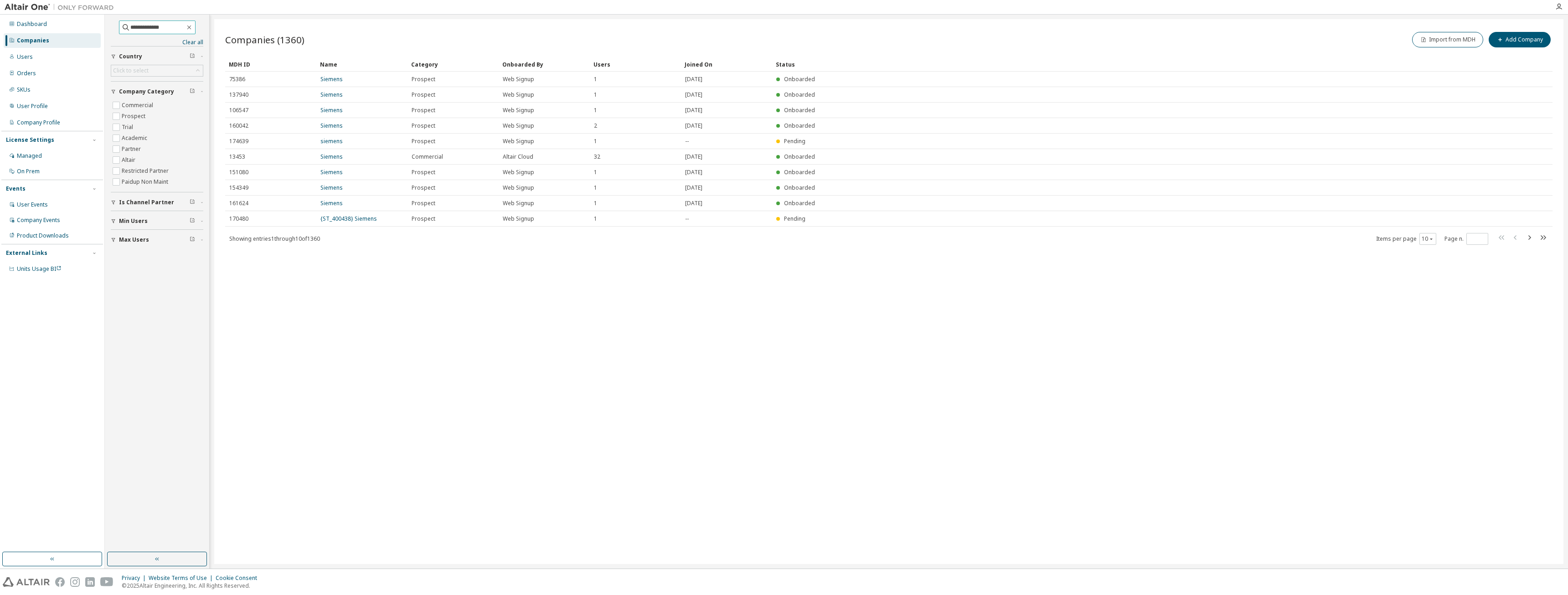
click at [21, 9] on div "**********" at bounding box center [784, 297] width 1568 height 595
paste input "***"
drag, startPoint x: 171, startPoint y: 27, endPoint x: -7, endPoint y: 8, distance: 179.0
click at [0, 8] on html "**********" at bounding box center [784, 297] width 1568 height 595
paste input "text"
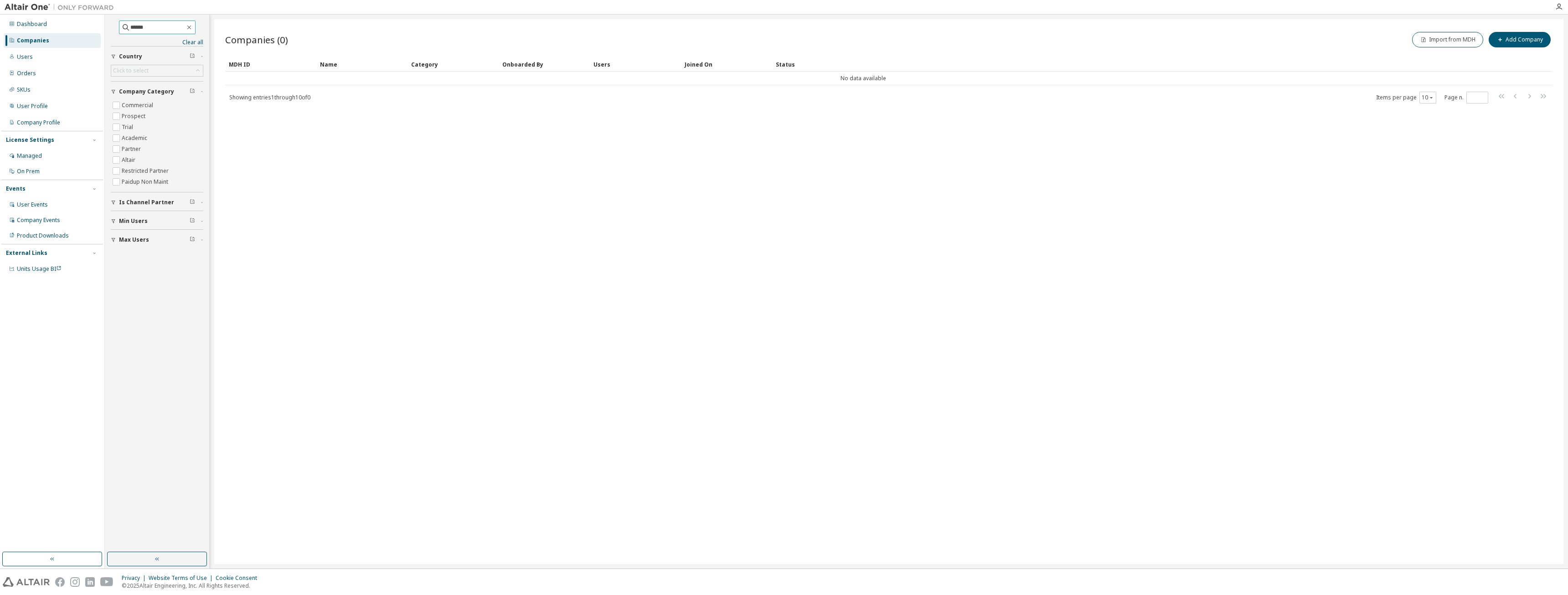
drag, startPoint x: 164, startPoint y: 30, endPoint x: 97, endPoint y: 23, distance: 67.4
click at [97, 23] on div "Dashboard Companies Users Orders SKUs User Profile Company Profile License Sett…" at bounding box center [784, 292] width 1568 height 554
type input "**********"
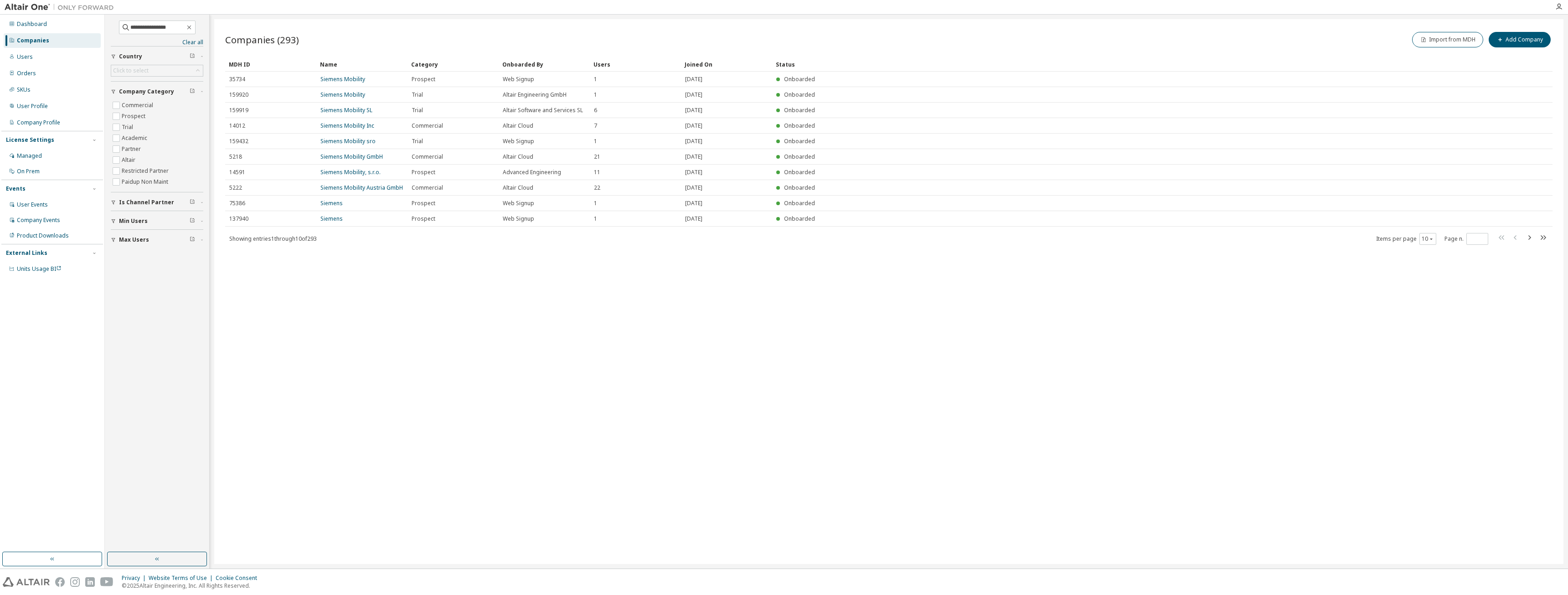
click at [303, 400] on div "Companies (293) Import from MDH Add Company Clear Load Save Save As Field Opera…" at bounding box center [889, 291] width 1349 height 545
